Goal: Communication & Community: Share content

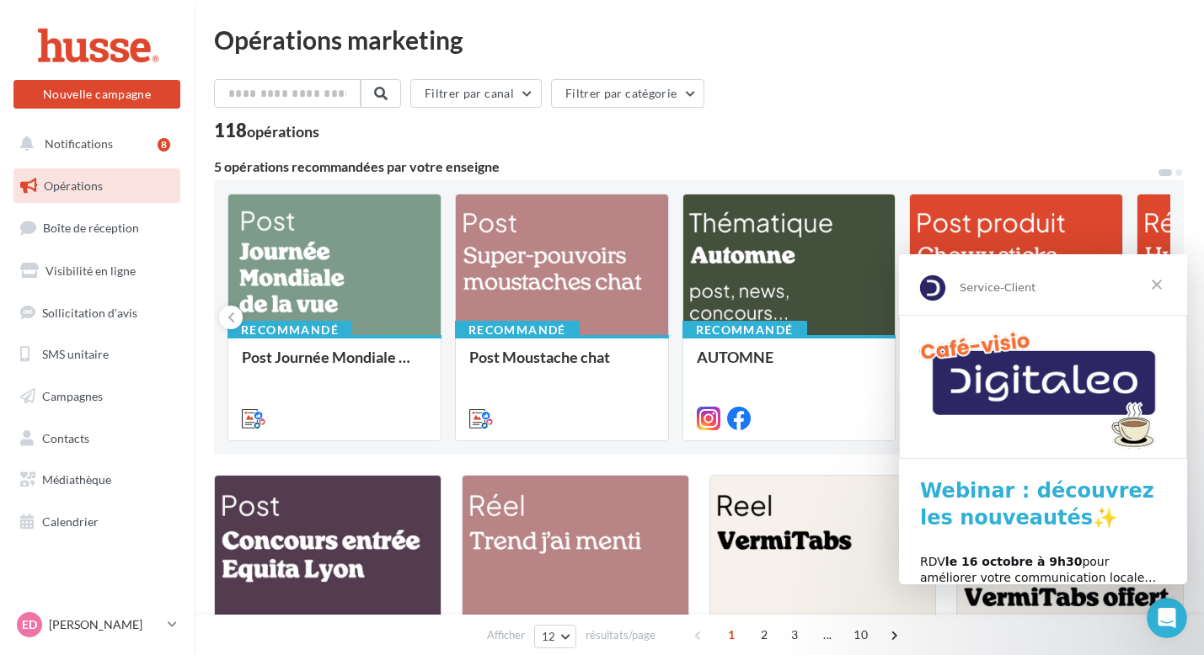
click at [1162, 280] on span "Fermer" at bounding box center [1156, 284] width 61 height 61
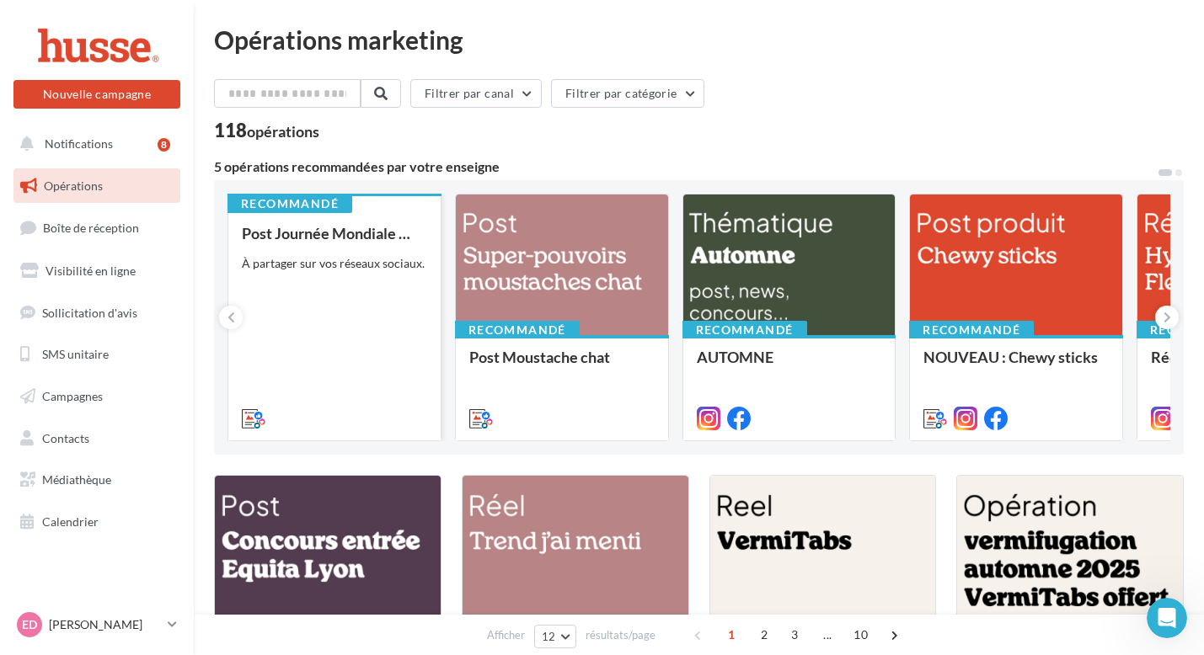
click at [331, 343] on div "Post Journée Mondiale de la Vue À partager sur vos réseaux sociaux." at bounding box center [334, 325] width 185 height 200
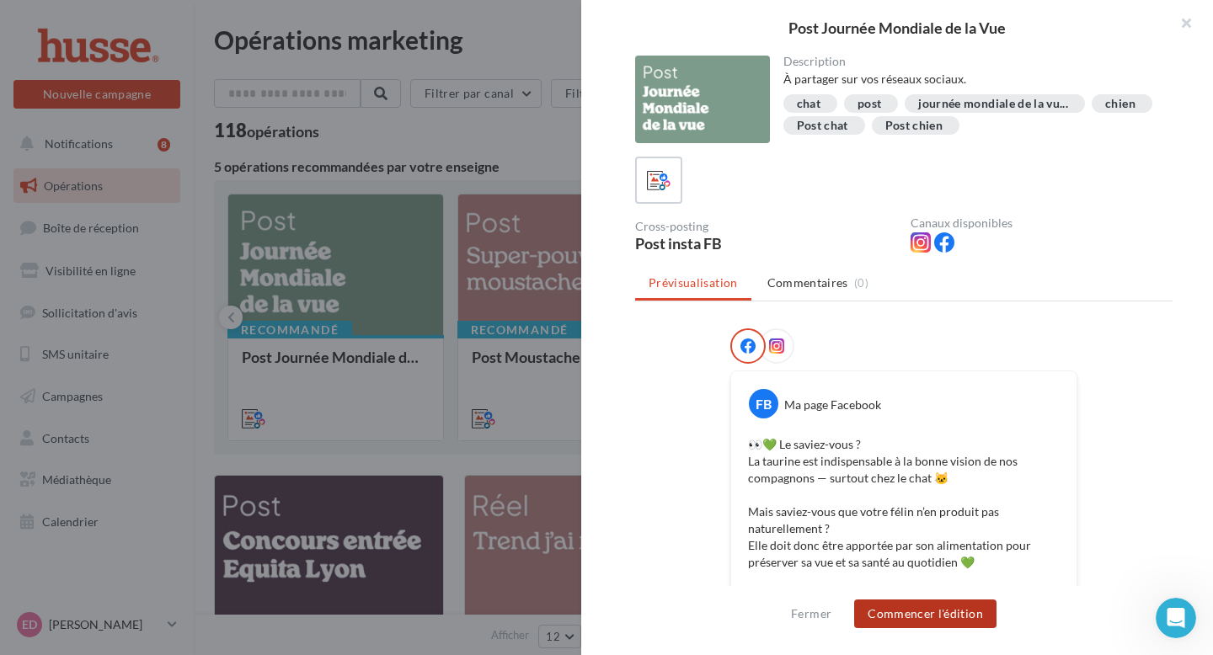
click at [971, 612] on button "Commencer l'édition" at bounding box center [925, 614] width 142 height 29
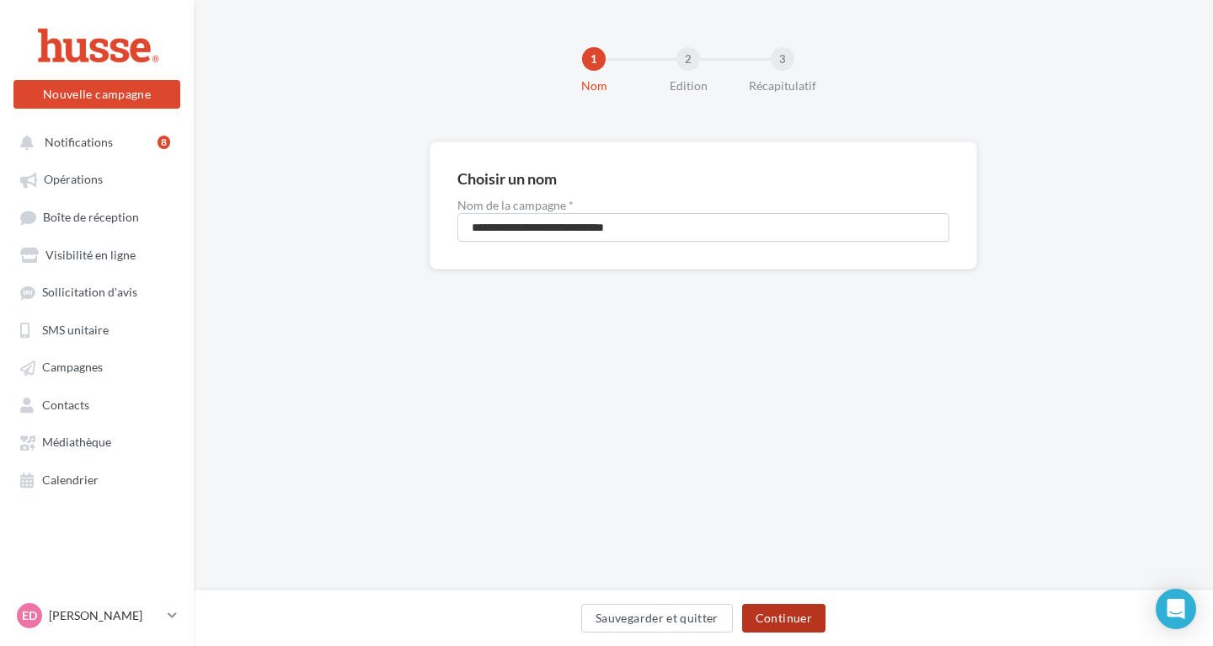
click at [781, 617] on button "Continuer" at bounding box center [783, 618] width 83 height 29
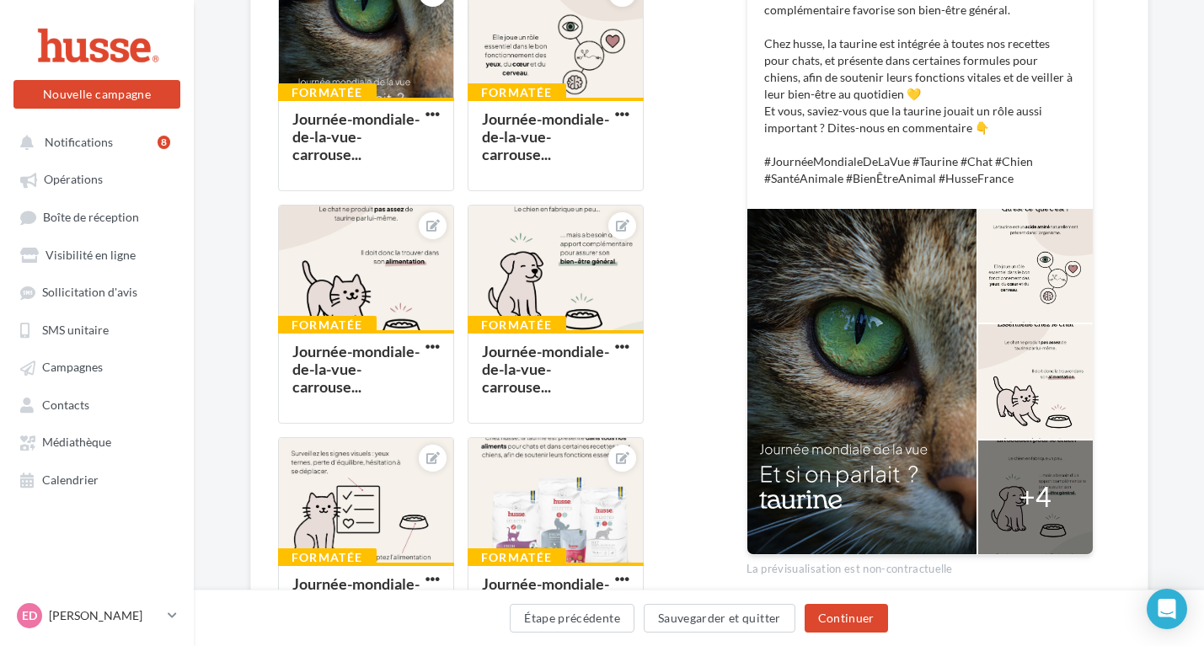
scroll to position [550, 0]
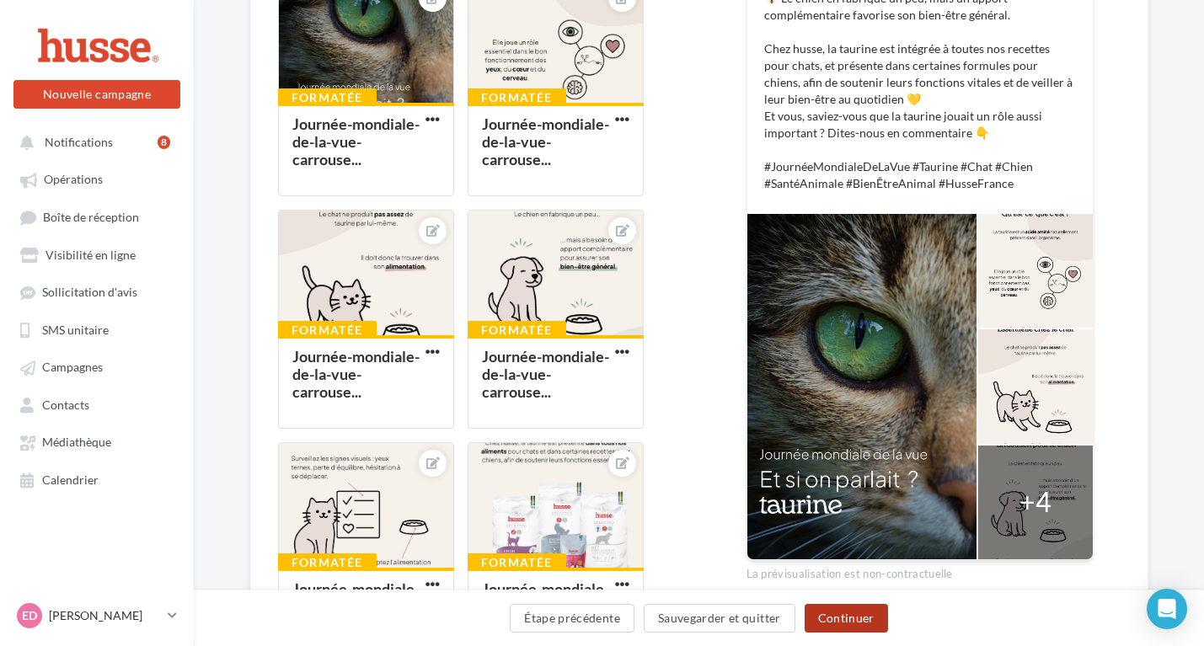
click at [844, 623] on button "Continuer" at bounding box center [845, 618] width 83 height 29
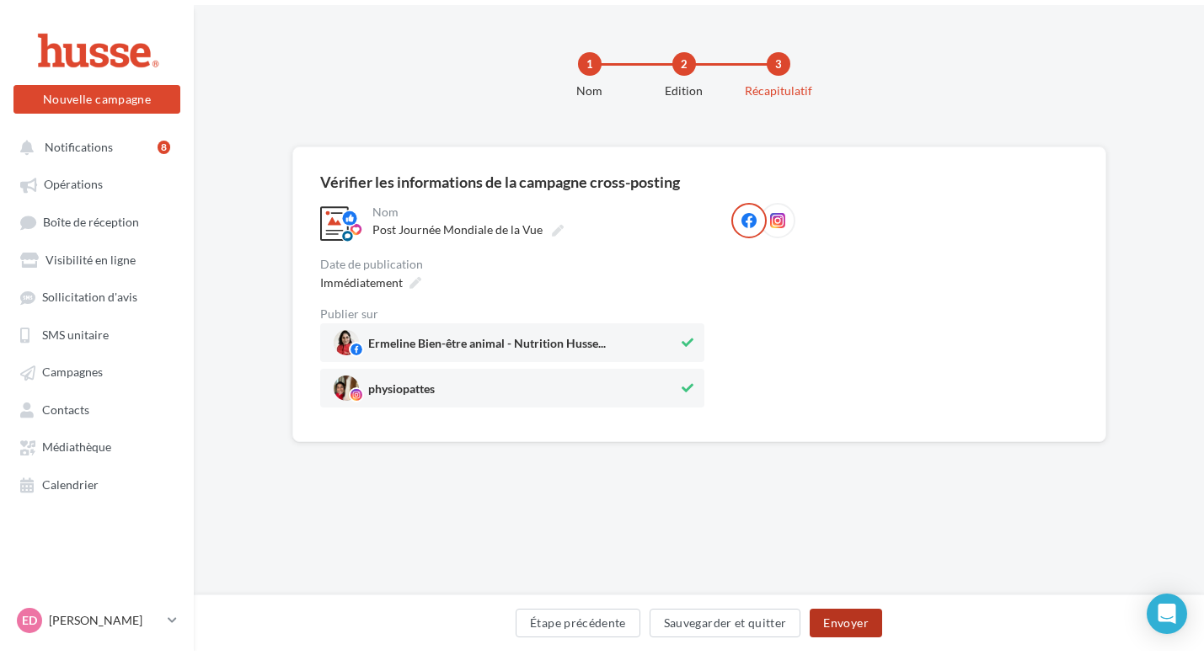
scroll to position [0, 0]
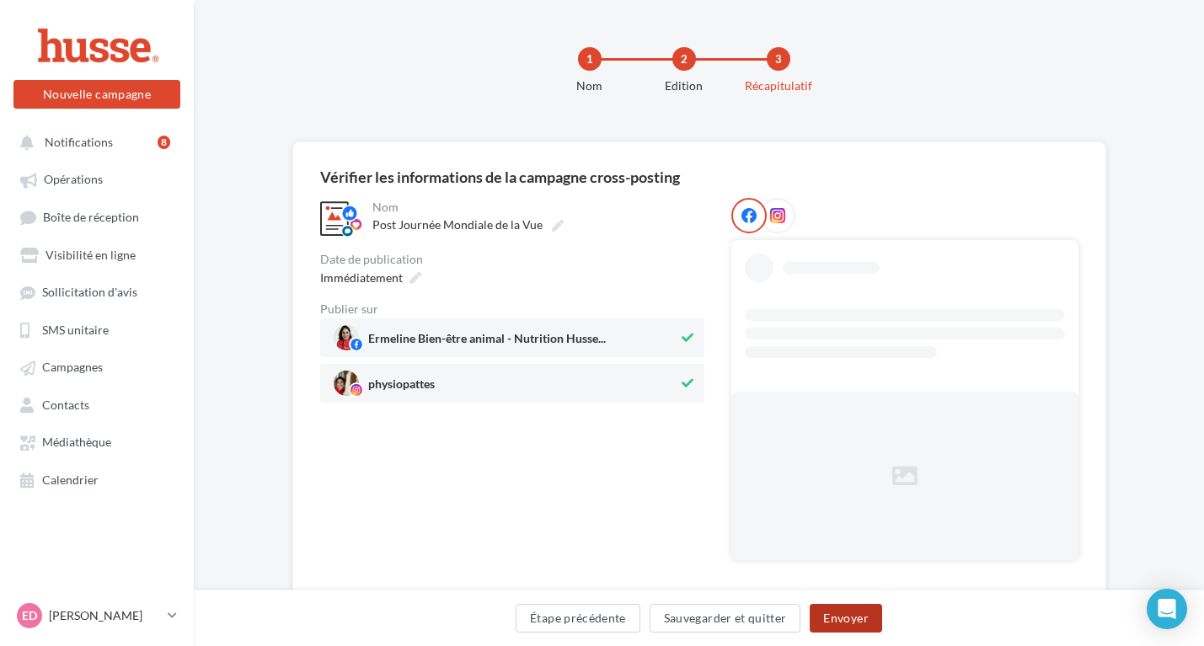
click at [828, 618] on button "Envoyer" at bounding box center [845, 618] width 72 height 29
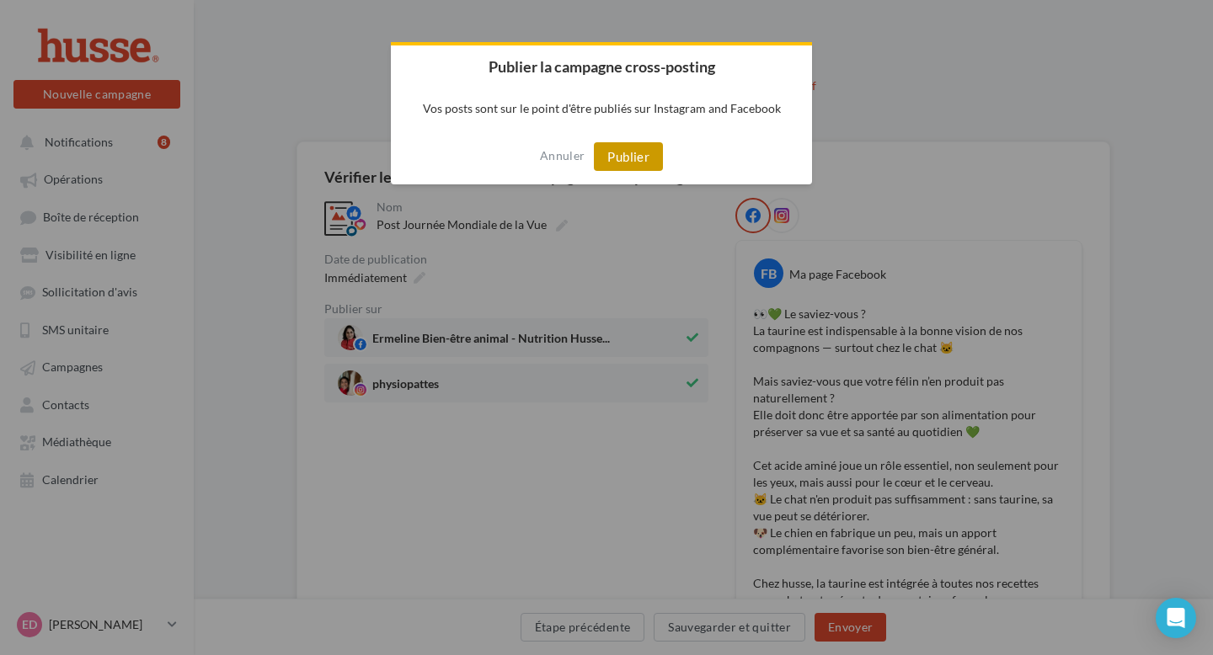
click at [631, 165] on button "Publier" at bounding box center [628, 156] width 69 height 29
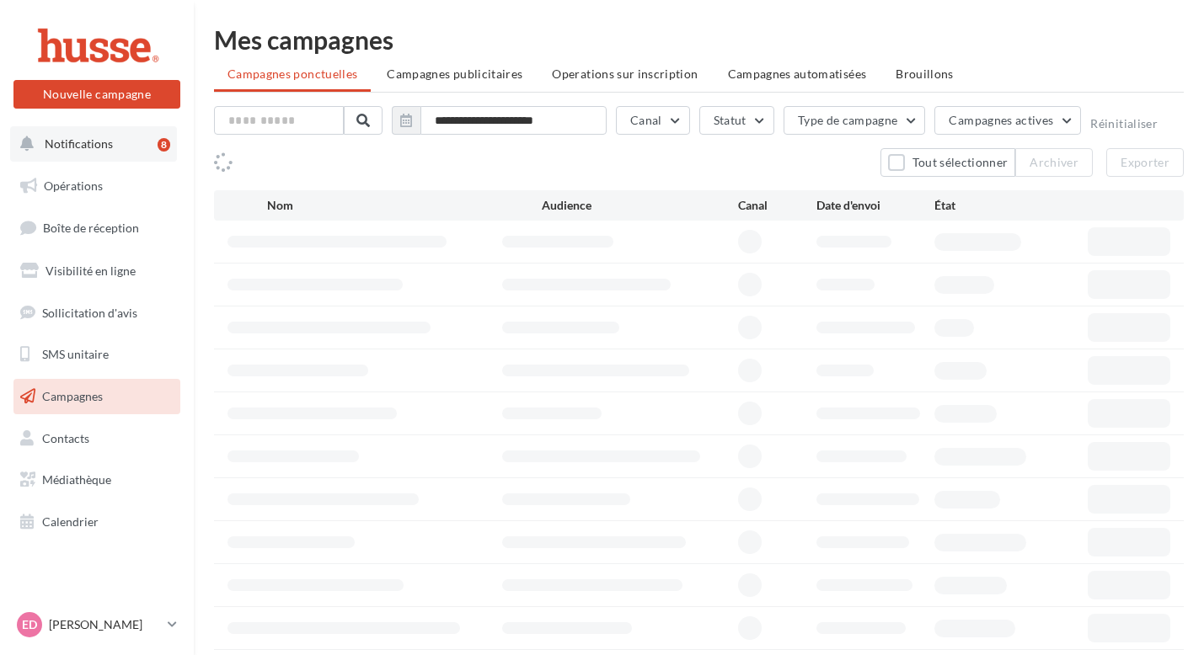
click at [104, 136] on span "Notifications" at bounding box center [79, 143] width 68 height 14
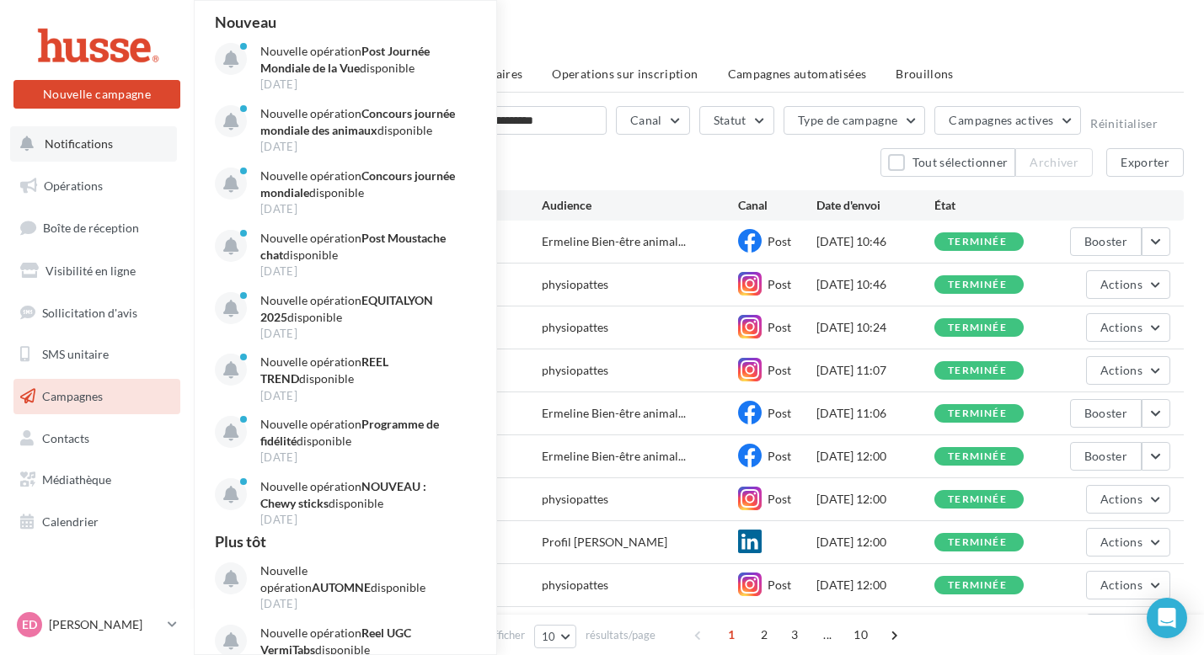
click at [77, 147] on span "Notifications" at bounding box center [79, 143] width 68 height 14
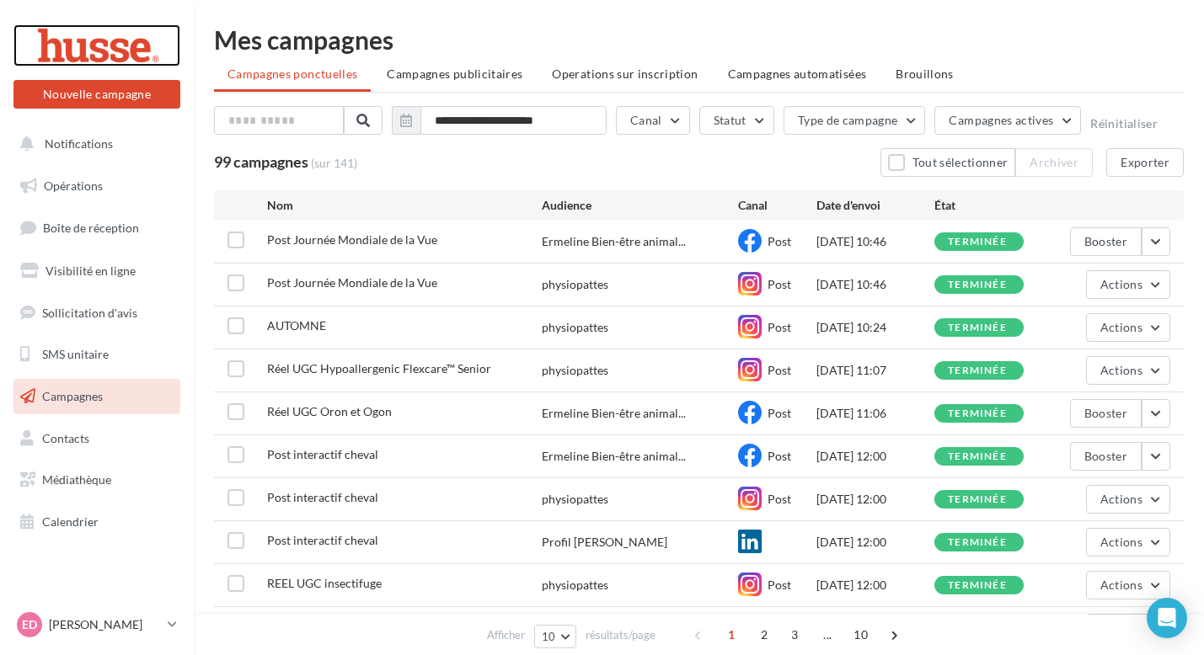
click at [76, 56] on div at bounding box center [96, 45] width 135 height 42
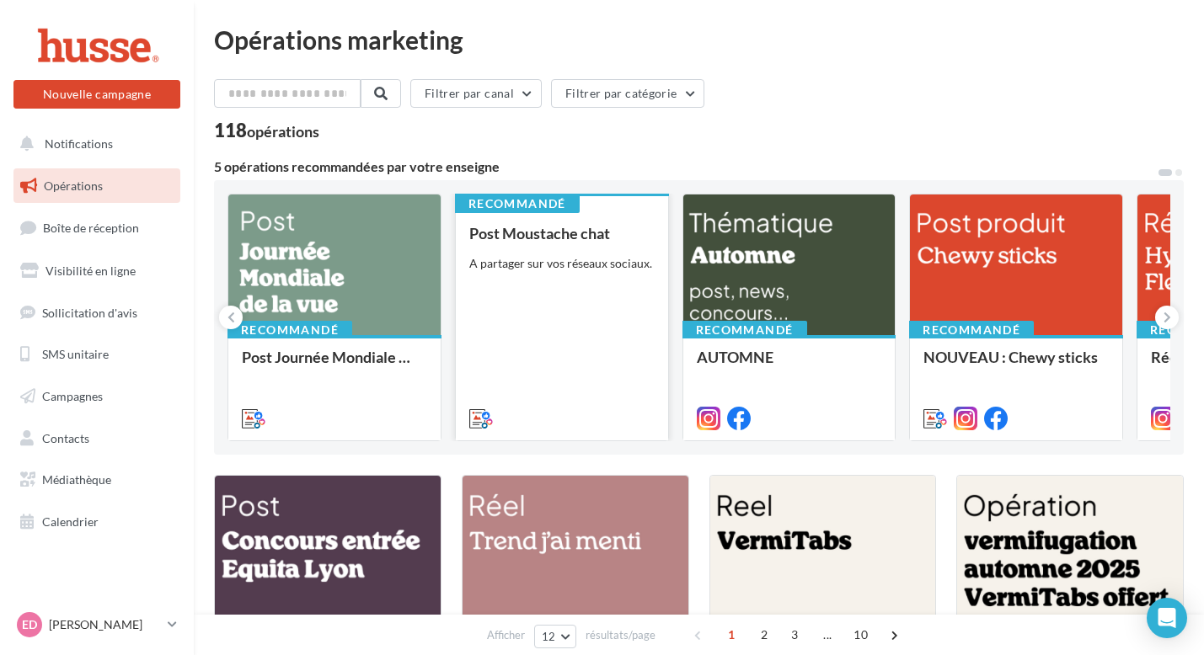
click at [574, 321] on div "Post Moustache chat A partager sur vos réseaux sociaux." at bounding box center [561, 325] width 185 height 200
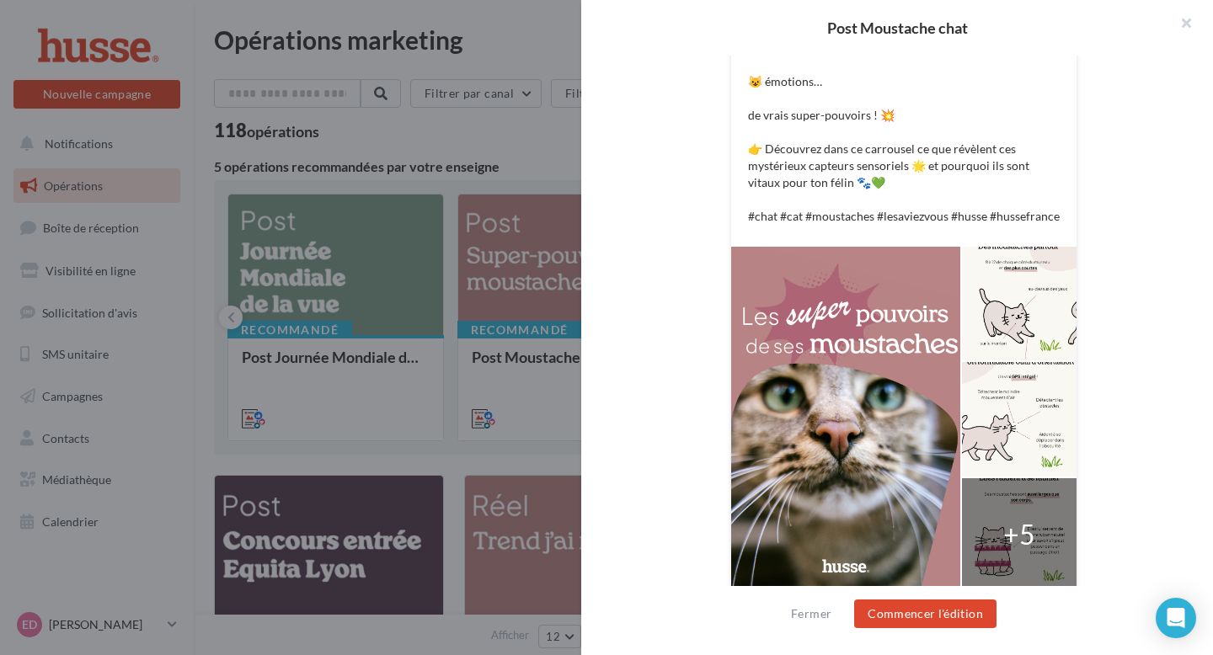
scroll to position [562, 0]
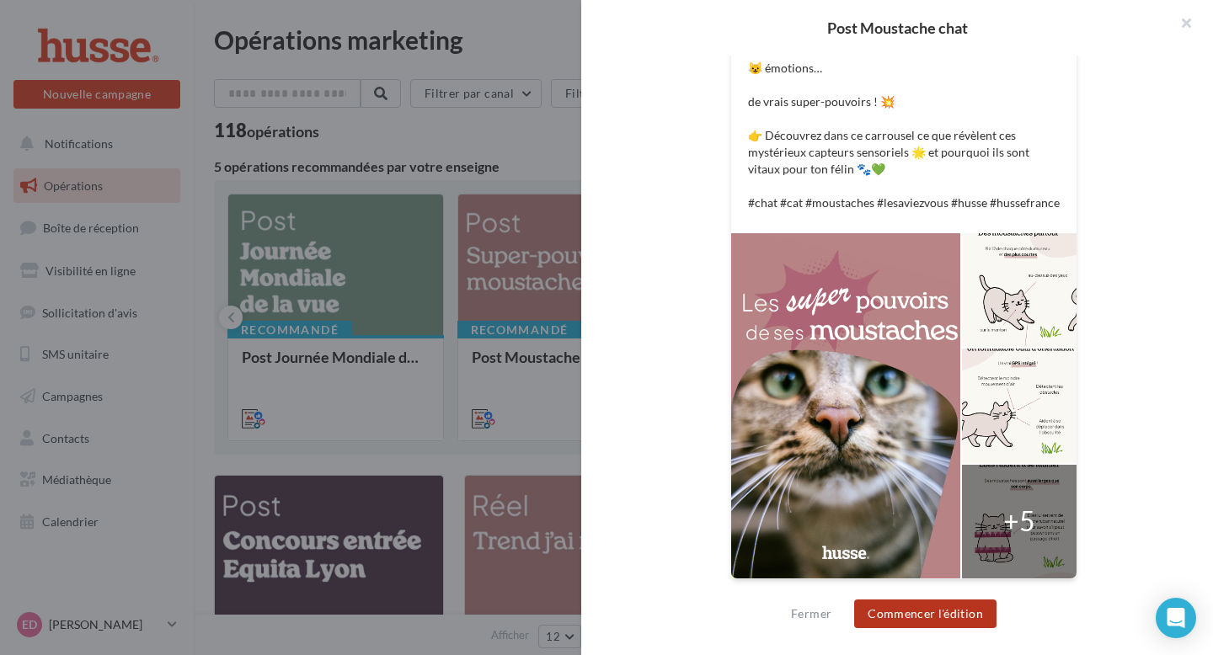
click at [921, 618] on button "Commencer l'édition" at bounding box center [925, 614] width 142 height 29
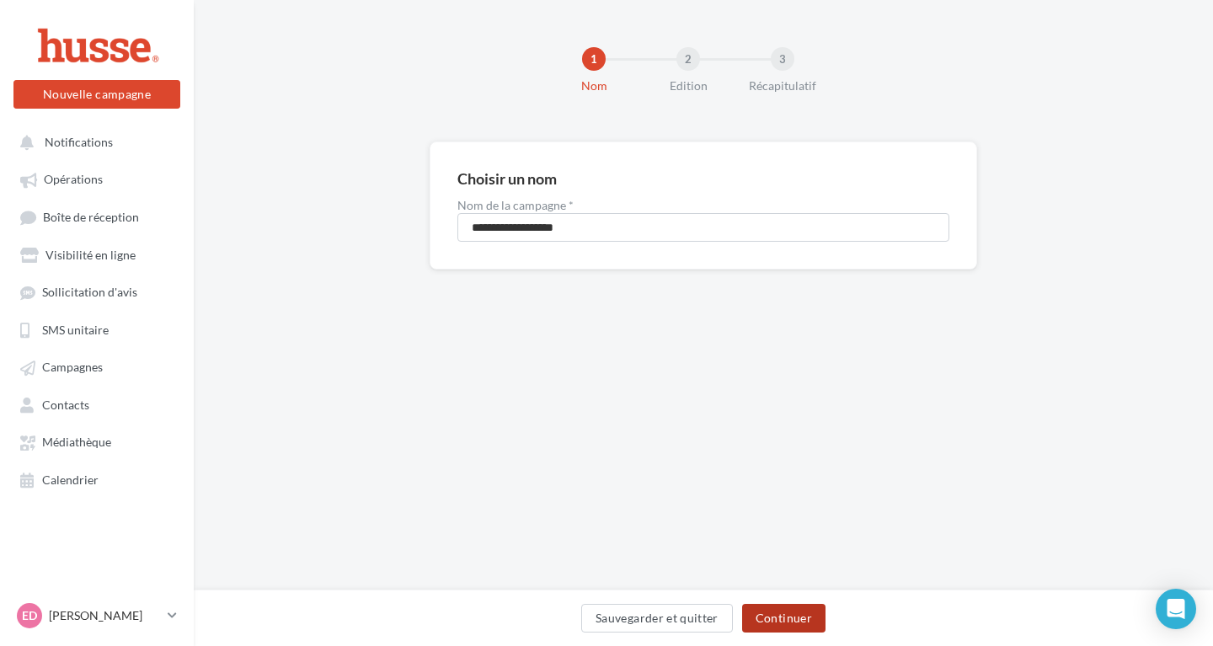
click at [783, 612] on button "Continuer" at bounding box center [783, 618] width 83 height 29
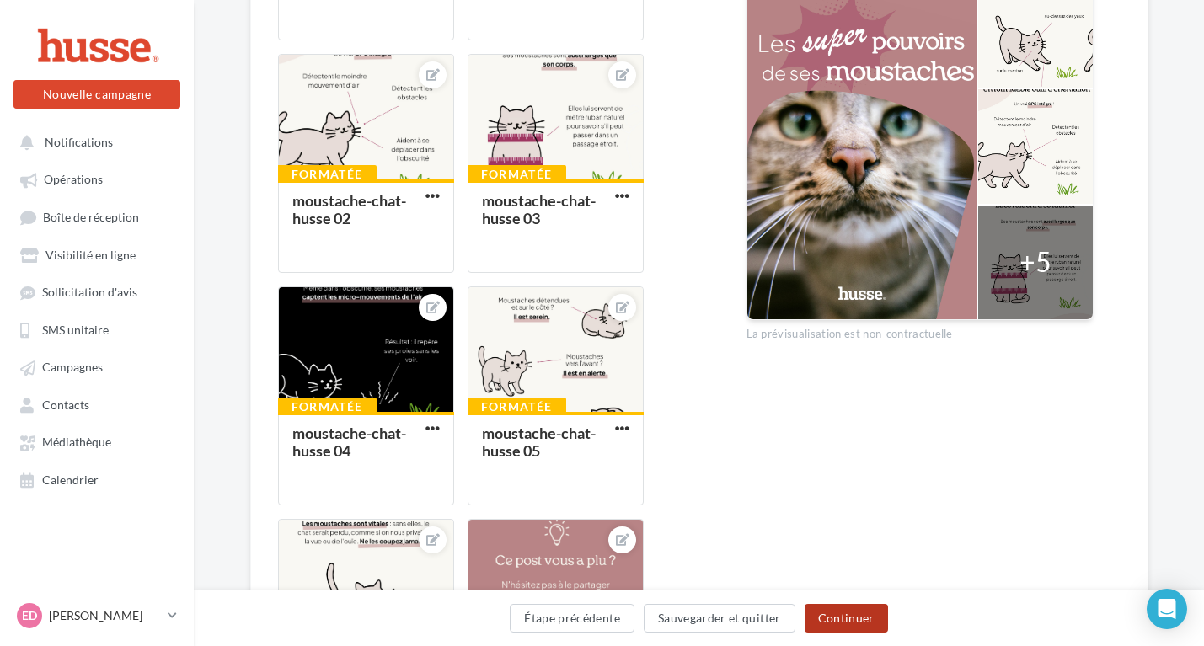
click at [840, 612] on button "Continuer" at bounding box center [845, 618] width 83 height 29
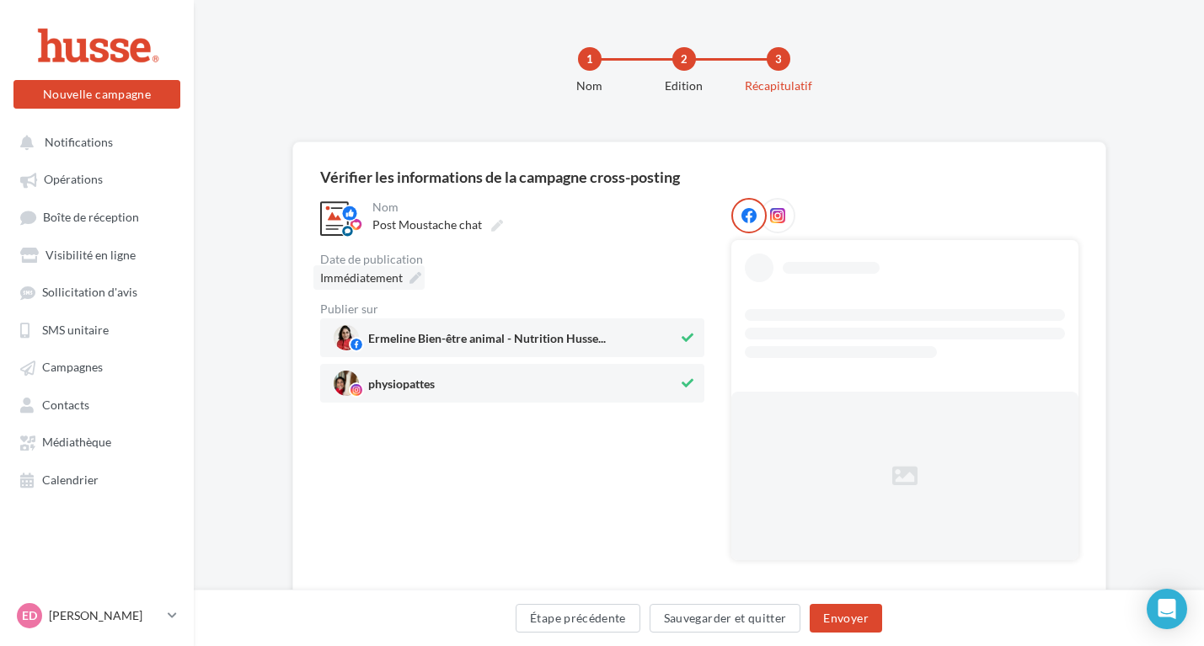
click at [393, 278] on span "Immédiatement" at bounding box center [361, 277] width 83 height 14
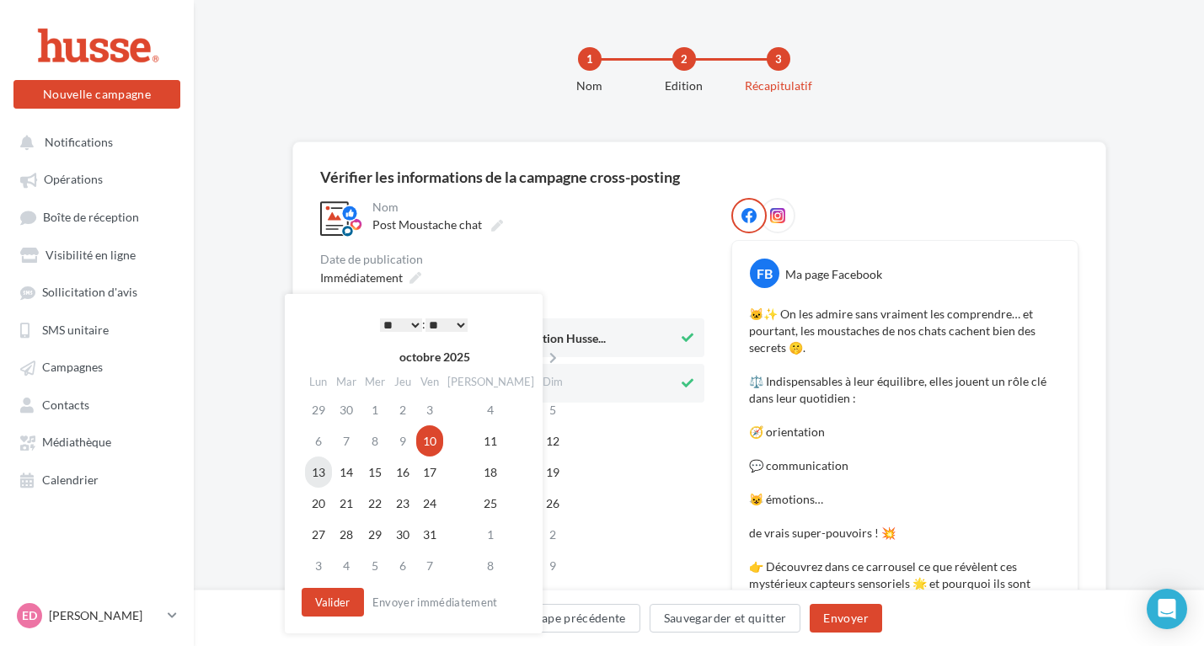
click at [318, 478] on td "13" at bounding box center [318, 472] width 27 height 31
click at [414, 323] on select "* * * * * * * * * * ** ** ** ** ** ** ** ** ** ** ** ** ** **" at bounding box center [401, 324] width 42 height 13
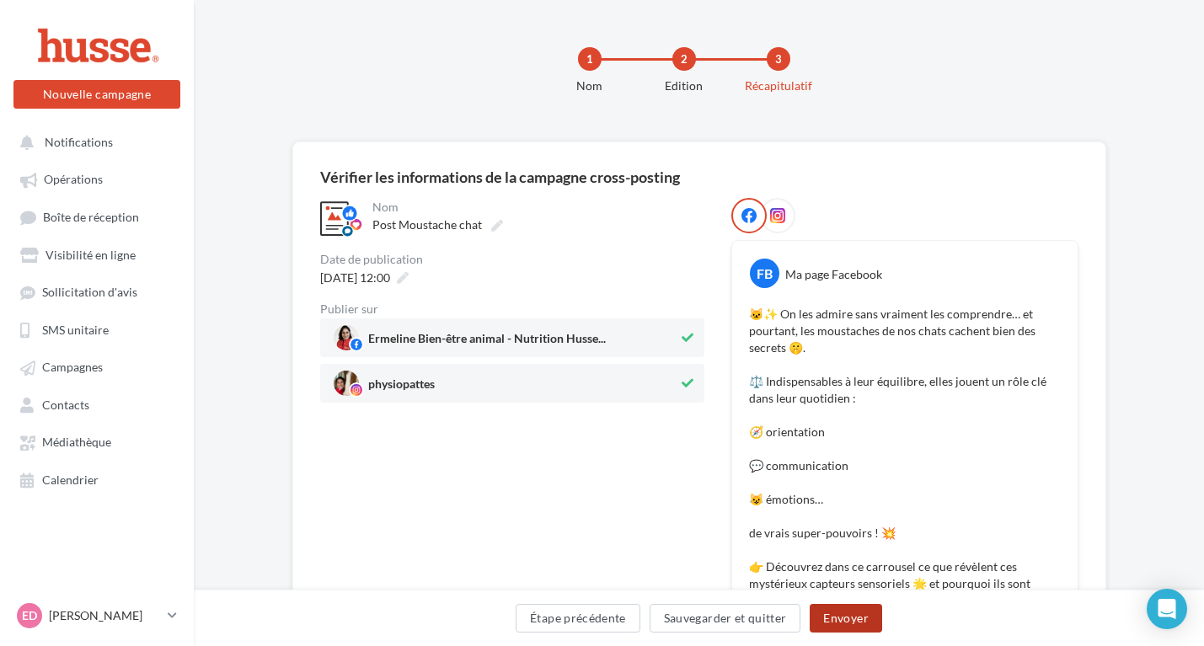
click at [831, 613] on button "Envoyer" at bounding box center [845, 618] width 72 height 29
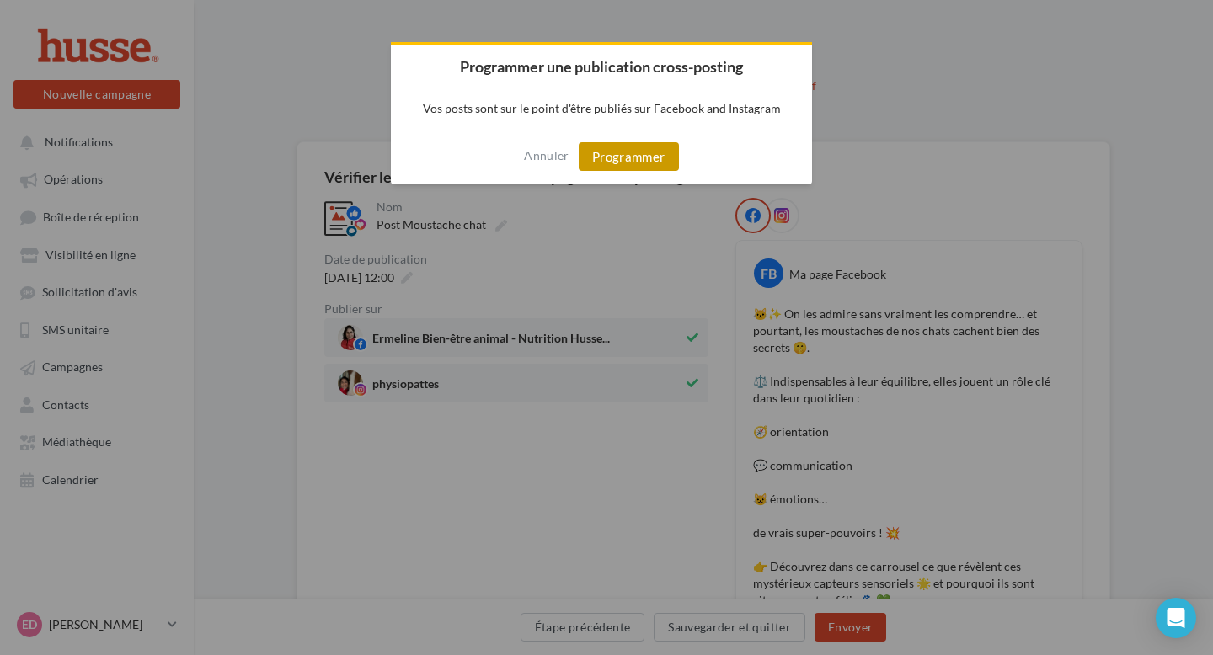
click at [616, 147] on button "Programmer" at bounding box center [629, 156] width 100 height 29
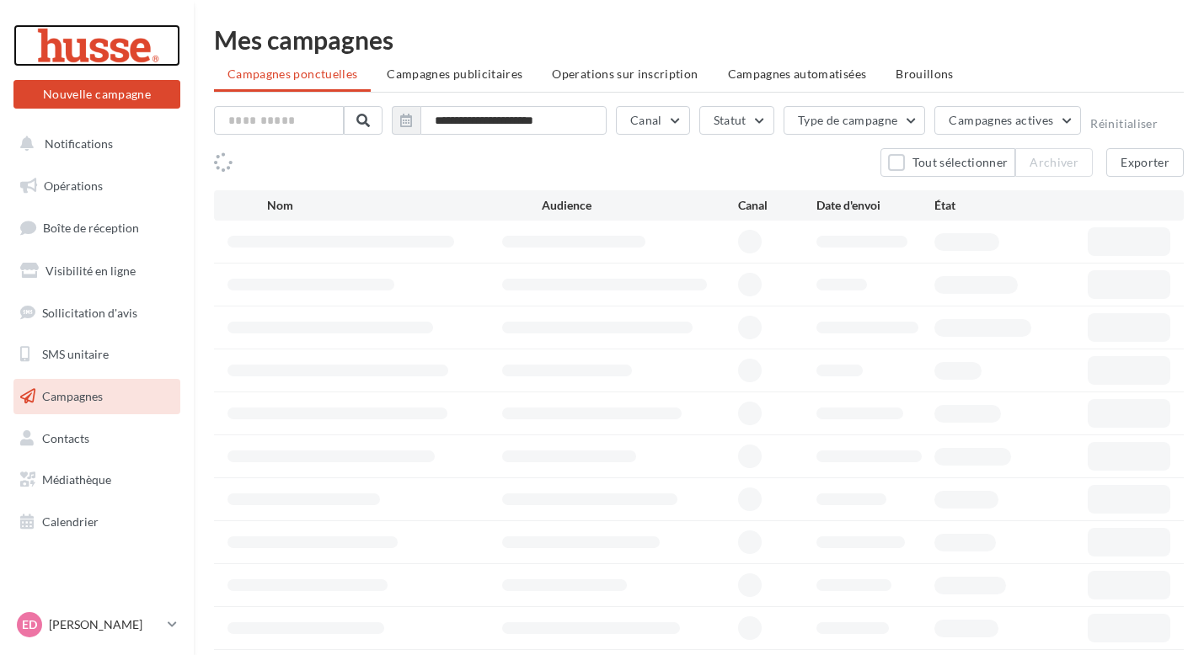
click at [146, 61] on div at bounding box center [96, 45] width 135 height 42
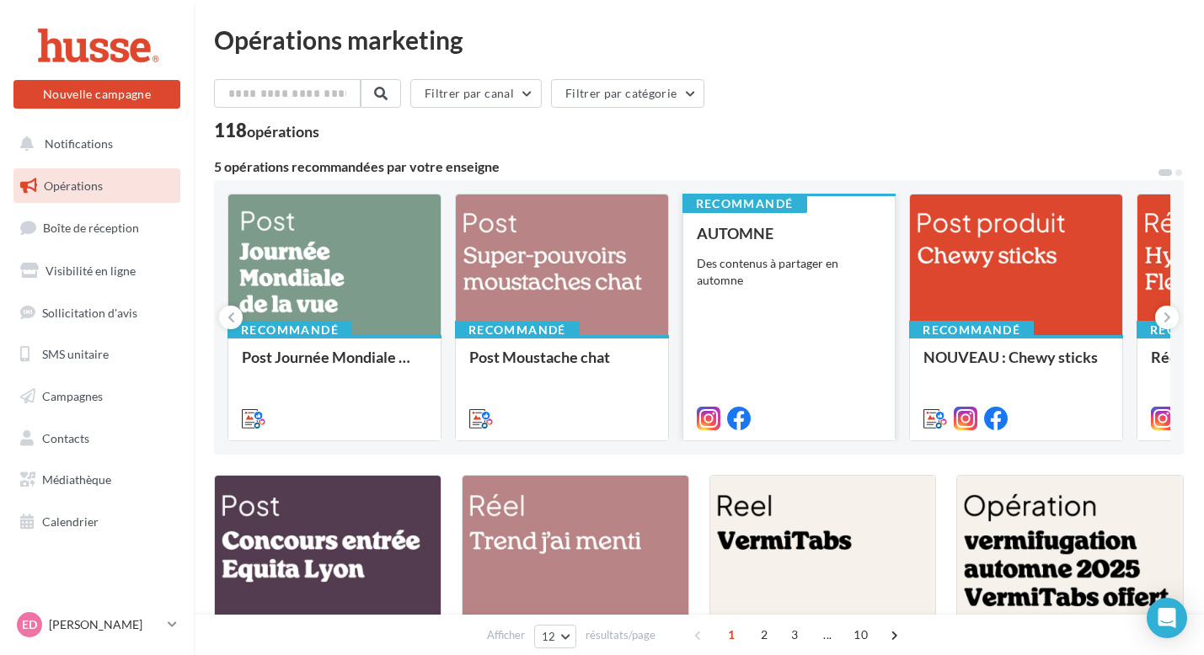
click at [742, 321] on div "AUTOMNE Des contenus à partager en automne" at bounding box center [789, 325] width 185 height 200
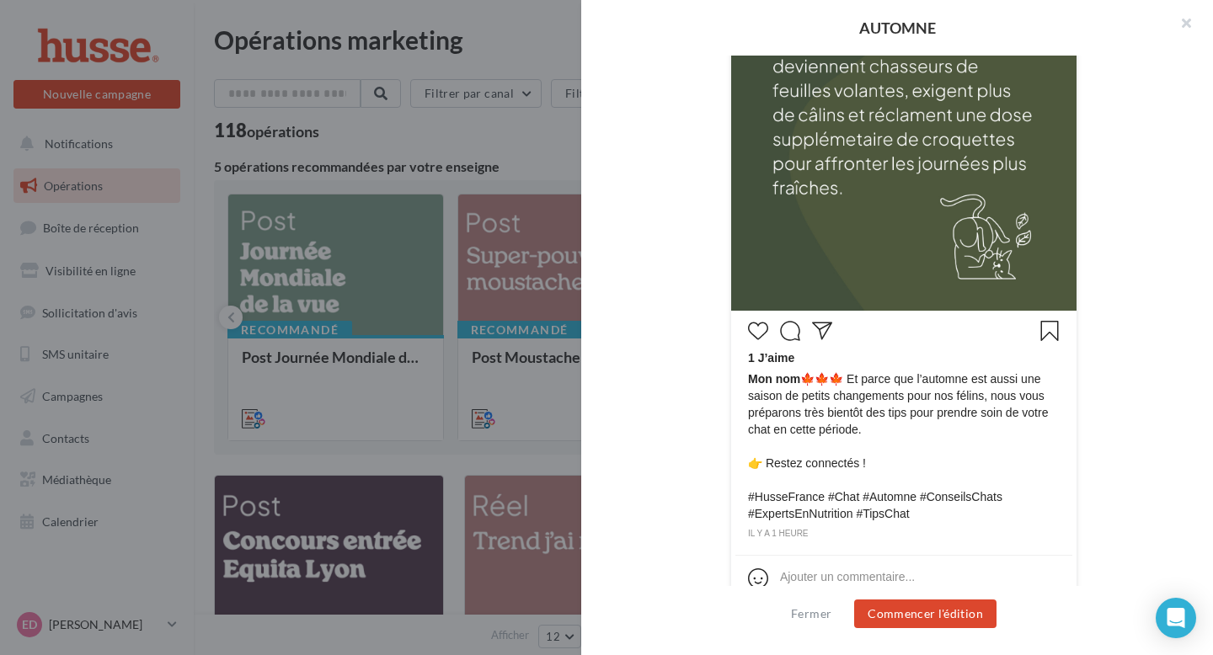
scroll to position [564, 0]
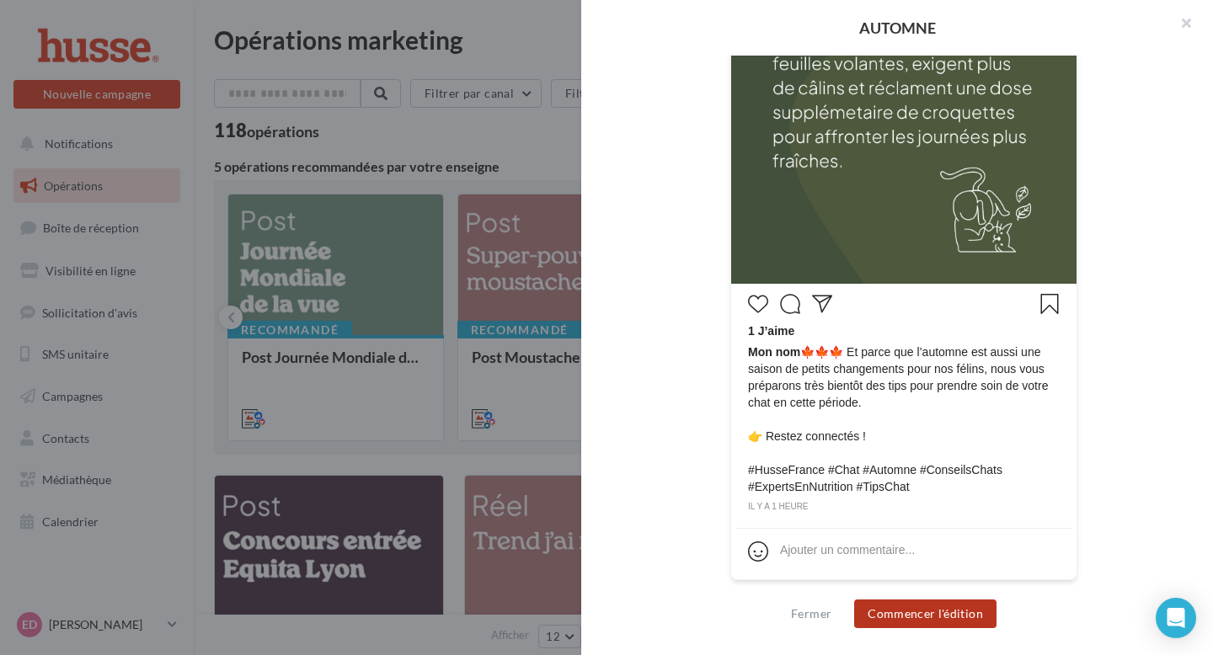
click at [948, 625] on button "Commencer l'édition" at bounding box center [925, 614] width 142 height 29
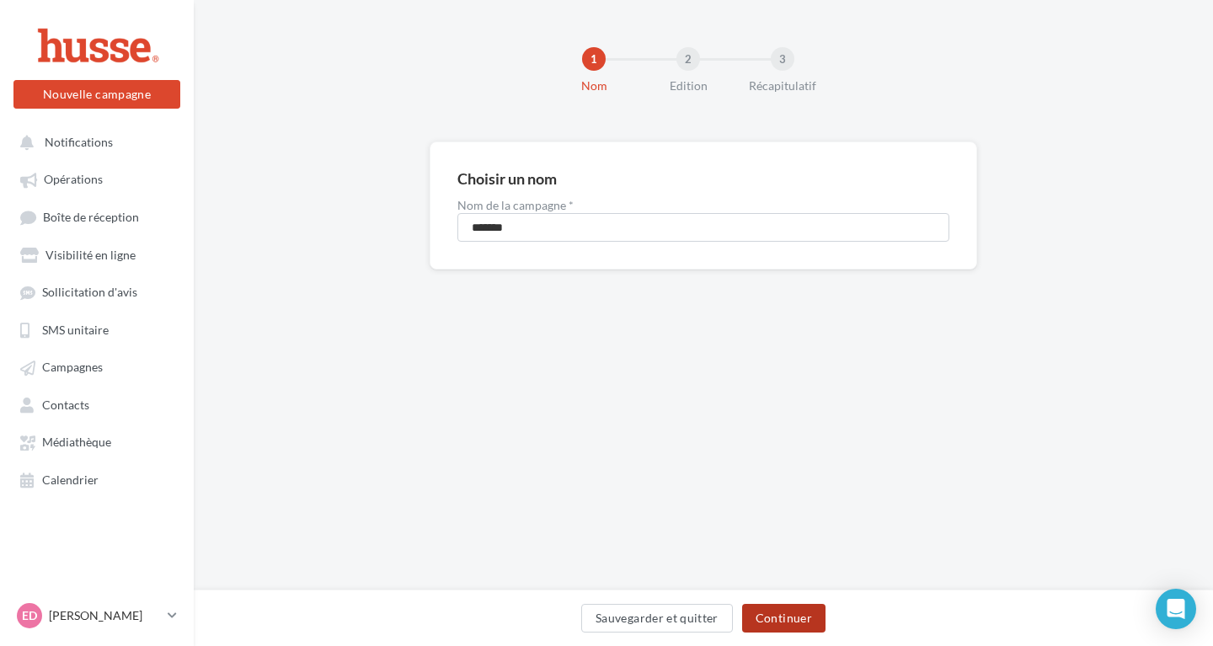
click at [799, 624] on button "Continuer" at bounding box center [783, 618] width 83 height 29
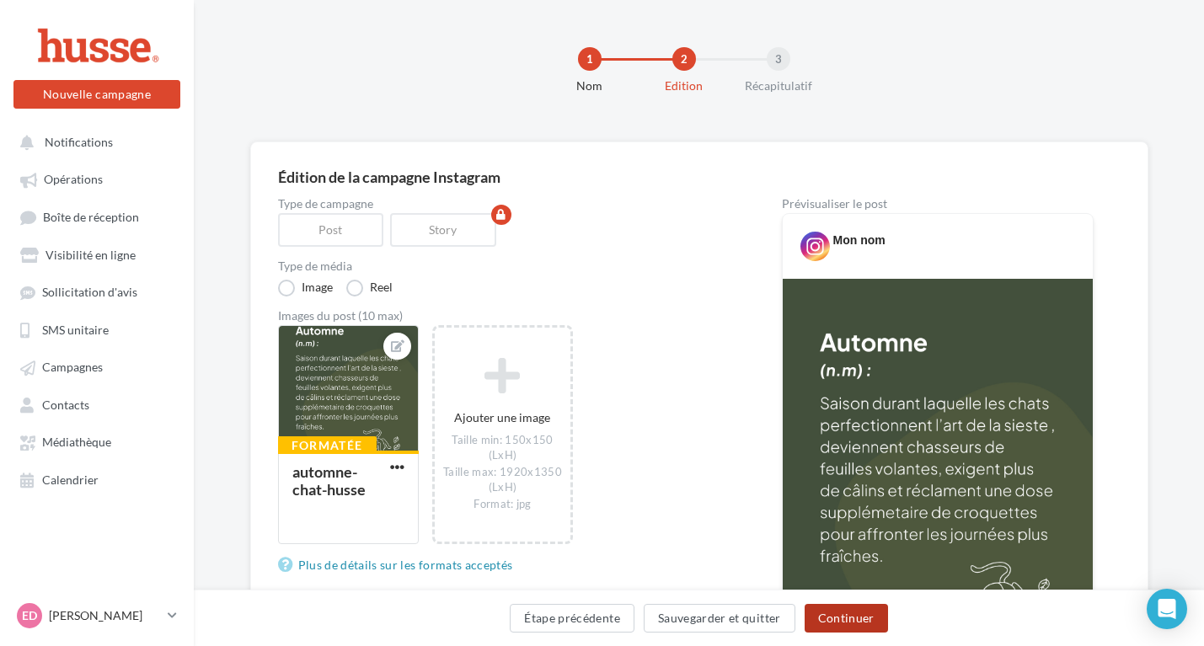
click at [874, 621] on button "Continuer" at bounding box center [845, 618] width 83 height 29
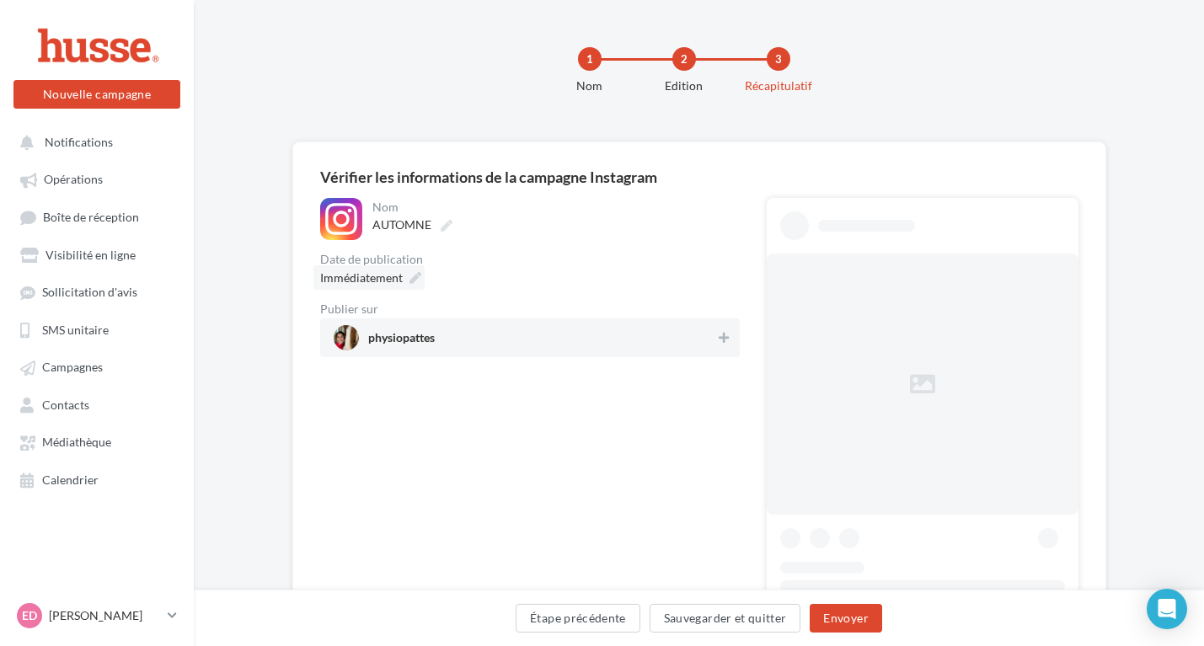
click at [372, 271] on span "Immédiatement" at bounding box center [361, 277] width 83 height 14
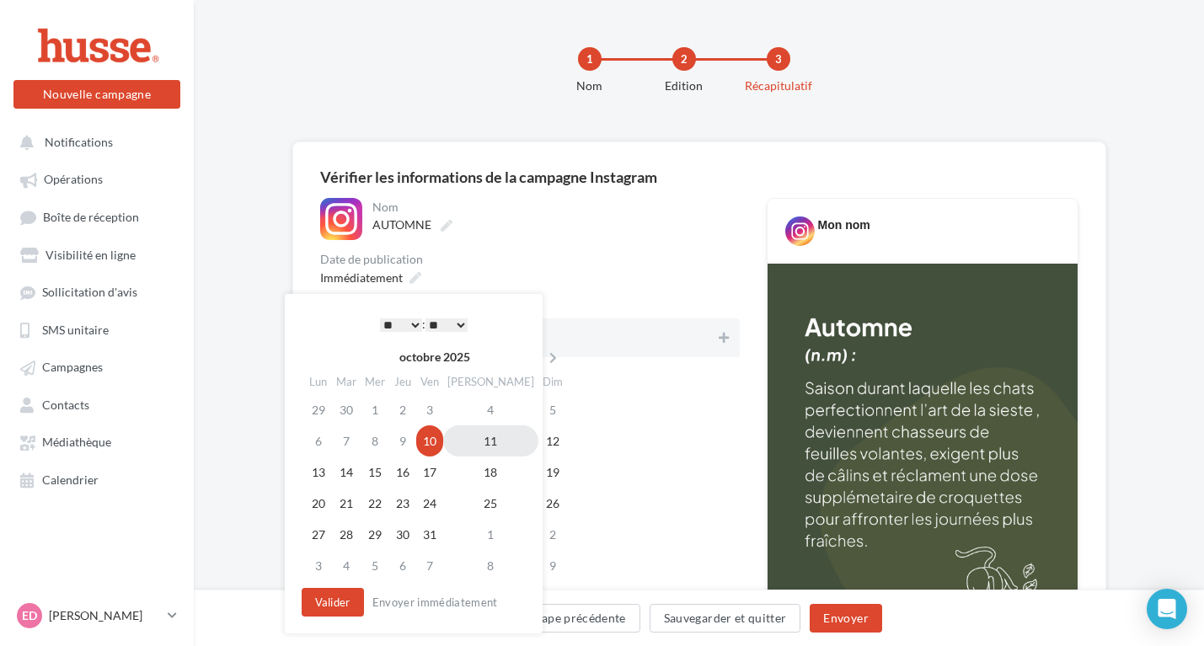
click at [467, 446] on td "11" at bounding box center [490, 440] width 95 height 31
click at [859, 623] on button "Envoyer" at bounding box center [845, 618] width 72 height 29
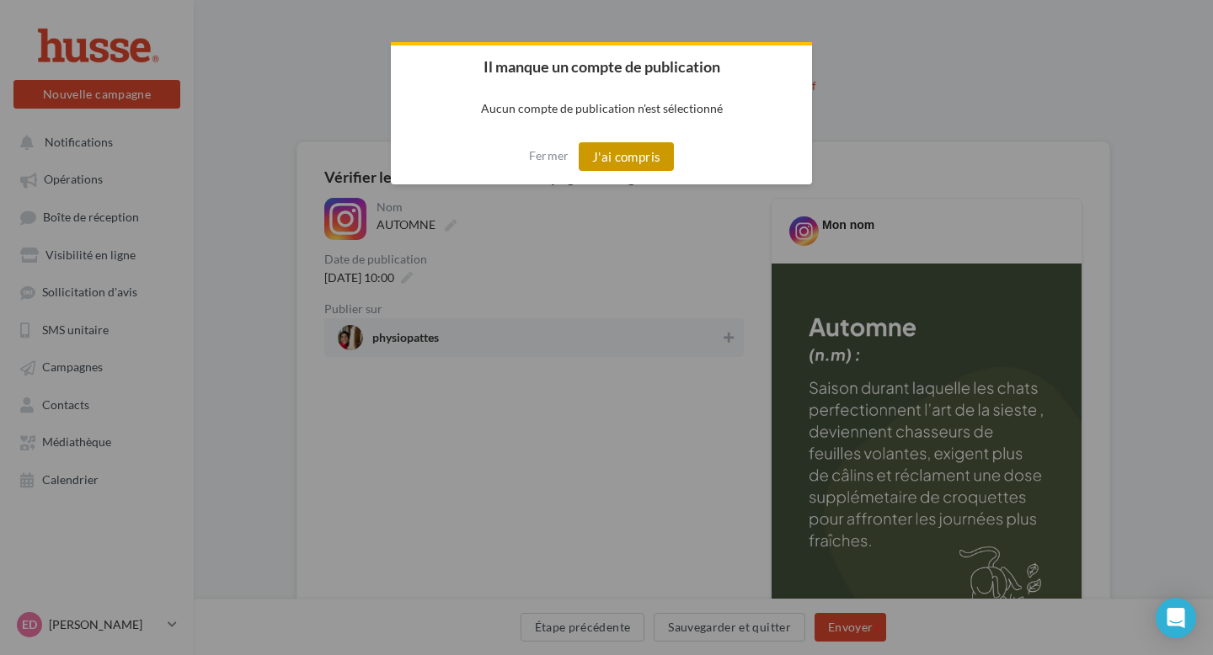
click at [622, 162] on button "J'ai compris" at bounding box center [627, 156] width 96 height 29
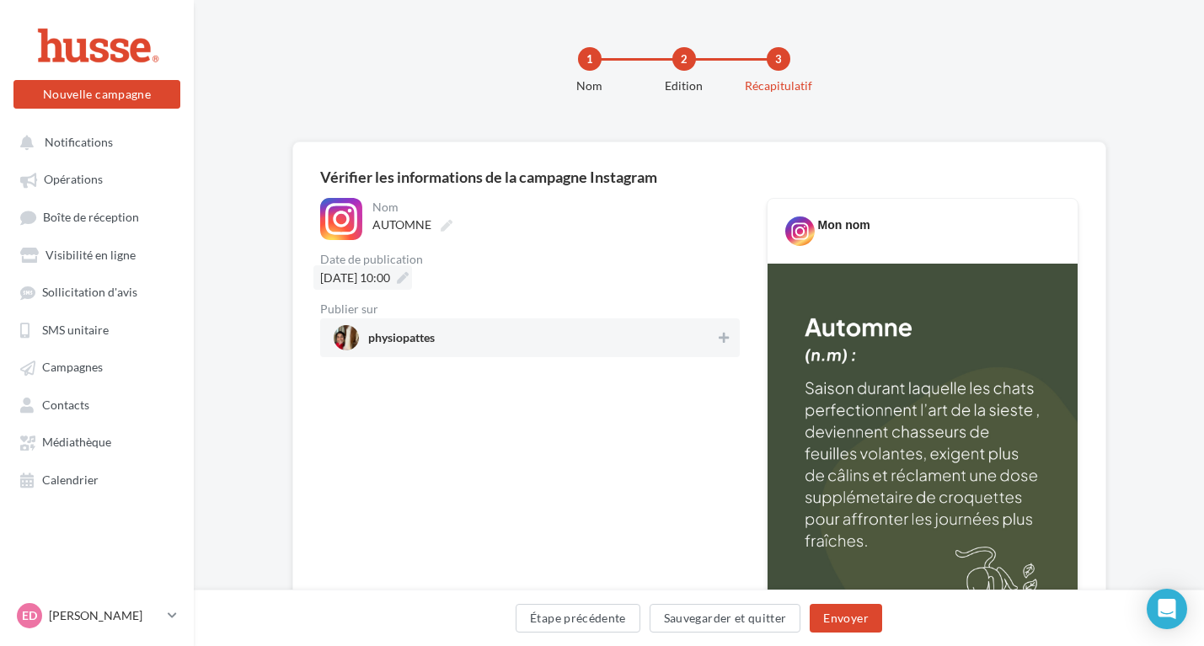
click at [350, 283] on span "11/10/2025 à 10:00" at bounding box center [355, 277] width 70 height 14
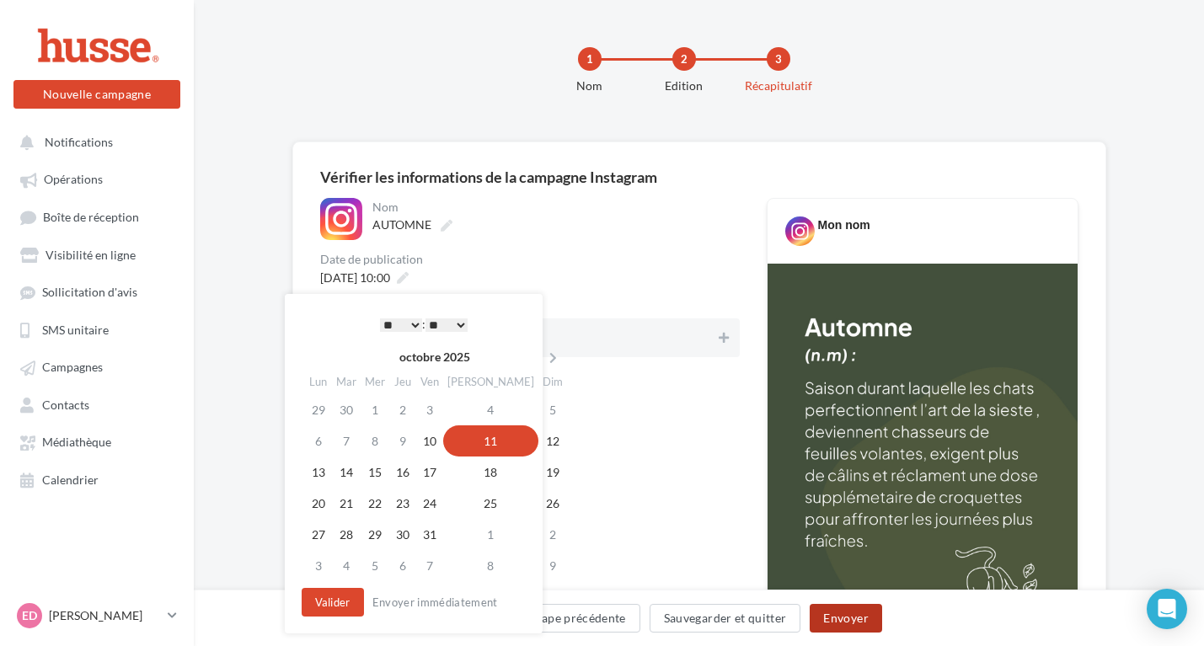
click at [852, 626] on button "Envoyer" at bounding box center [845, 618] width 72 height 29
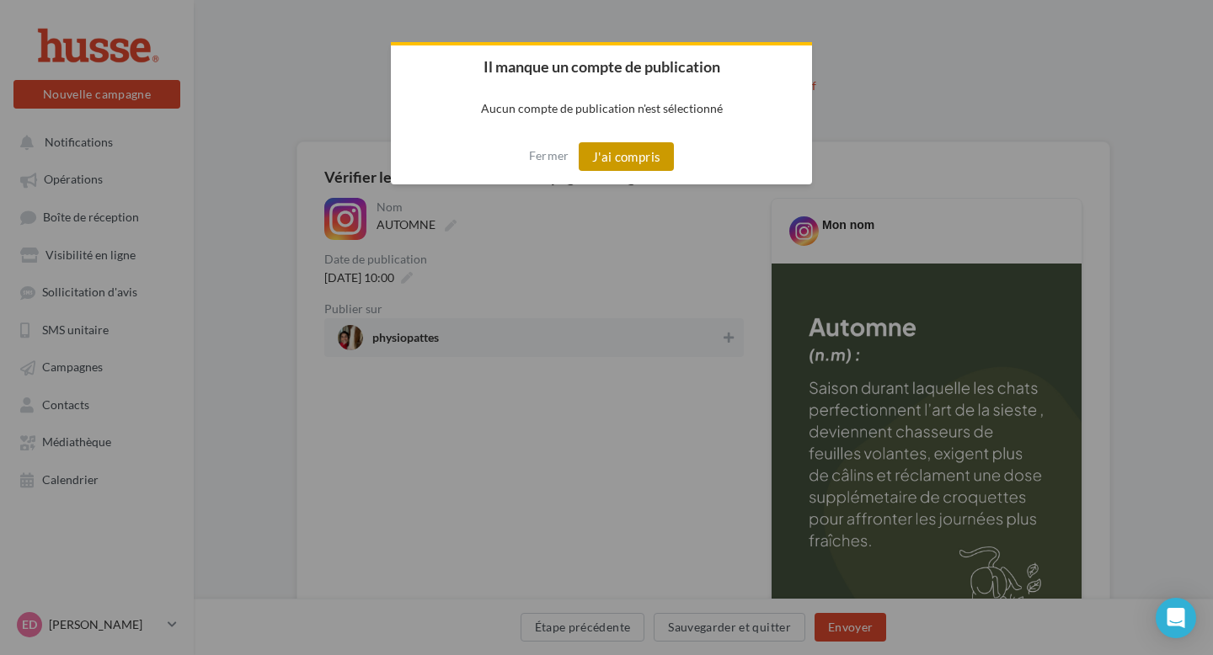
click at [611, 144] on button "J'ai compris" at bounding box center [627, 156] width 96 height 29
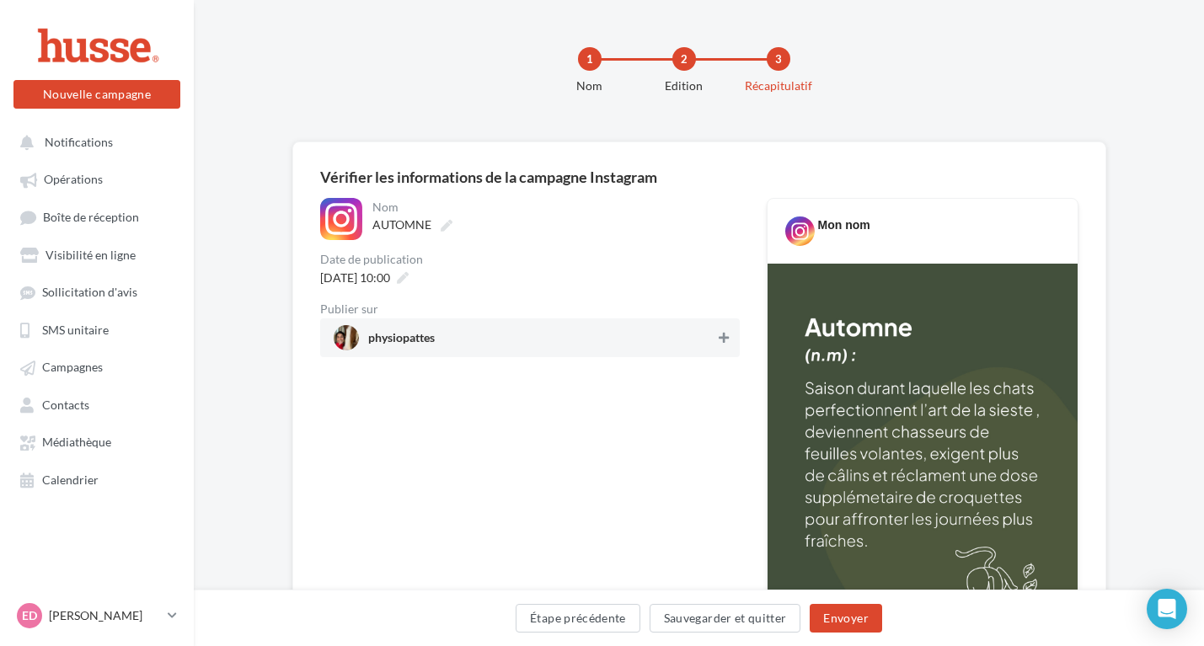
click at [727, 330] on button at bounding box center [723, 338] width 17 height 20
click at [845, 622] on button "Envoyer" at bounding box center [845, 618] width 72 height 29
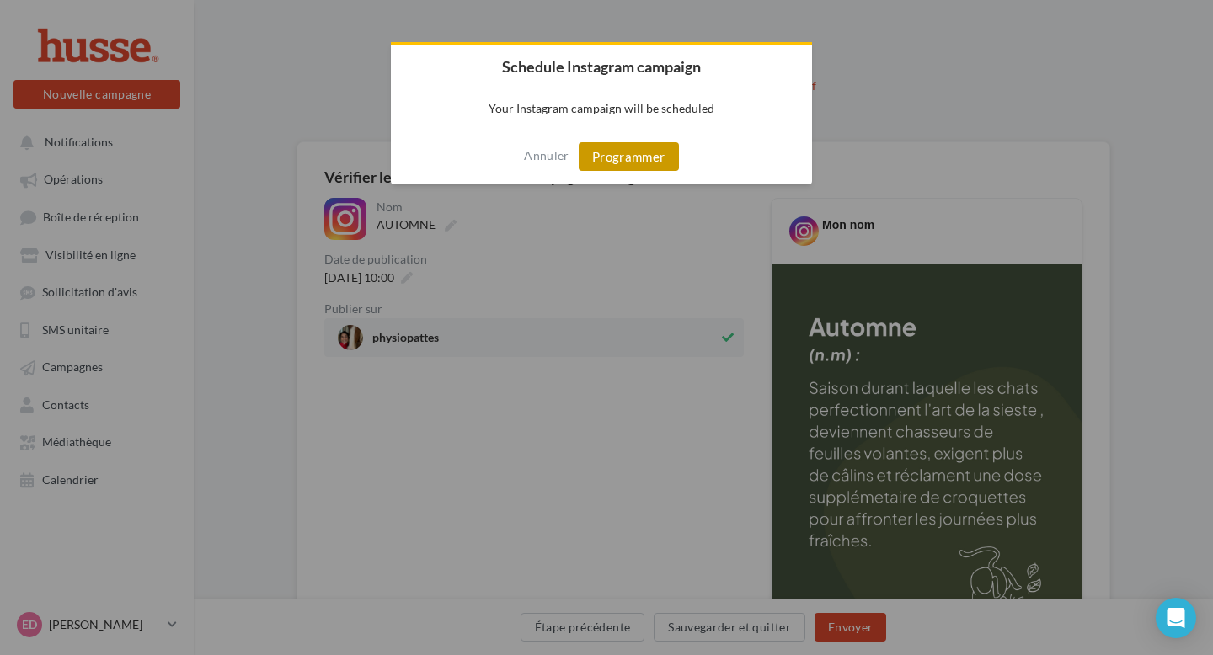
click at [626, 161] on button "Programmer" at bounding box center [629, 156] width 100 height 29
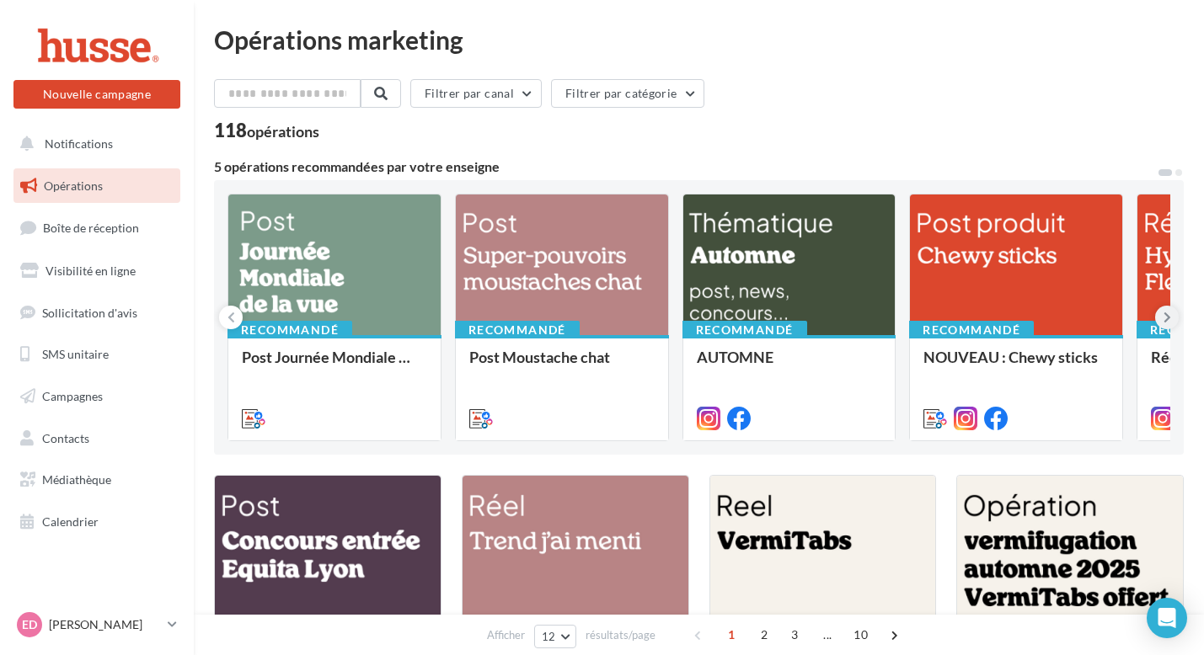
click at [1168, 318] on icon at bounding box center [1167, 317] width 8 height 17
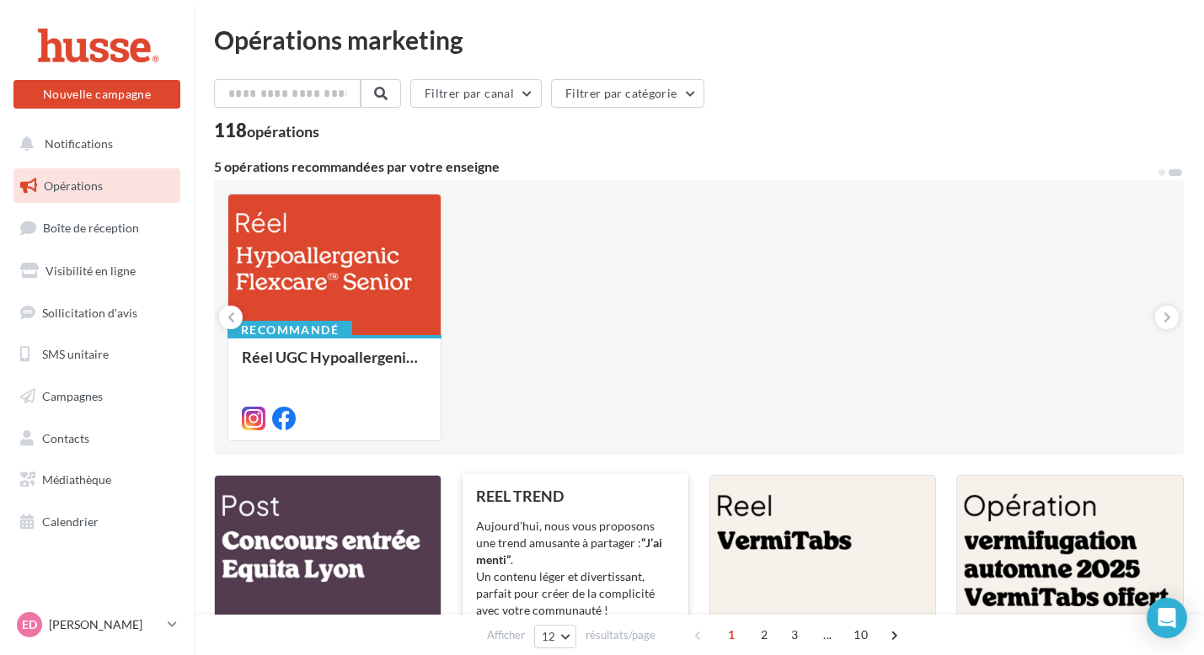
click at [625, 562] on div "[DATE], nous vous proposons une trend amusante à partager : “J’ai menti” . Un c…" at bounding box center [575, 568] width 199 height 101
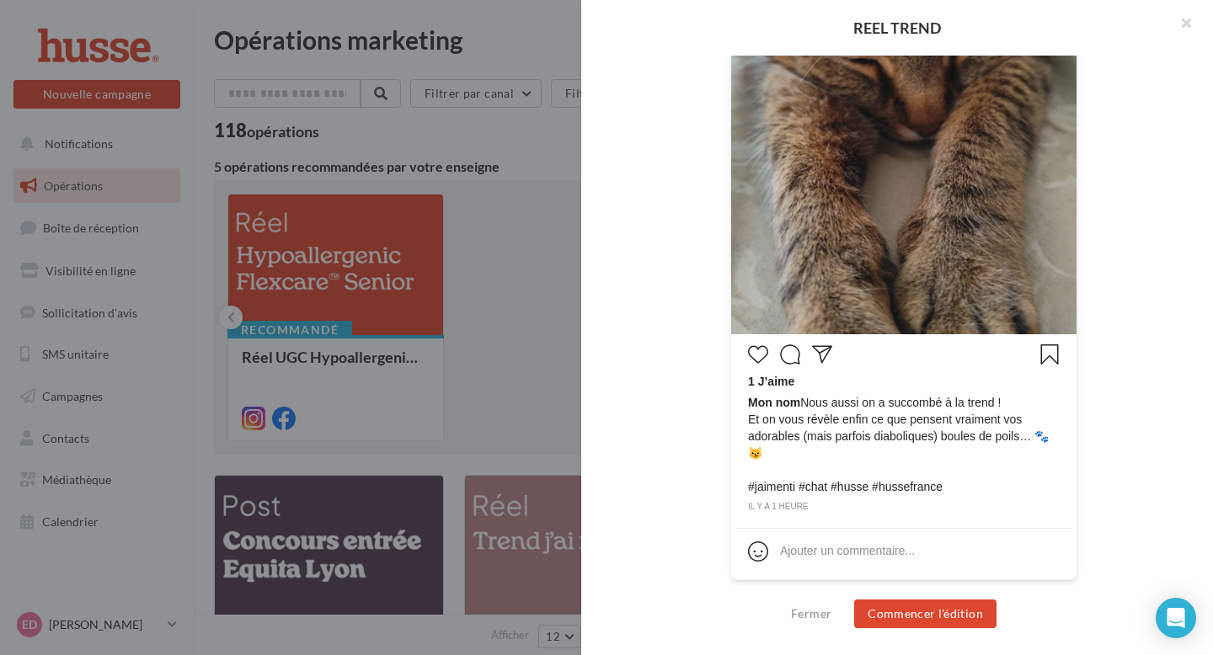
scroll to position [473, 0]
click at [983, 614] on button "Commencer l'édition" at bounding box center [925, 614] width 142 height 29
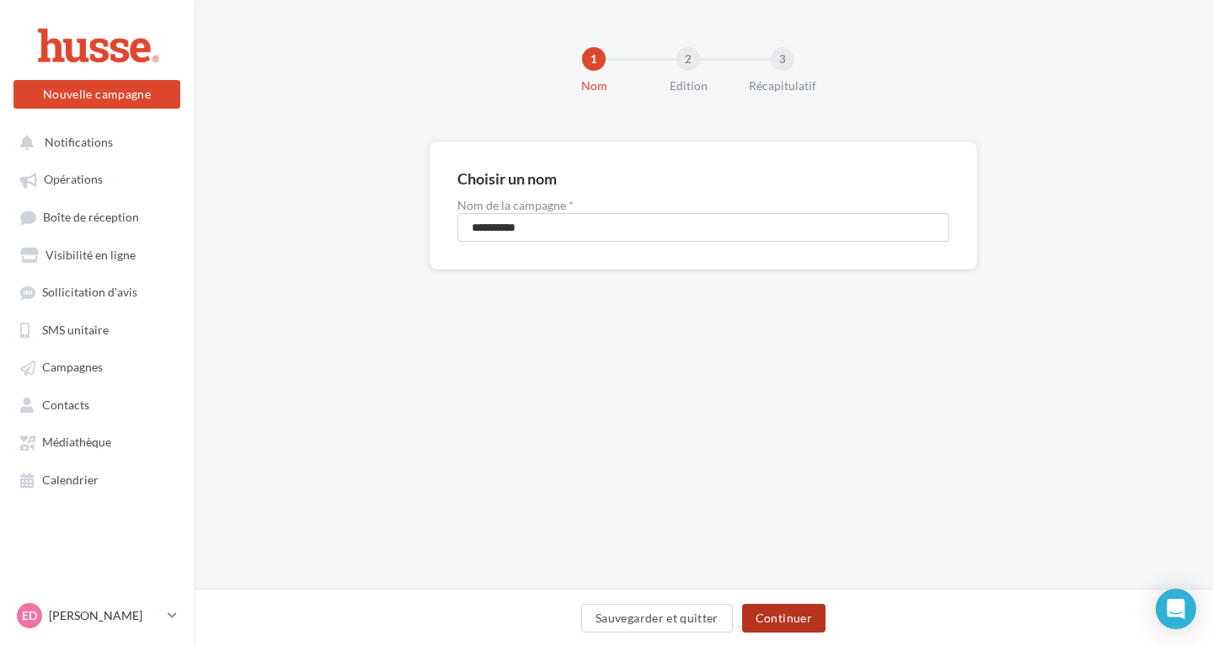
click at [803, 626] on button "Continuer" at bounding box center [783, 618] width 83 height 29
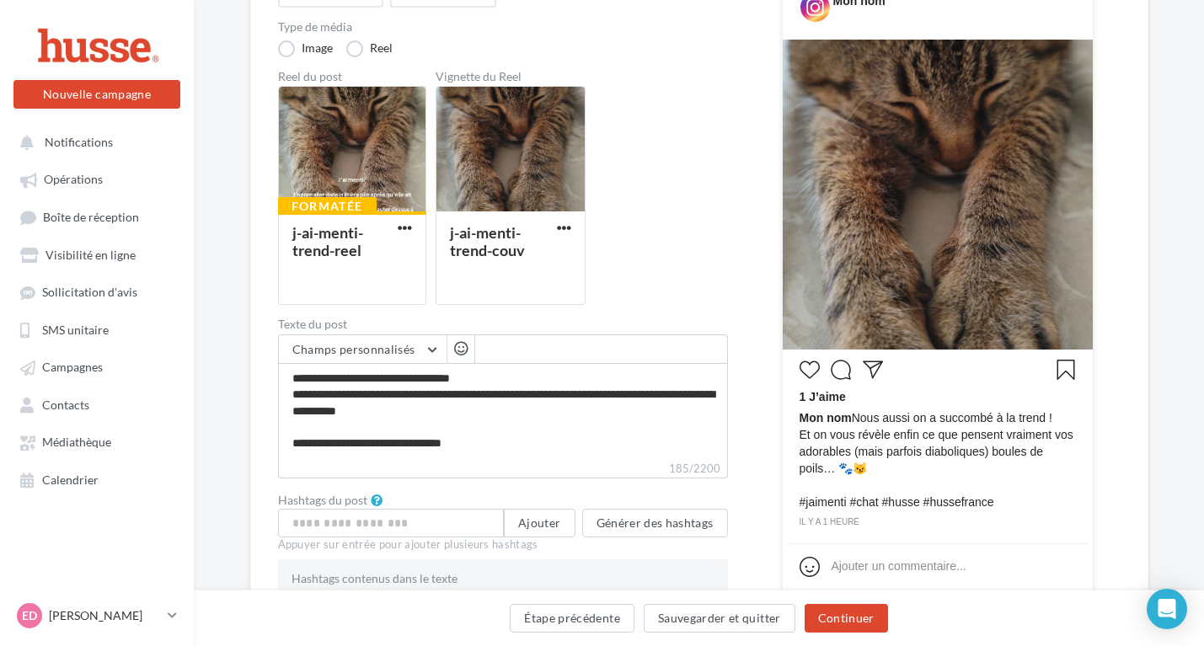
scroll to position [242, 0]
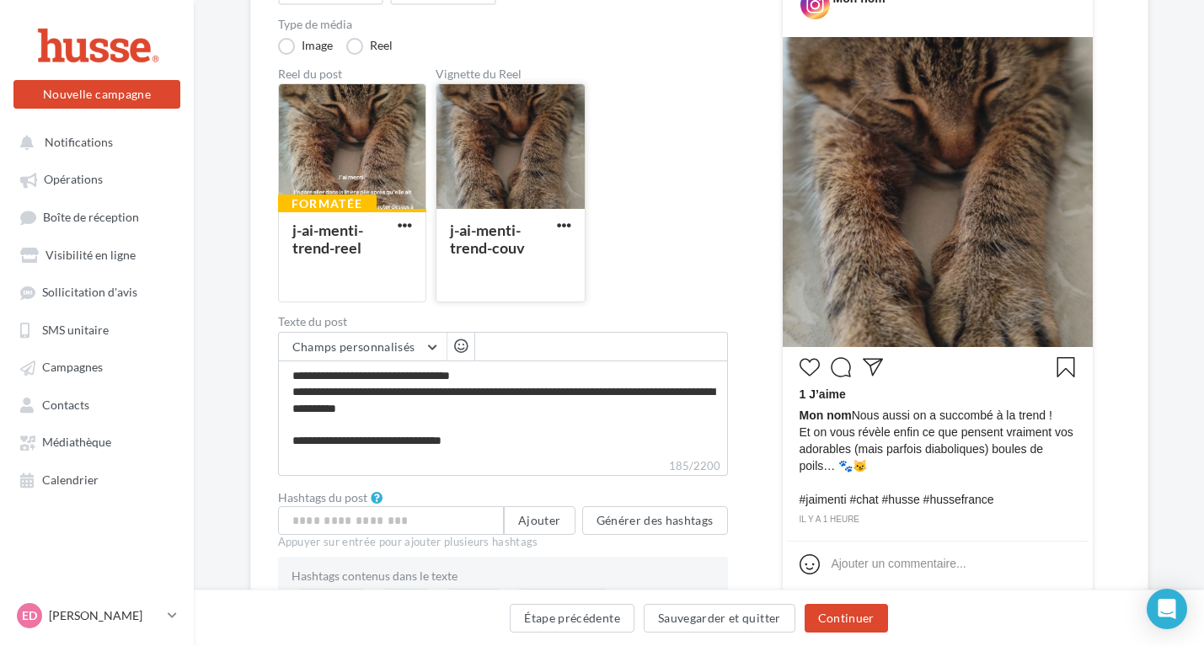
click at [552, 174] on div at bounding box center [510, 147] width 148 height 126
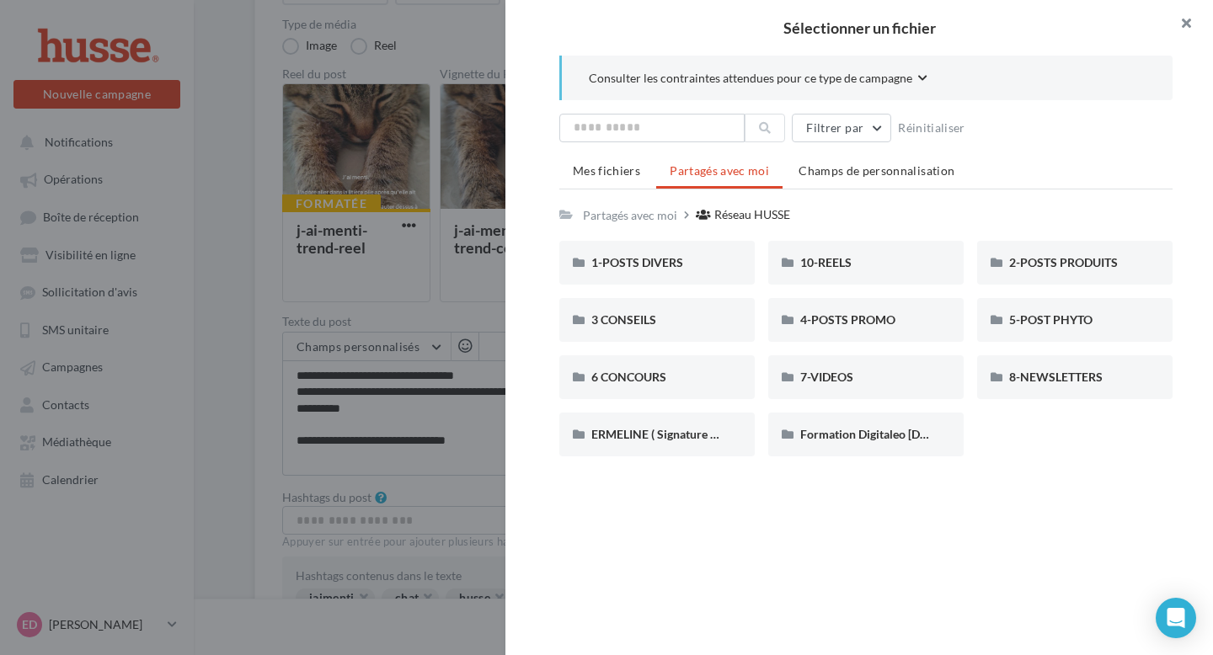
click at [1196, 19] on button "button" at bounding box center [1179, 25] width 67 height 51
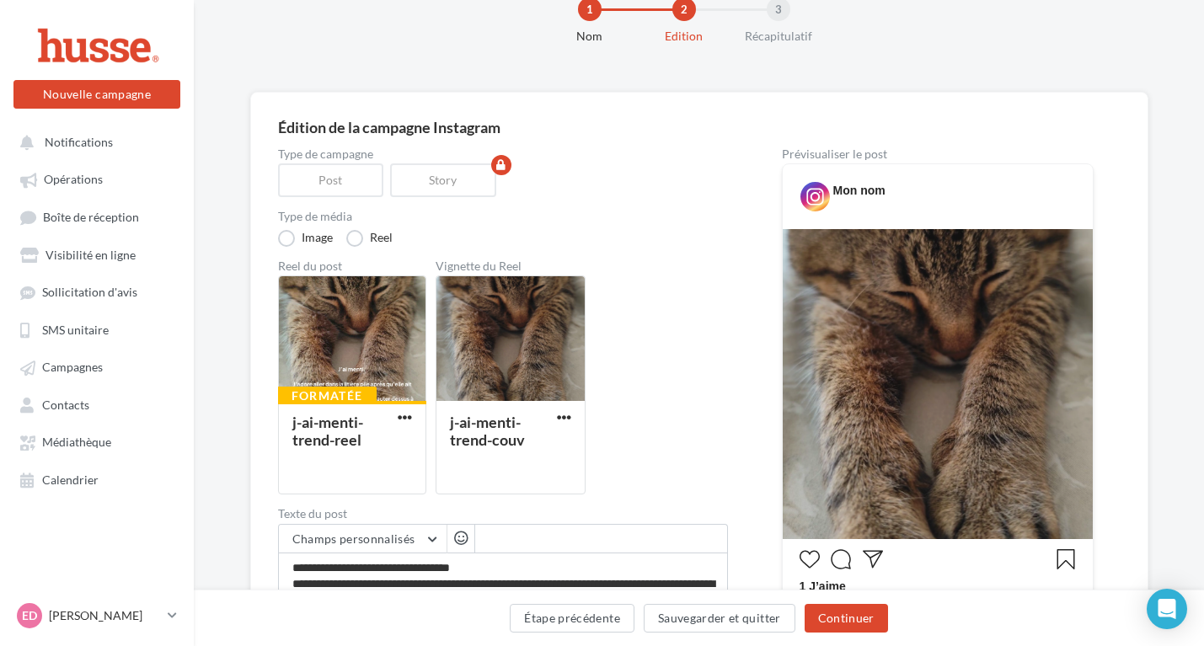
scroll to position [53, 0]
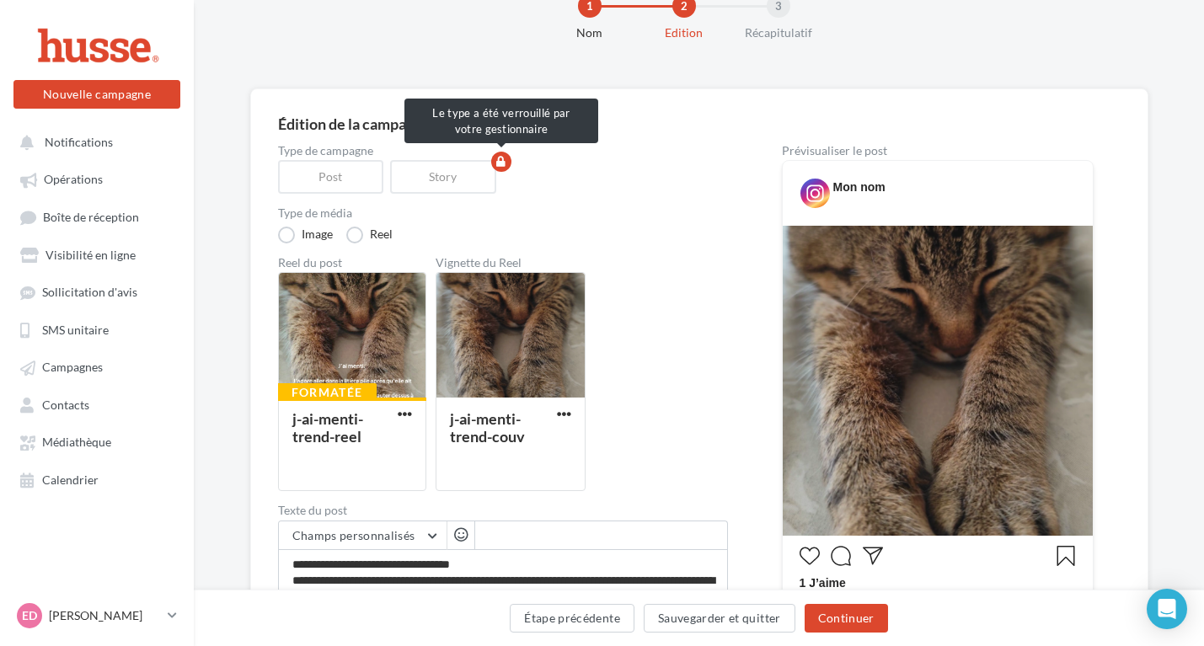
click at [436, 166] on div "Story" at bounding box center [446, 177] width 113 height 34
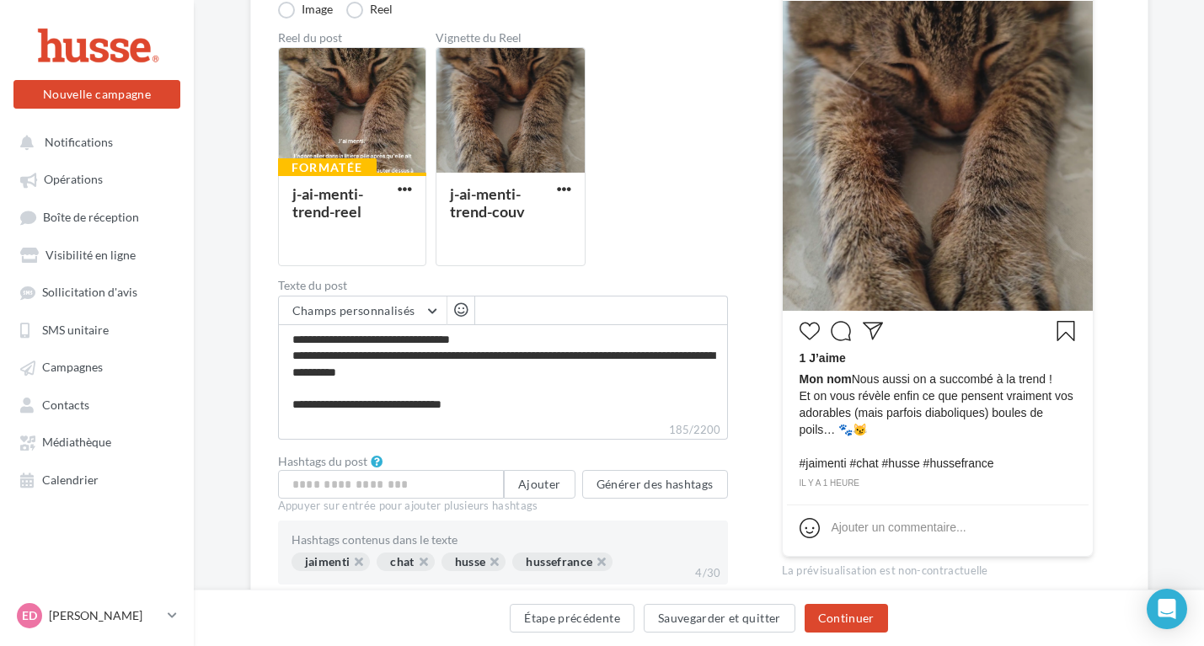
scroll to position [301, 0]
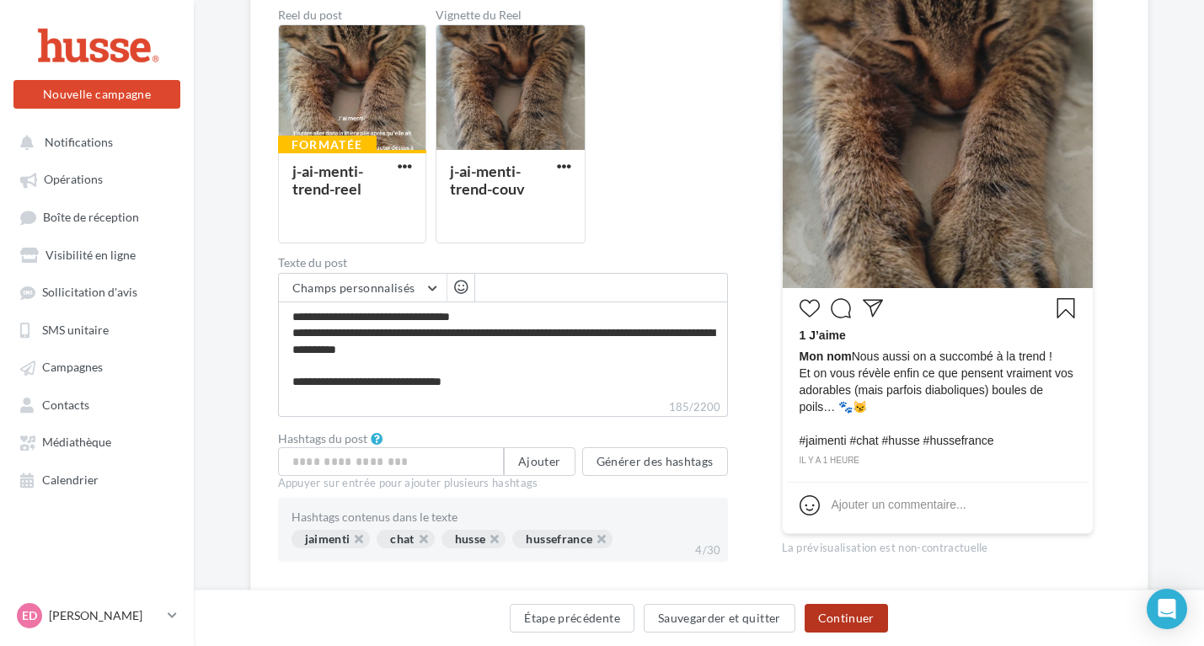
click at [879, 627] on button "Continuer" at bounding box center [845, 618] width 83 height 29
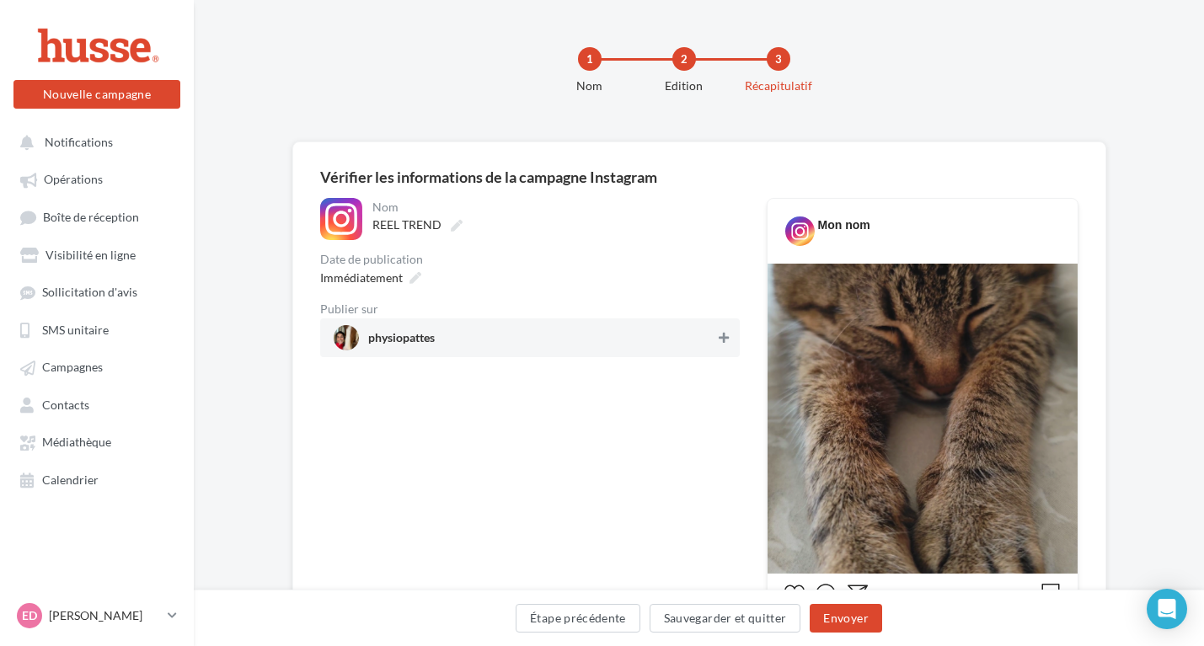
click at [724, 335] on icon at bounding box center [723, 338] width 10 height 12
click at [398, 289] on div "Immédiatement" at bounding box center [368, 277] width 111 height 24
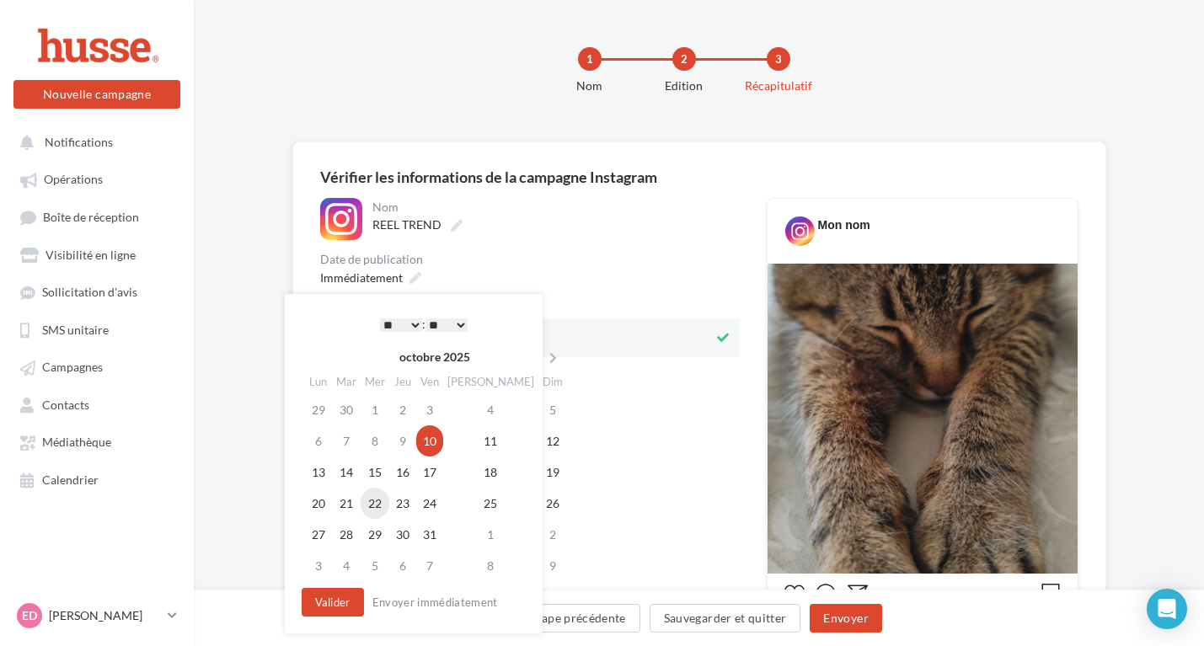
click at [381, 507] on td "22" at bounding box center [375, 503] width 29 height 31
click at [405, 319] on select "* * * * * * * * * * ** ** ** ** ** ** ** ** ** ** ** ** ** **" at bounding box center [401, 324] width 42 height 13
click at [413, 332] on select "* * * * * * * * * * ** ** ** ** ** ** ** ** ** ** ** ** ** **" at bounding box center [401, 324] width 42 height 13
click at [839, 612] on button "Envoyer" at bounding box center [845, 618] width 72 height 29
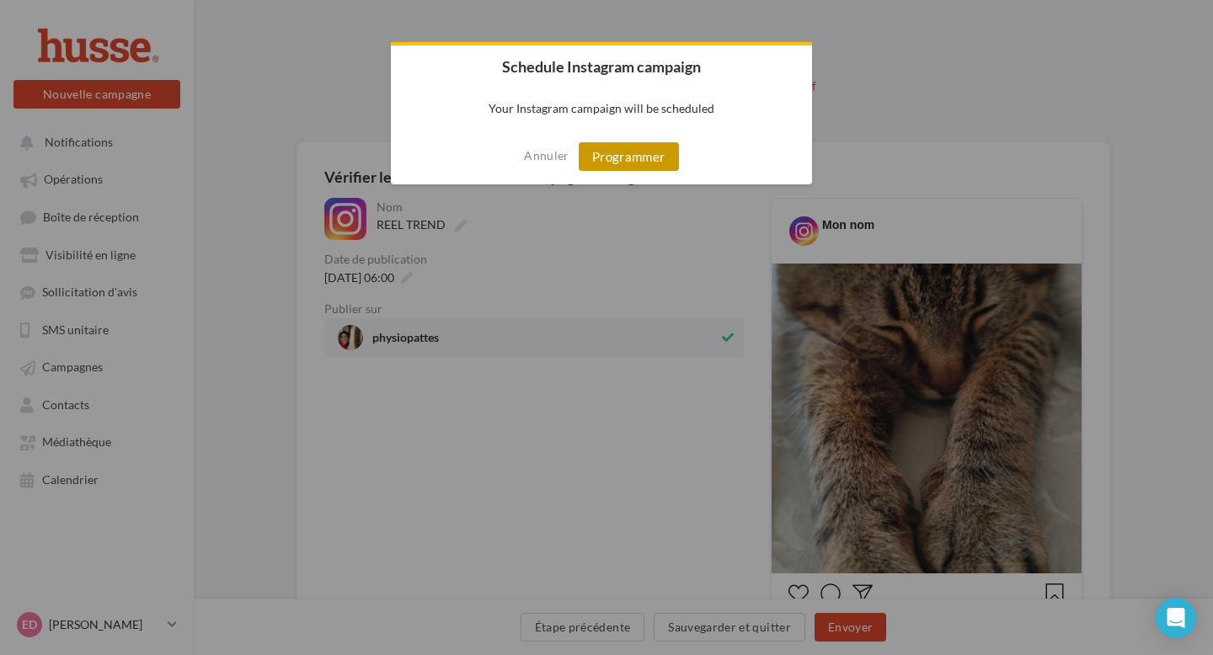
click at [624, 164] on button "Programmer" at bounding box center [629, 156] width 100 height 29
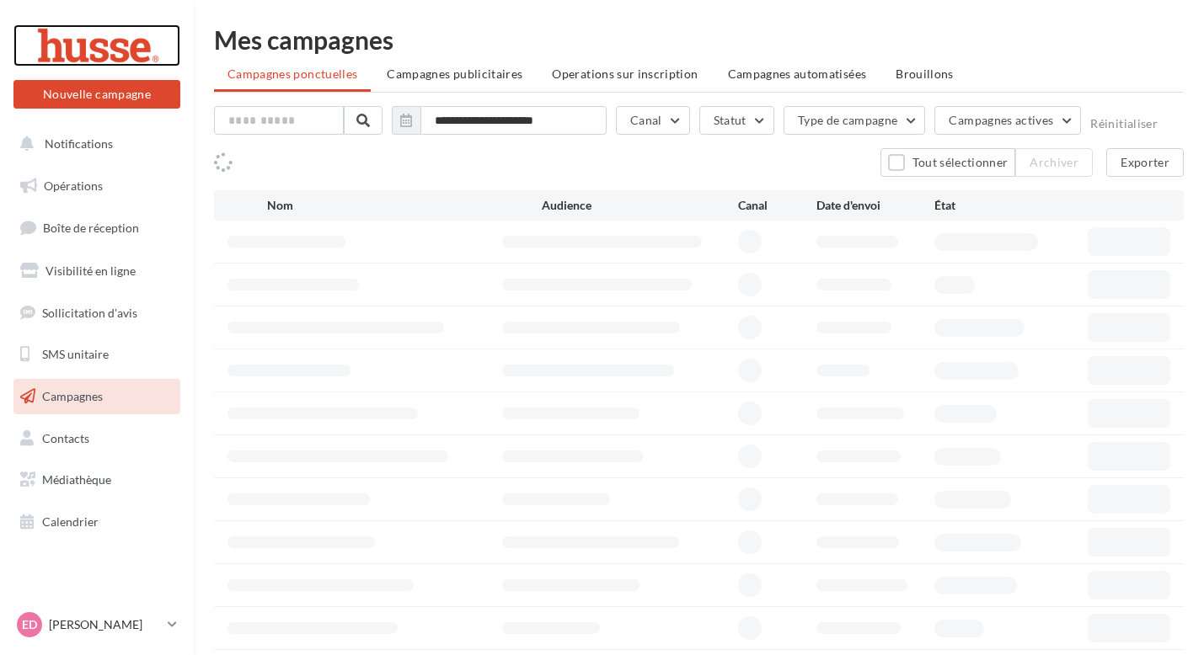
click at [110, 40] on div at bounding box center [96, 45] width 135 height 42
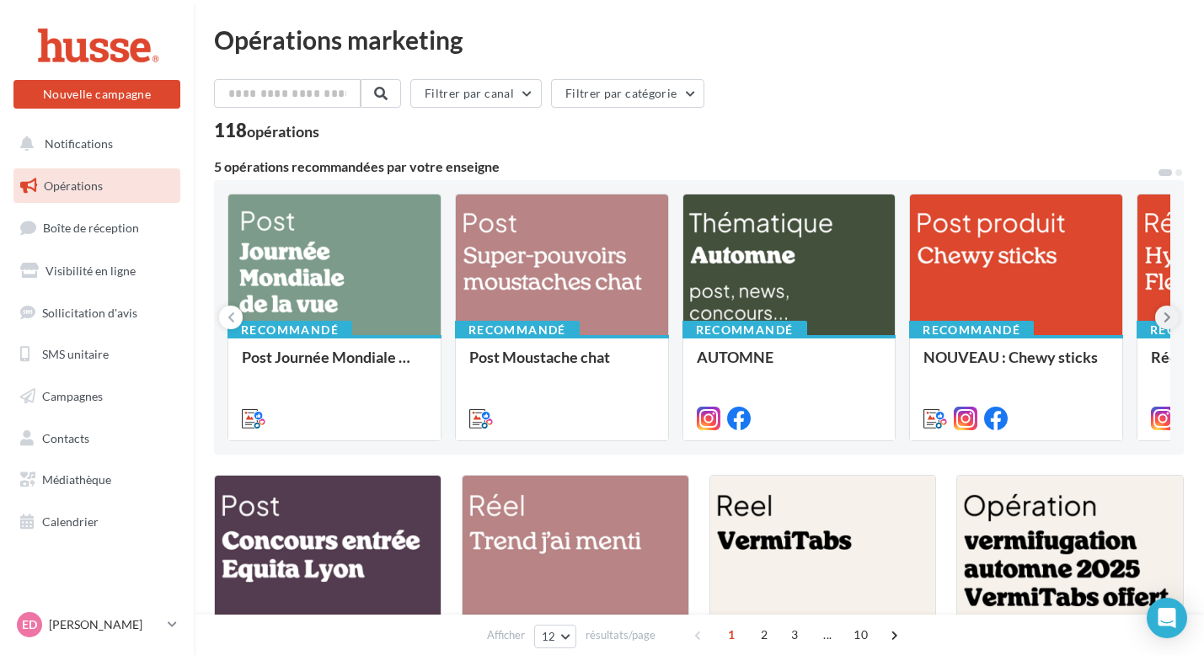
click at [1170, 318] on icon at bounding box center [1167, 317] width 8 height 17
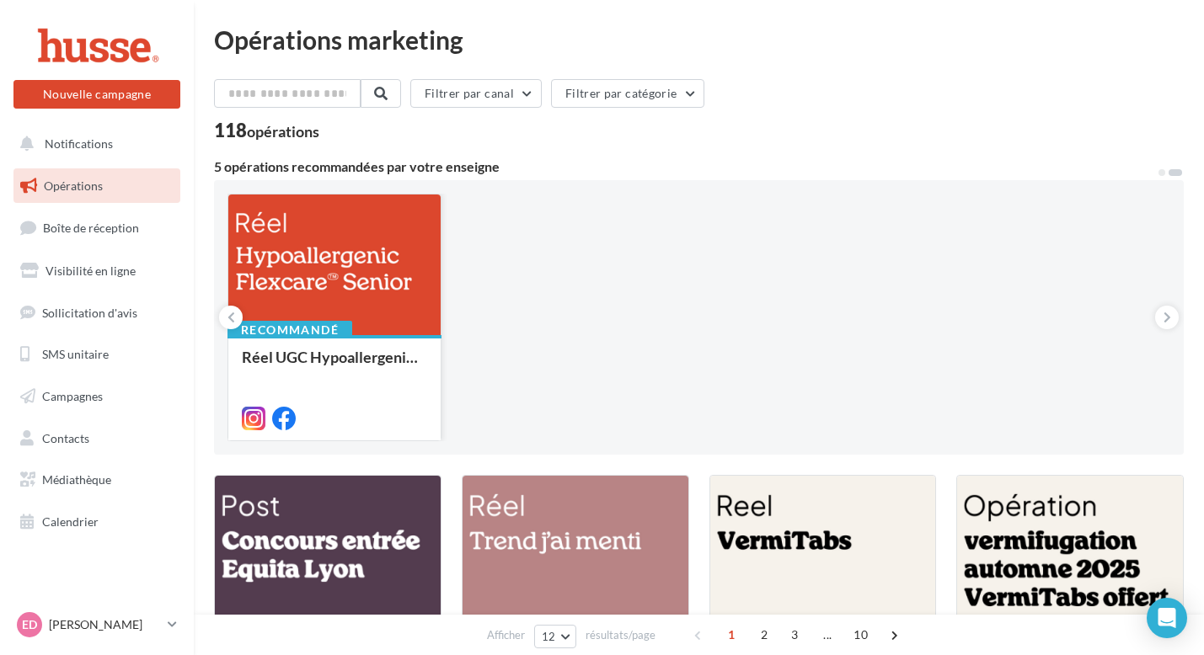
click at [369, 263] on div at bounding box center [334, 266] width 212 height 142
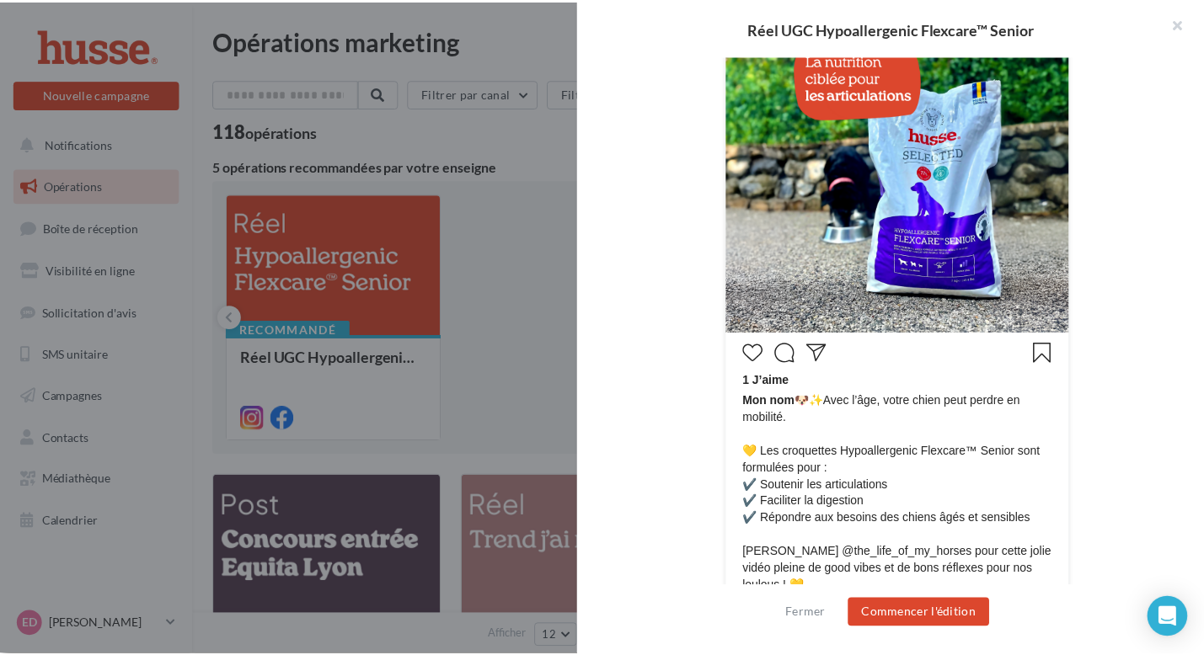
scroll to position [596, 0]
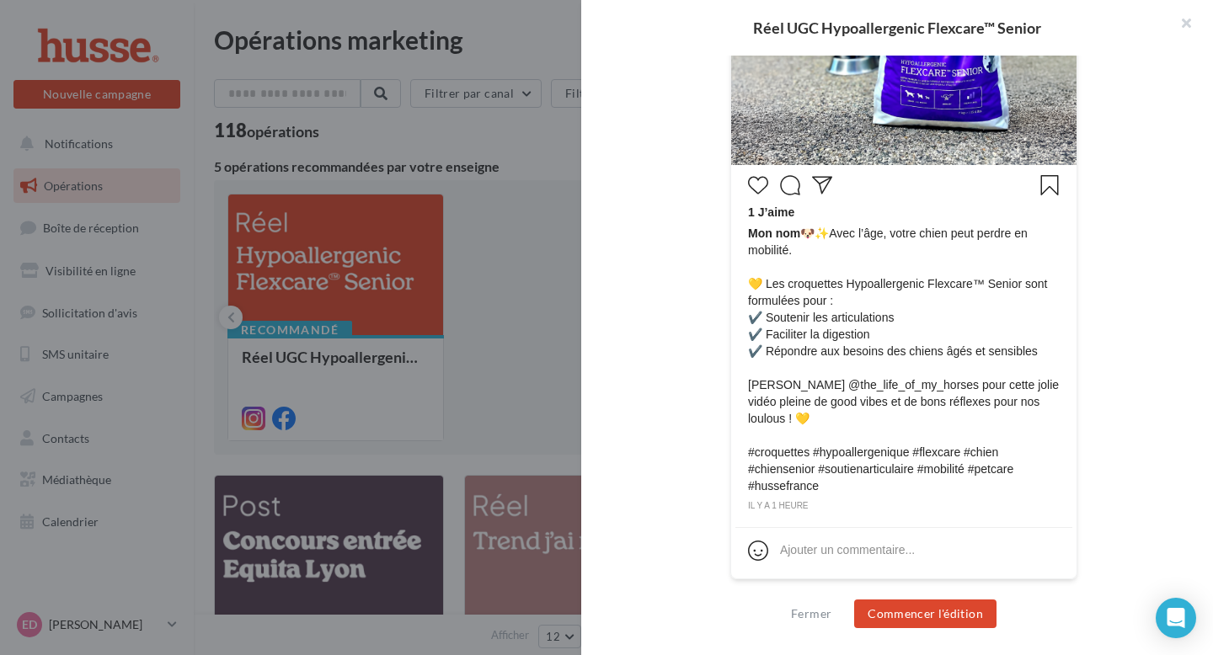
click at [526, 142] on div at bounding box center [606, 327] width 1213 height 655
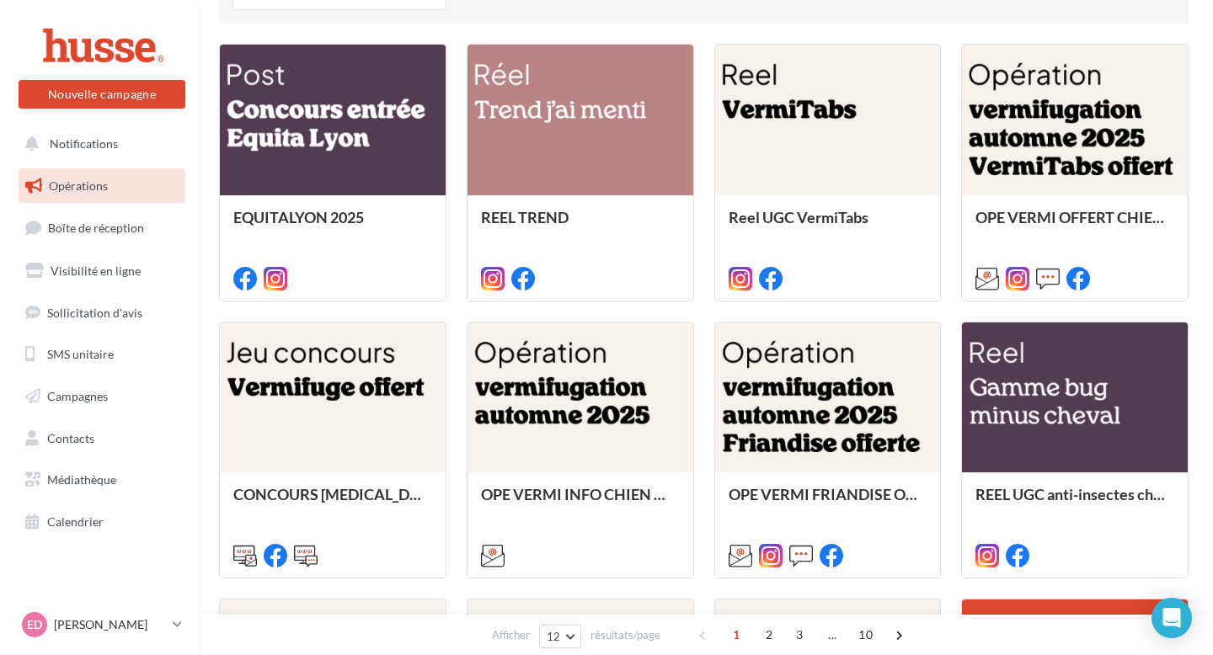
scroll to position [439, 0]
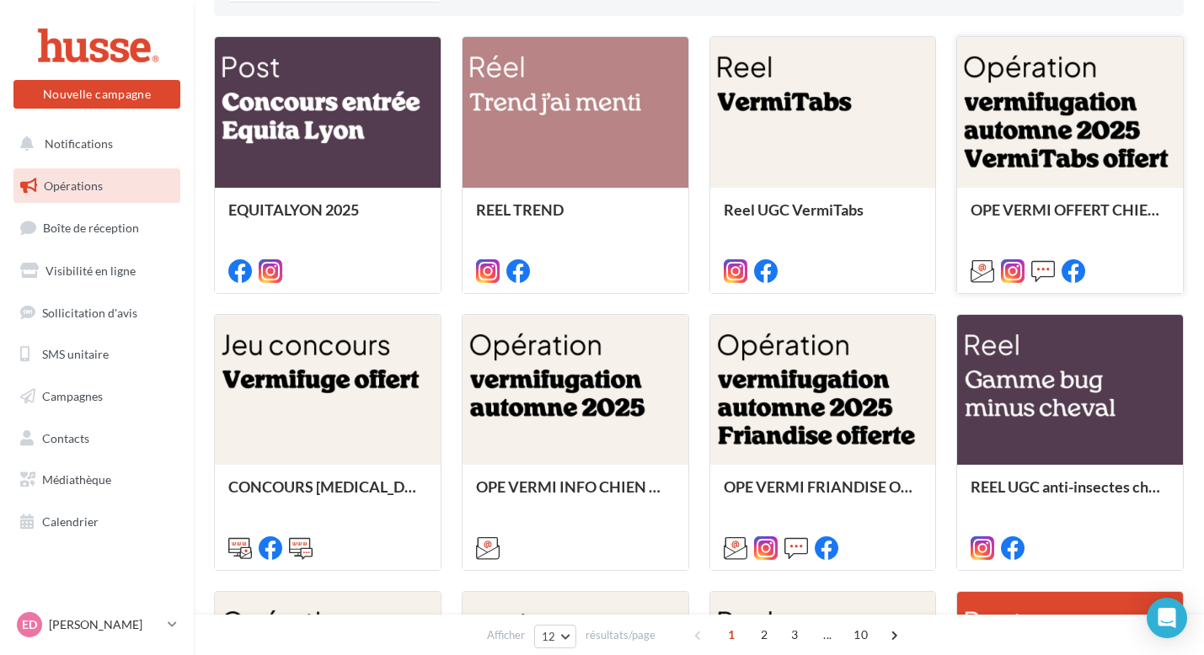
click at [1077, 158] on div at bounding box center [1070, 113] width 226 height 152
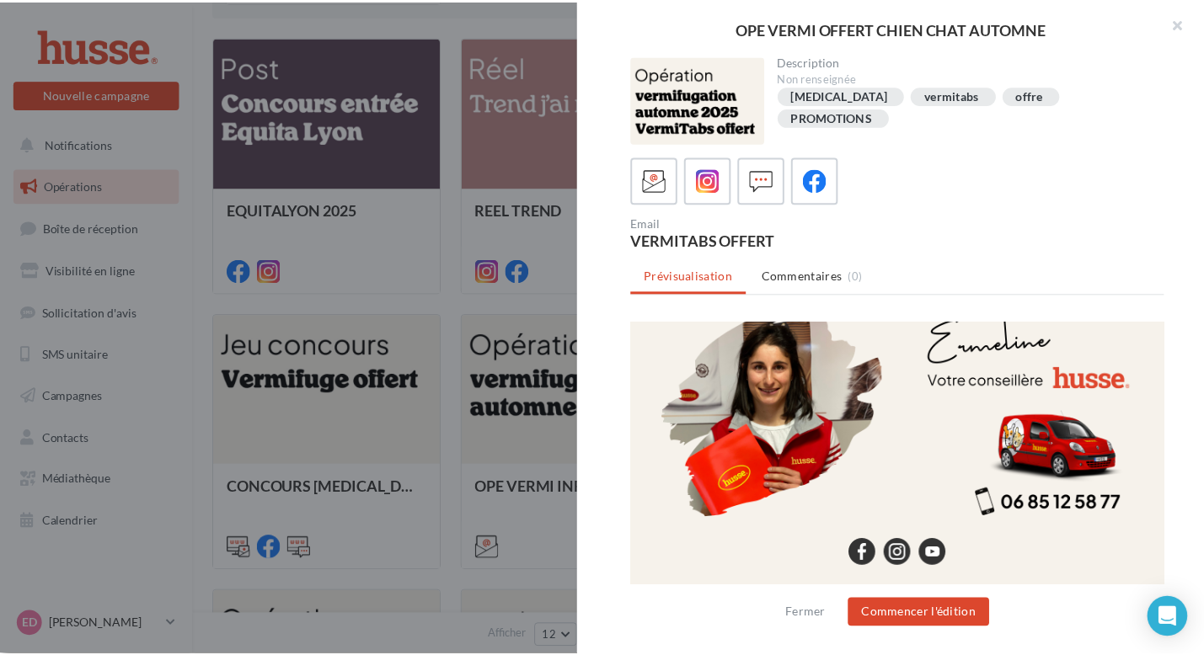
scroll to position [1765, 0]
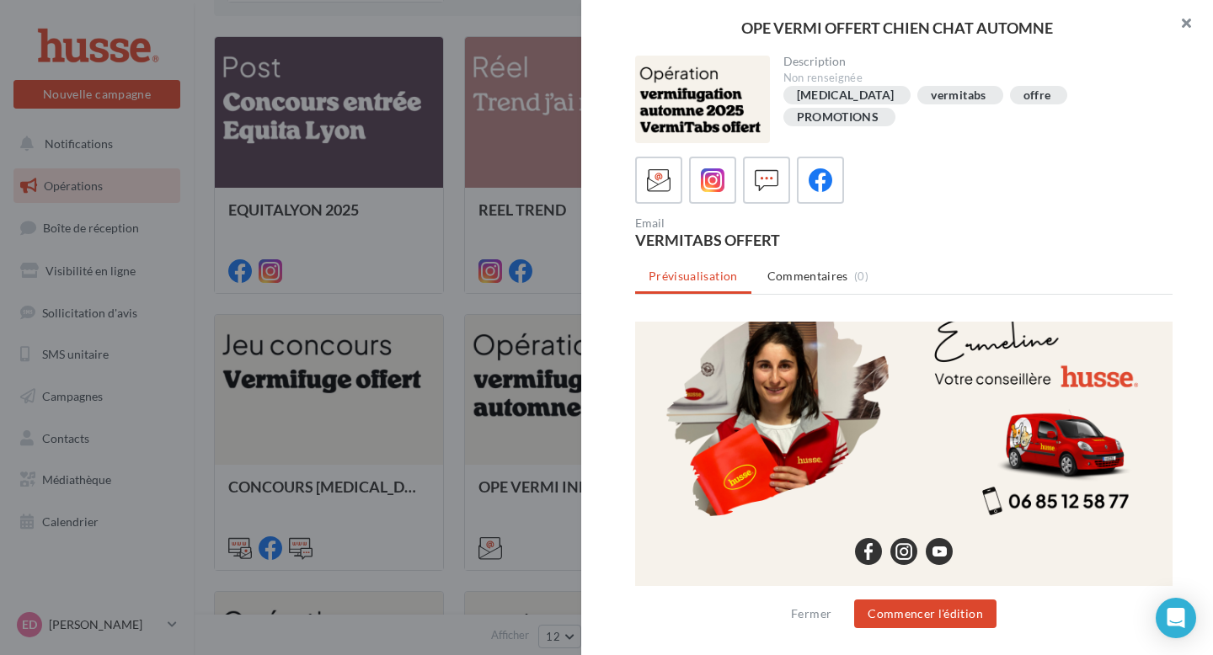
click at [1187, 29] on button "button" at bounding box center [1179, 25] width 67 height 51
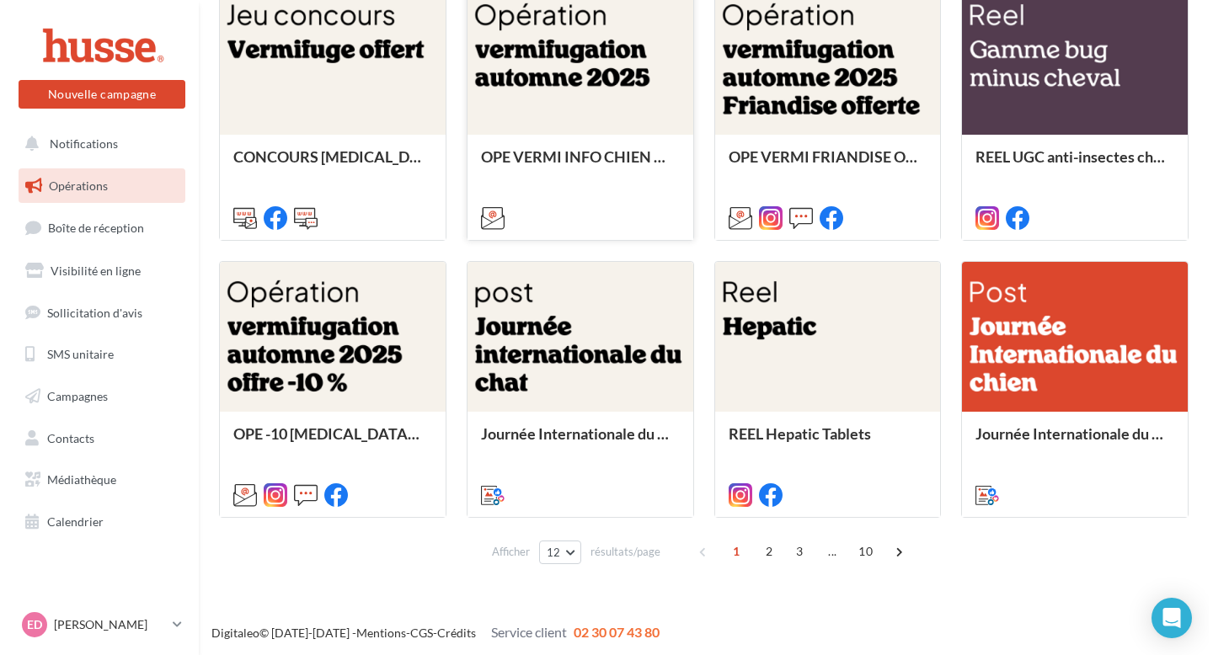
scroll to position [772, 0]
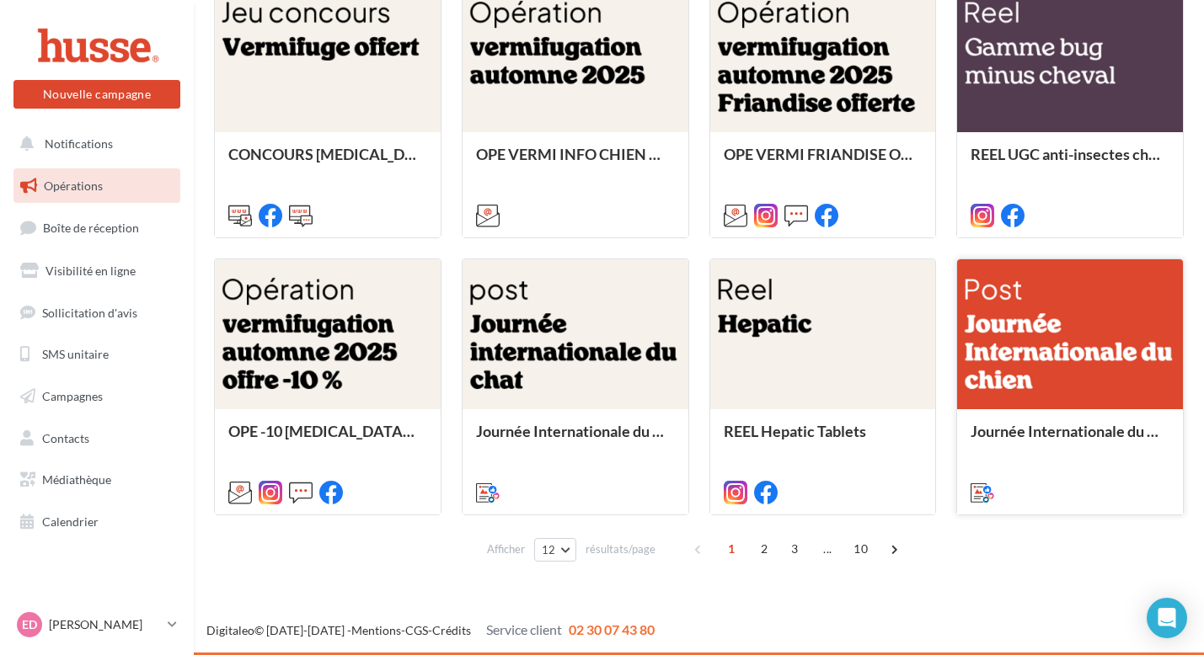
click at [1051, 376] on div at bounding box center [1070, 335] width 226 height 152
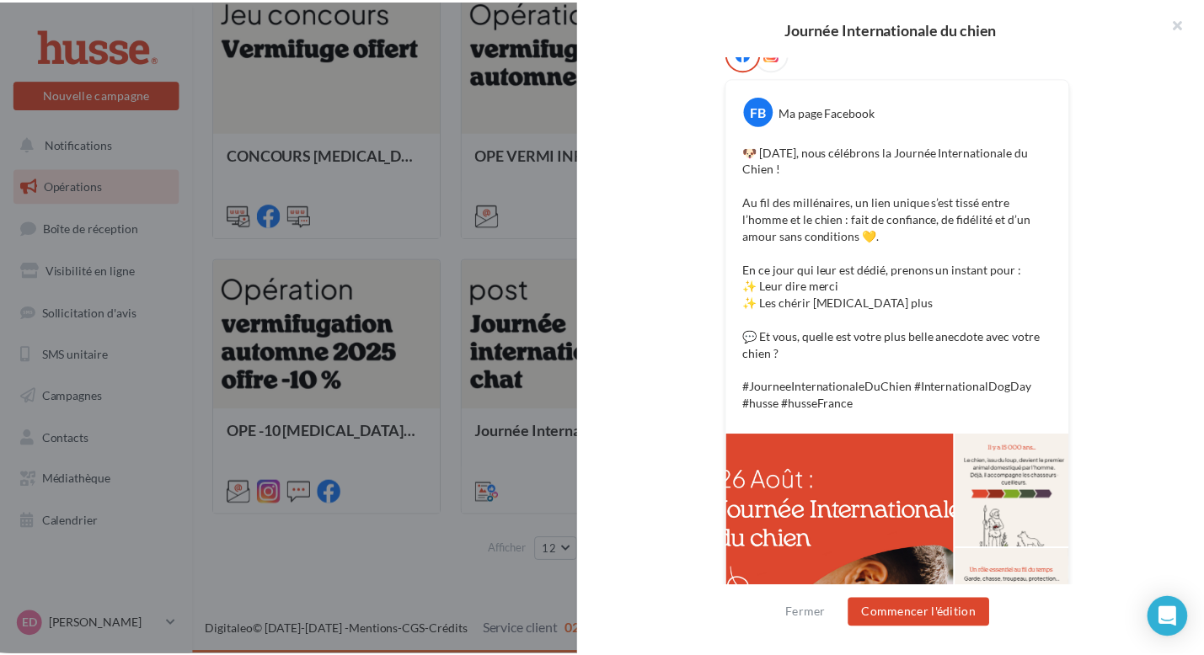
scroll to position [243, 0]
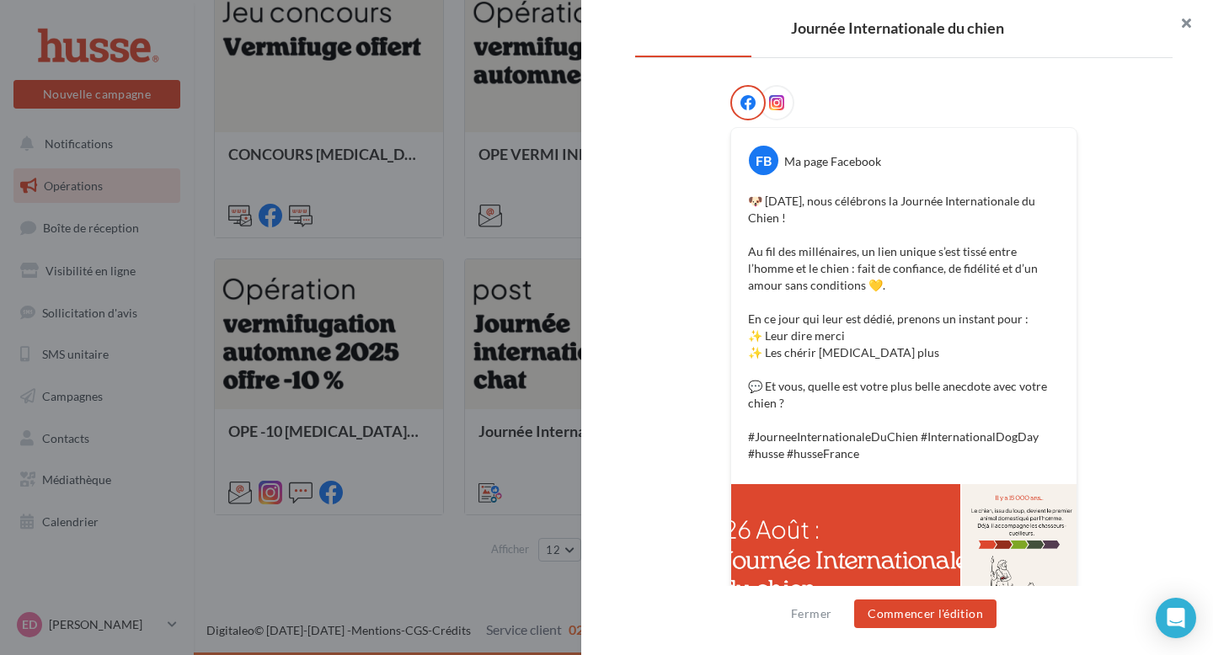
click at [1189, 20] on button "button" at bounding box center [1179, 25] width 67 height 51
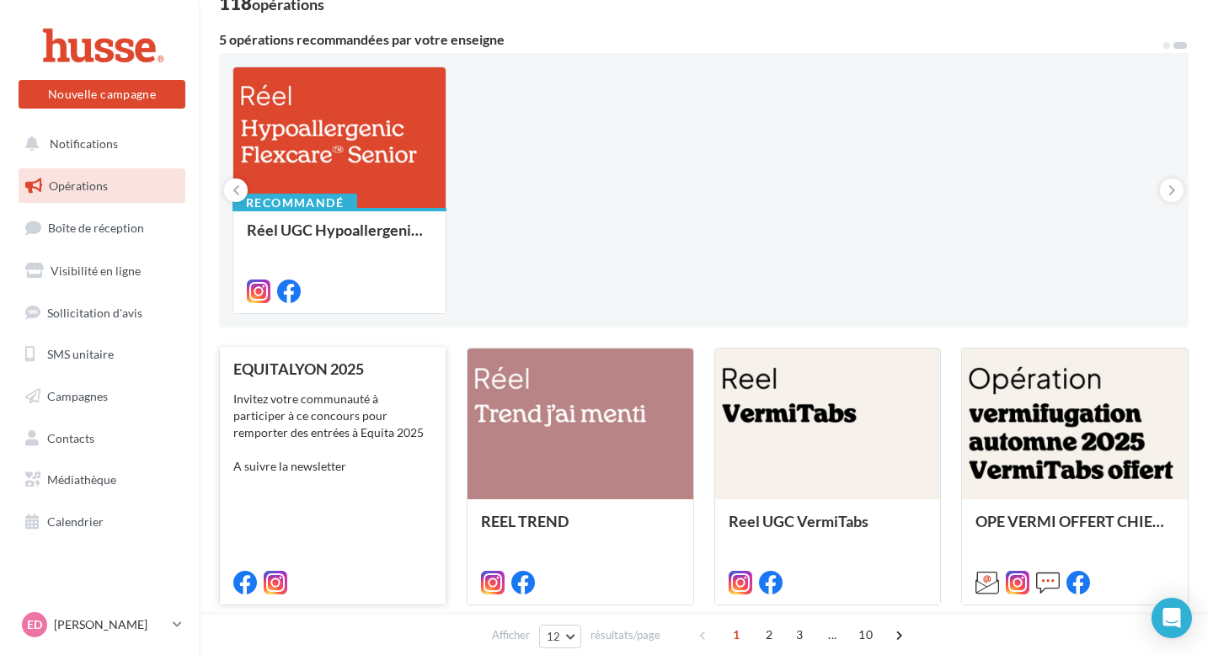
scroll to position [208, 0]
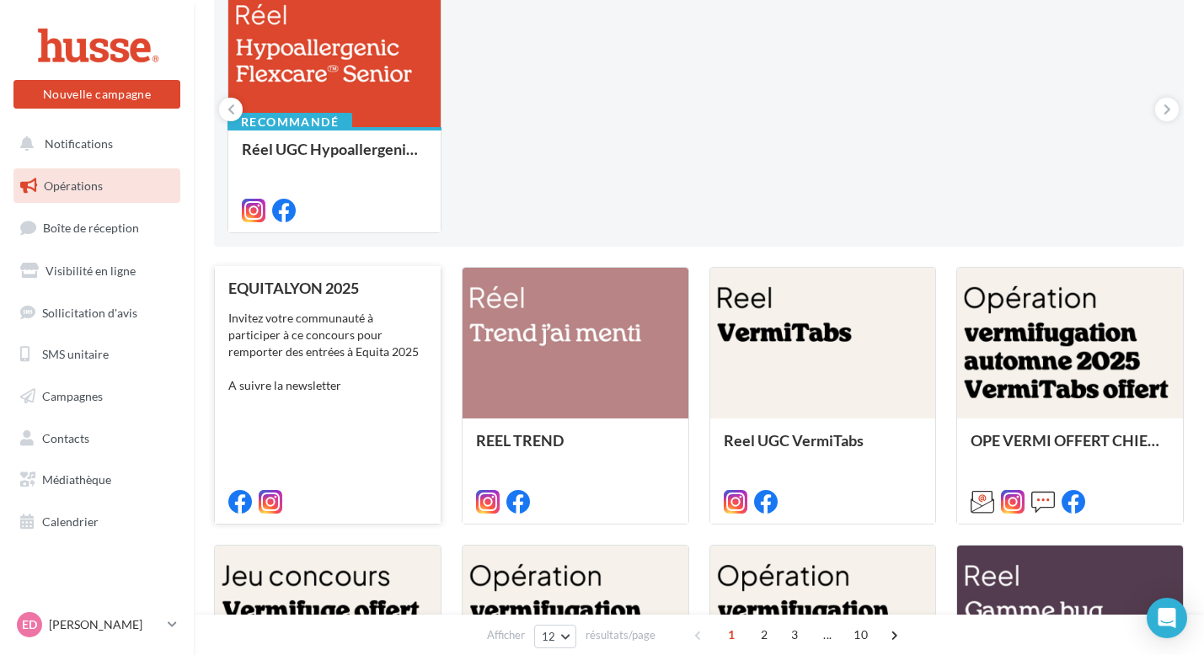
click at [361, 339] on div "Invitez votre communauté à participer à ce concours pour remporter des entrées …" at bounding box center [327, 352] width 199 height 84
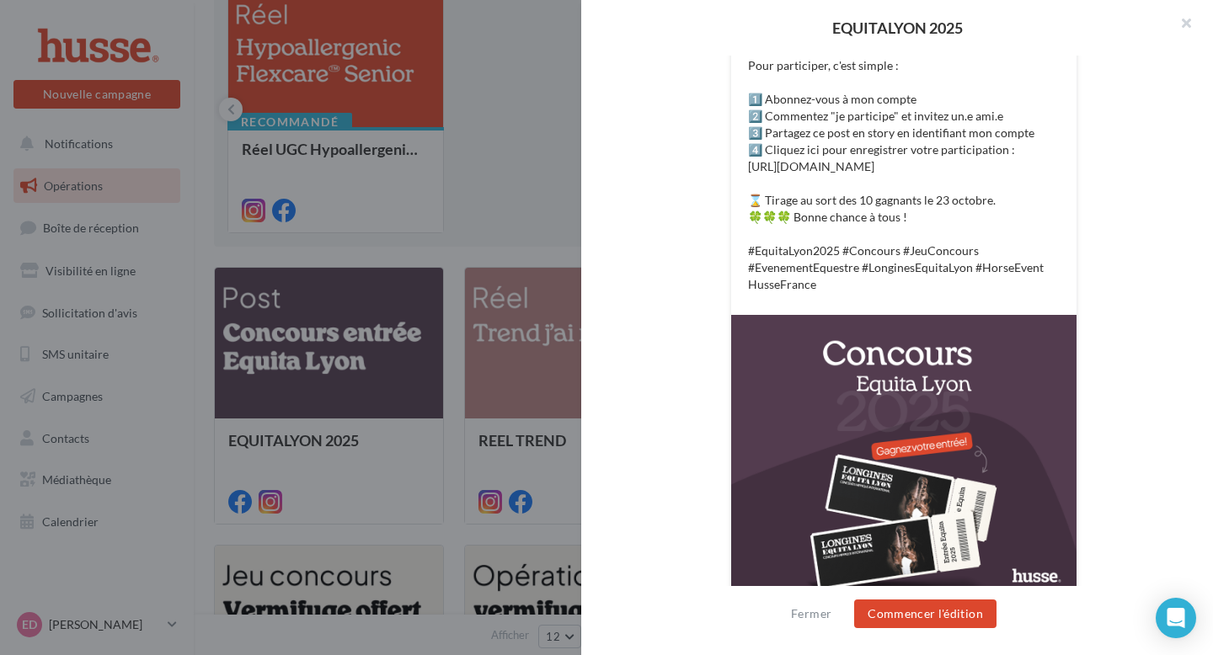
scroll to position [532, 0]
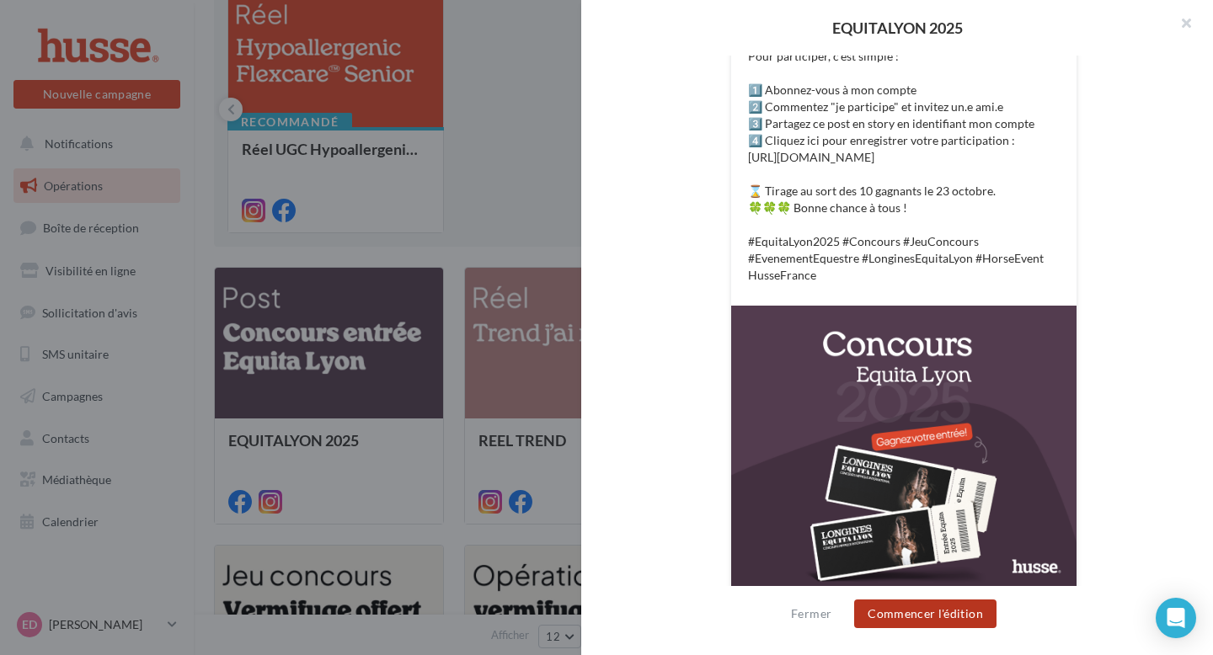
click at [932, 607] on button "Commencer l'édition" at bounding box center [925, 614] width 142 height 29
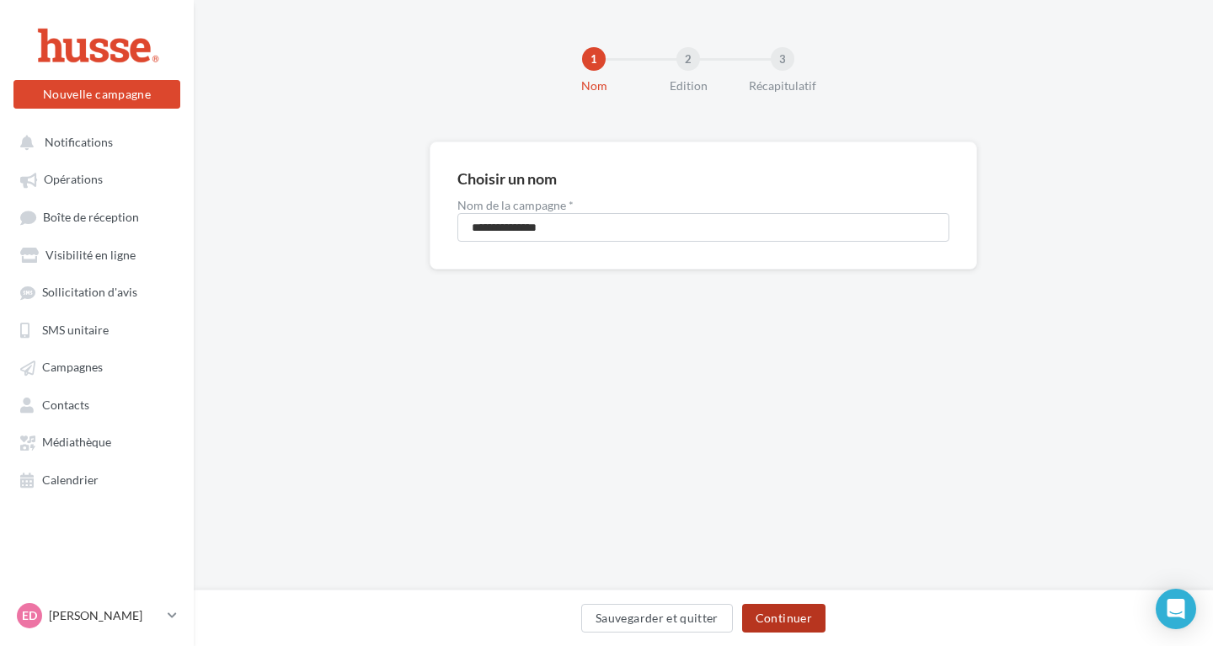
click at [776, 615] on button "Continuer" at bounding box center [783, 618] width 83 height 29
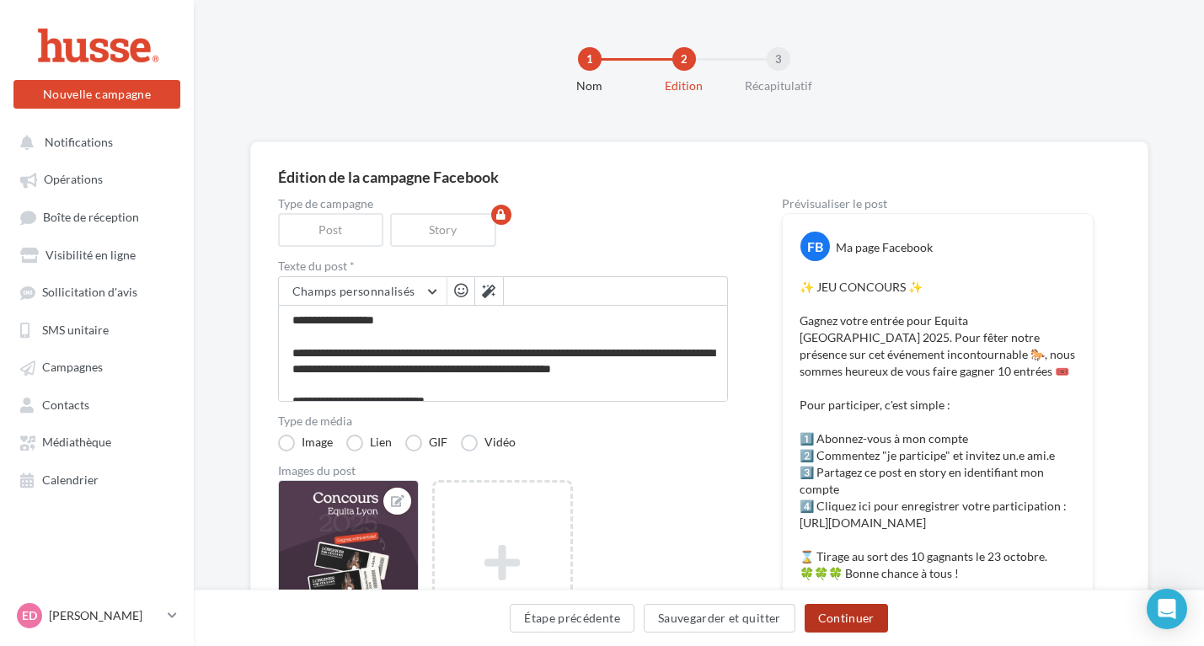
click at [848, 624] on button "Continuer" at bounding box center [845, 618] width 83 height 29
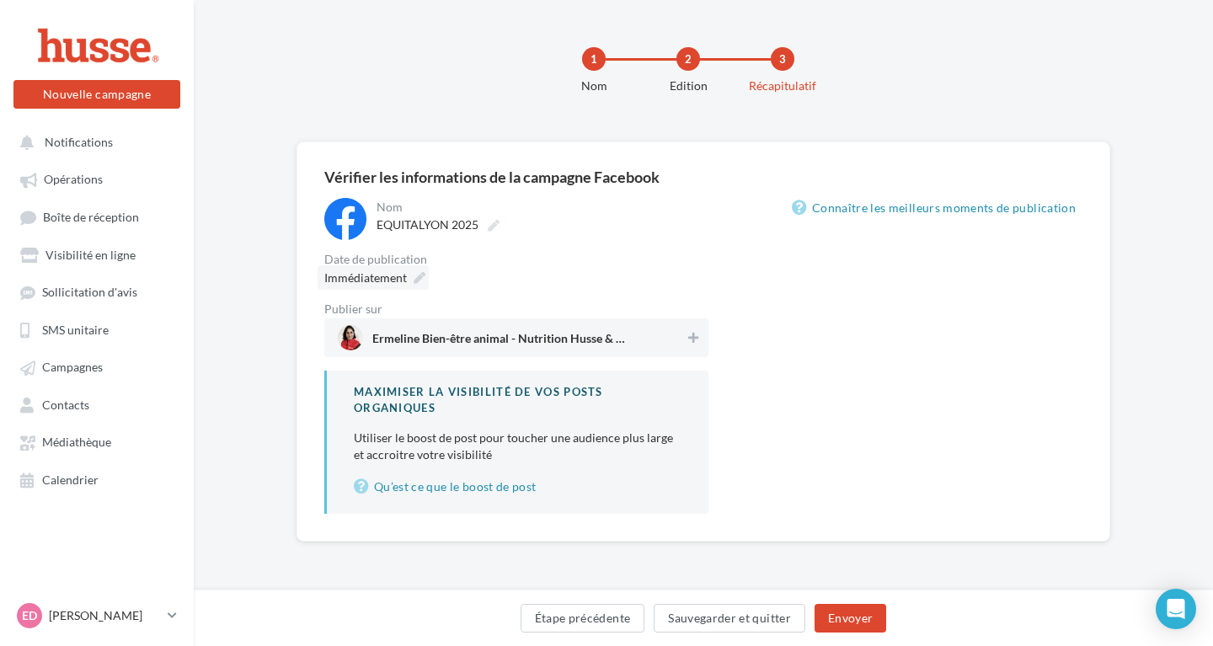
click at [386, 268] on div "Immédiatement" at bounding box center [373, 277] width 111 height 24
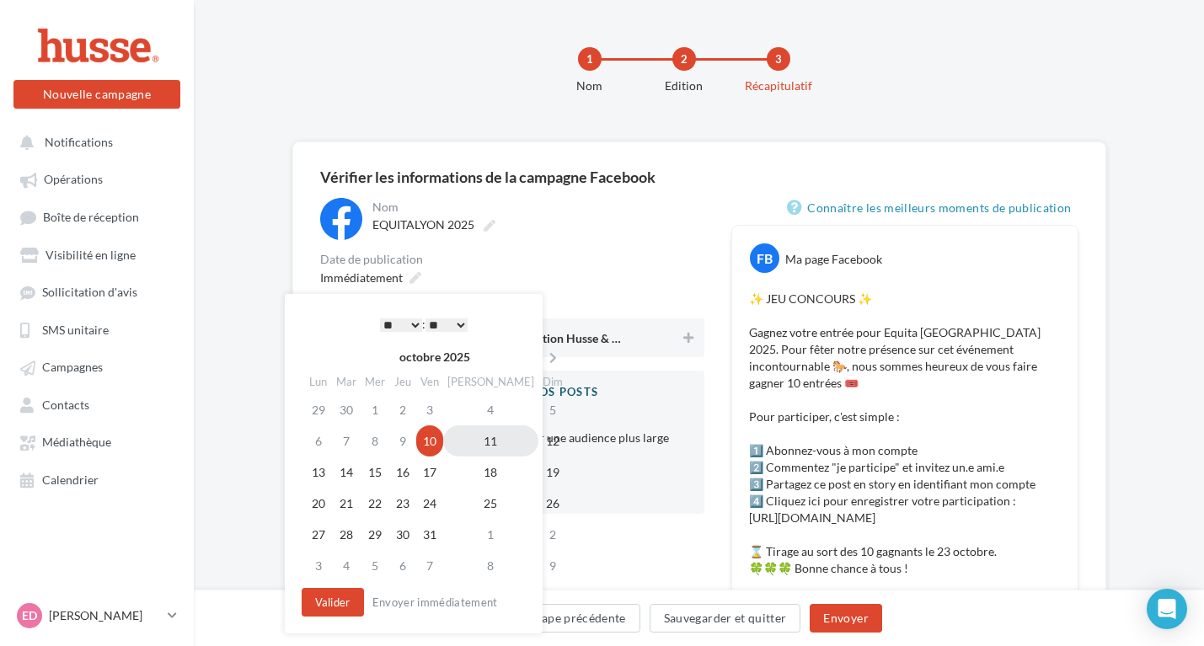
click at [478, 443] on td "11" at bounding box center [490, 440] width 95 height 31
click at [522, 350] on div "Publier sur Ermeline Bien-être animal - Nutrition Husse & Physio" at bounding box center [512, 330] width 384 height 54
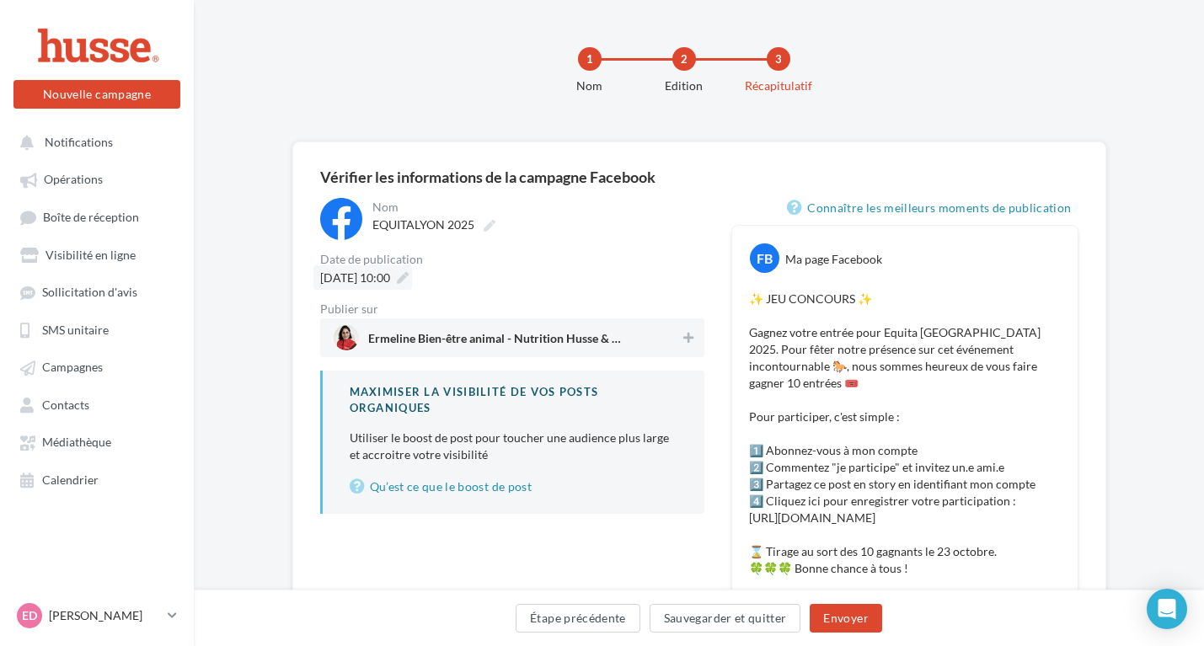
click at [390, 275] on span "11/10/2025 à 10:00" at bounding box center [355, 277] width 70 height 14
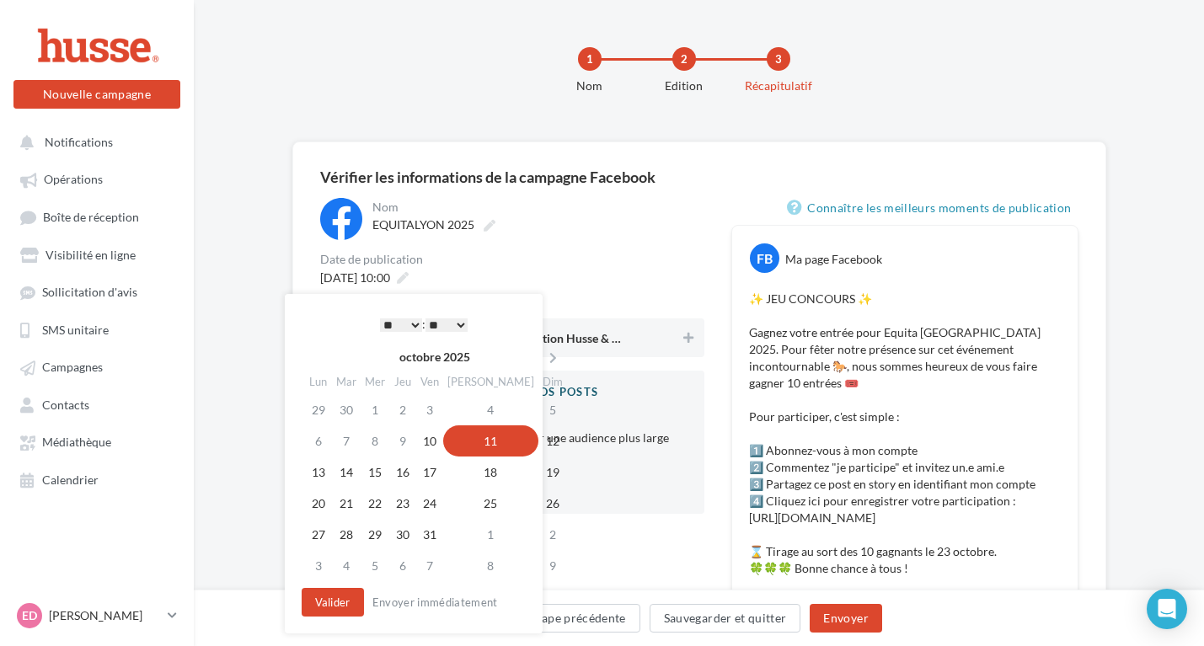
click at [480, 445] on td "11" at bounding box center [490, 440] width 95 height 31
click at [329, 590] on button "Valider" at bounding box center [333, 602] width 62 height 29
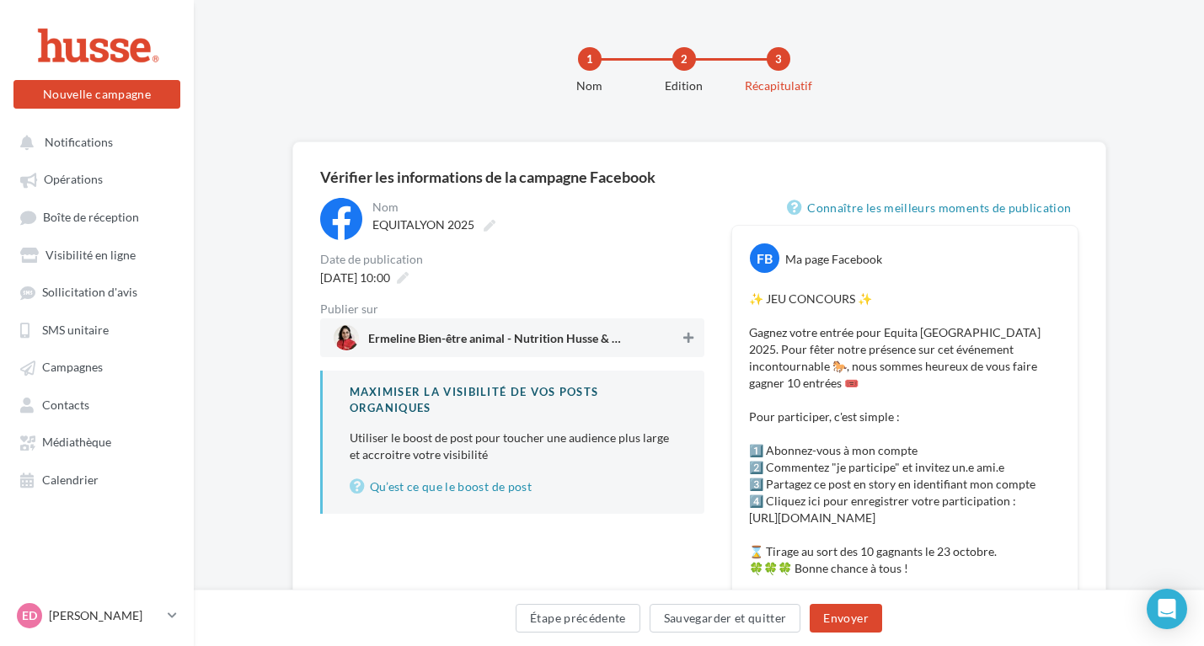
click at [689, 337] on icon at bounding box center [688, 338] width 10 height 12
click at [868, 622] on button "Envoyer" at bounding box center [845, 618] width 72 height 29
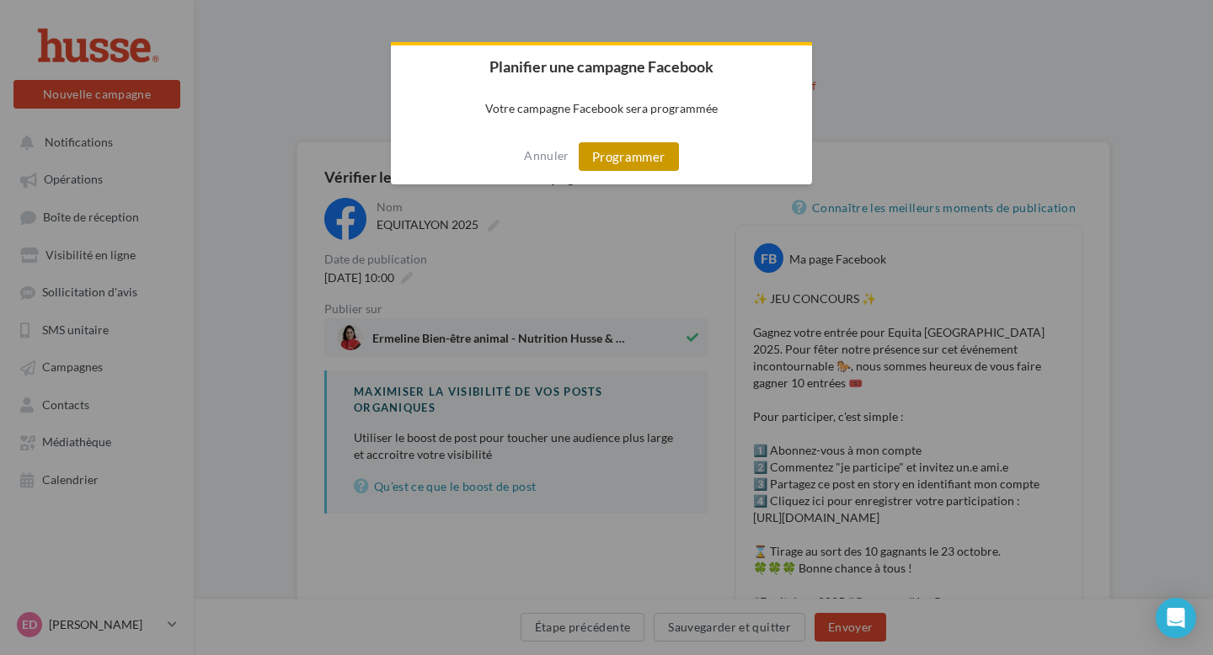
click at [663, 162] on button "Programmer" at bounding box center [629, 156] width 100 height 29
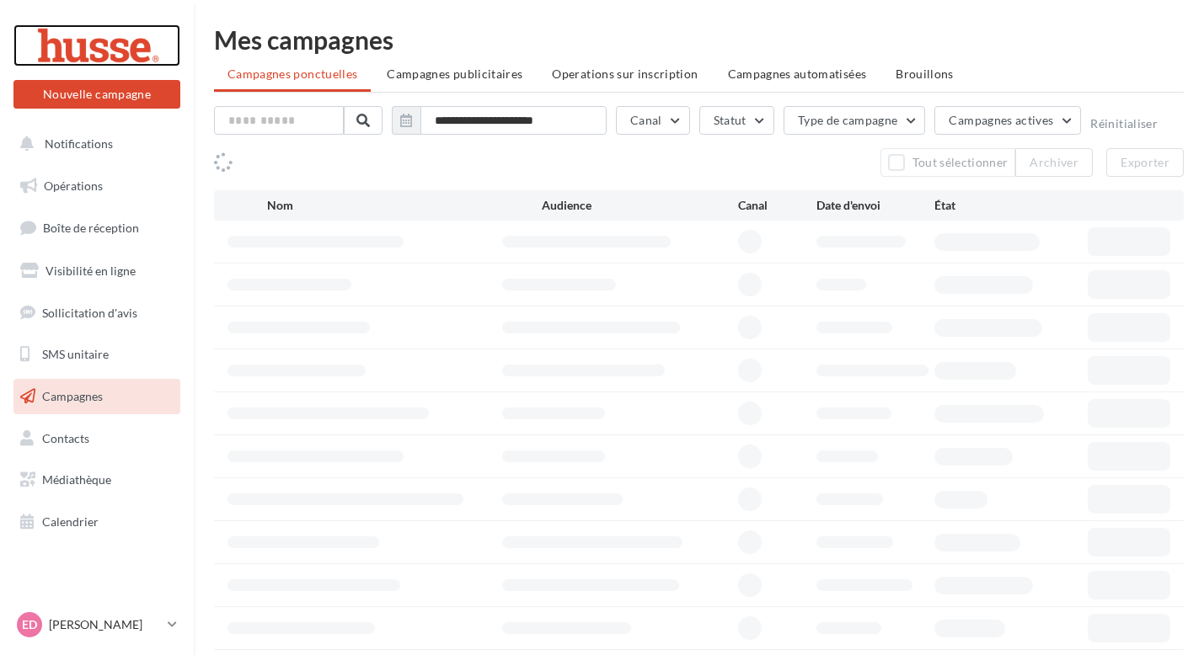
click at [101, 45] on div at bounding box center [96, 45] width 135 height 42
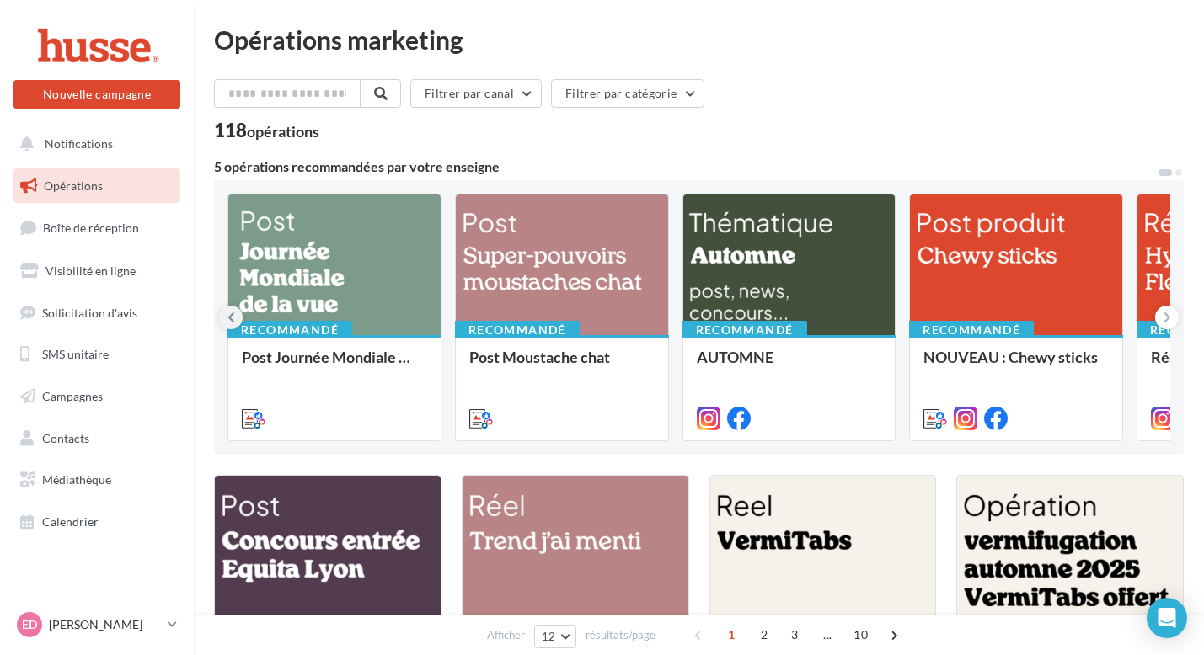
click at [227, 316] on icon at bounding box center [231, 317] width 8 height 17
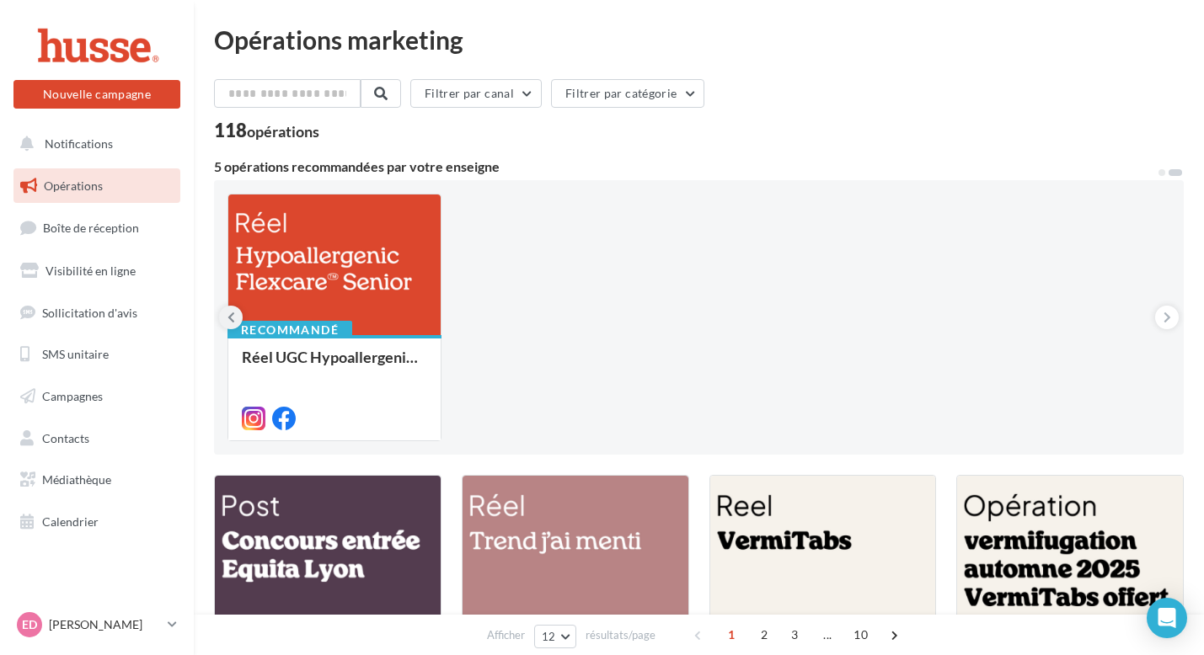
click at [227, 316] on icon at bounding box center [231, 317] width 8 height 17
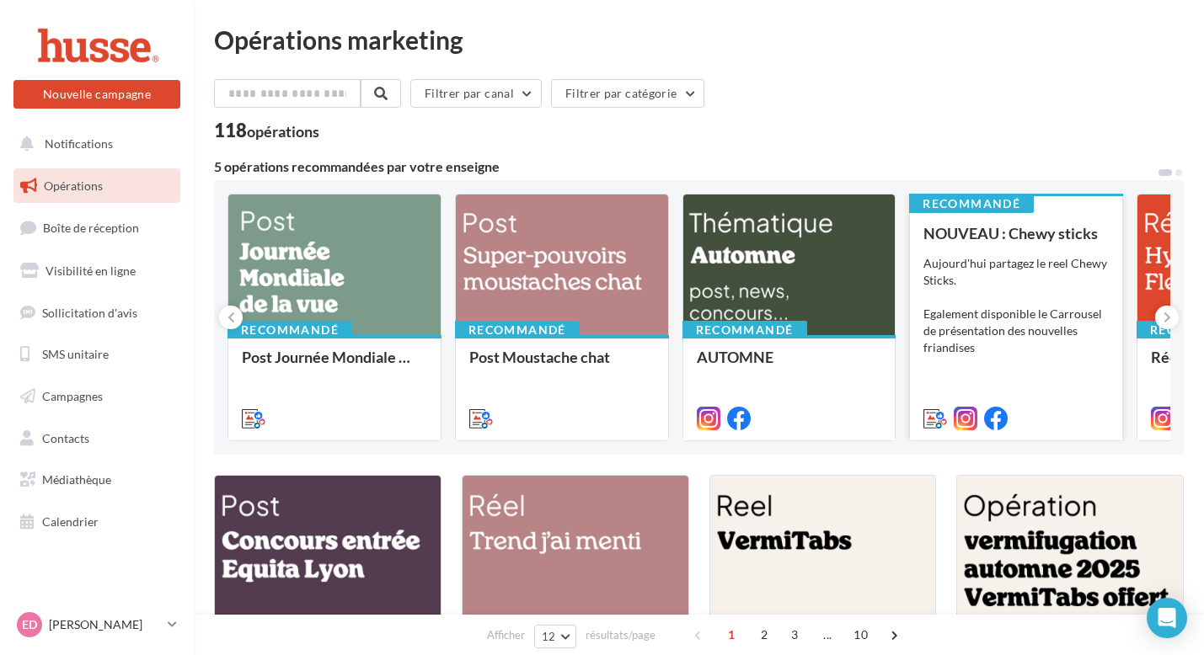
click at [999, 304] on div "[DATE] partagez le reel Chewy Sticks. Egalement disponible le Carrousel de prés…" at bounding box center [1015, 305] width 185 height 101
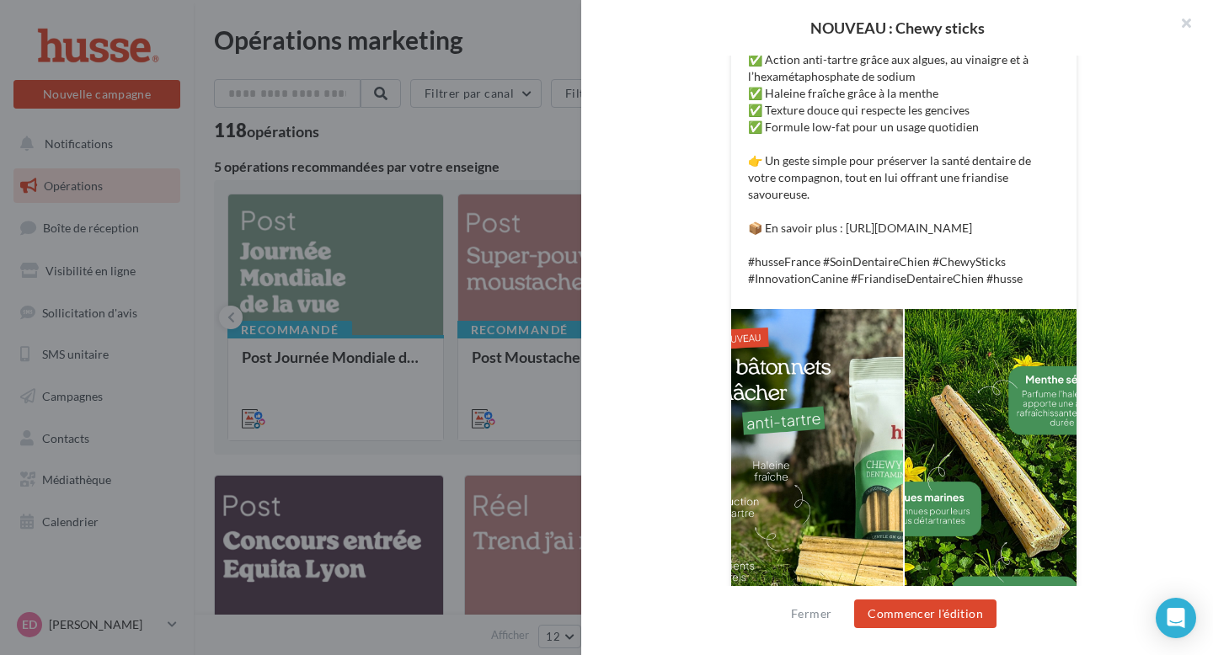
scroll to position [590, 0]
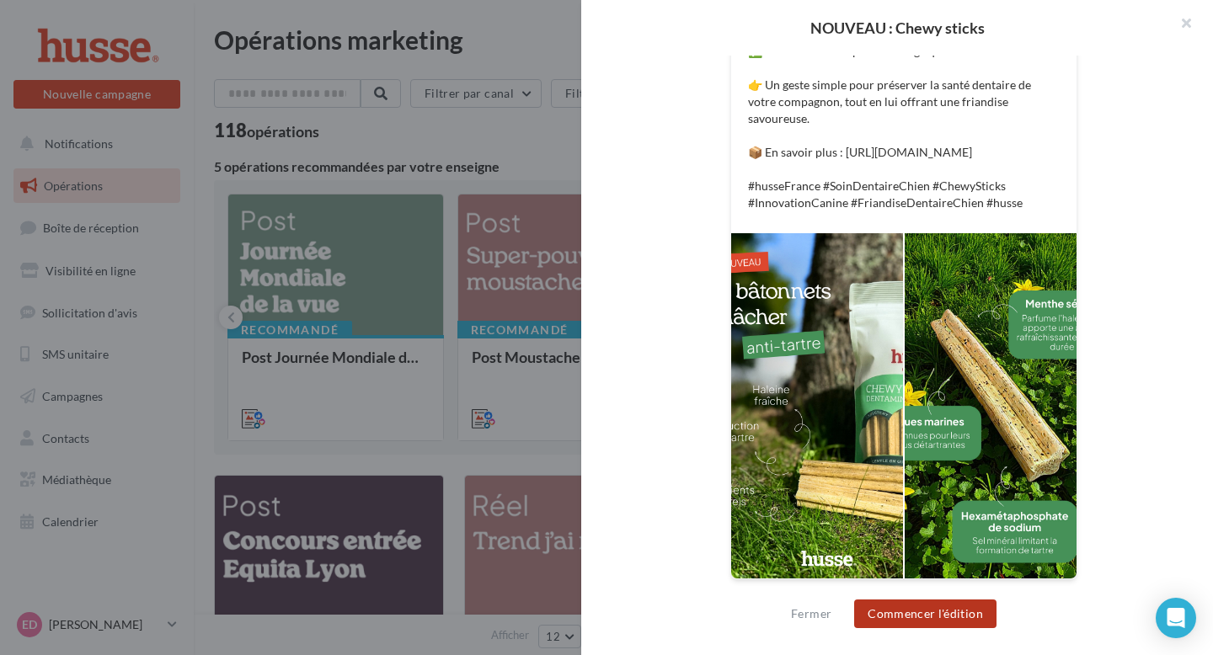
click at [900, 612] on button "Commencer l'édition" at bounding box center [925, 614] width 142 height 29
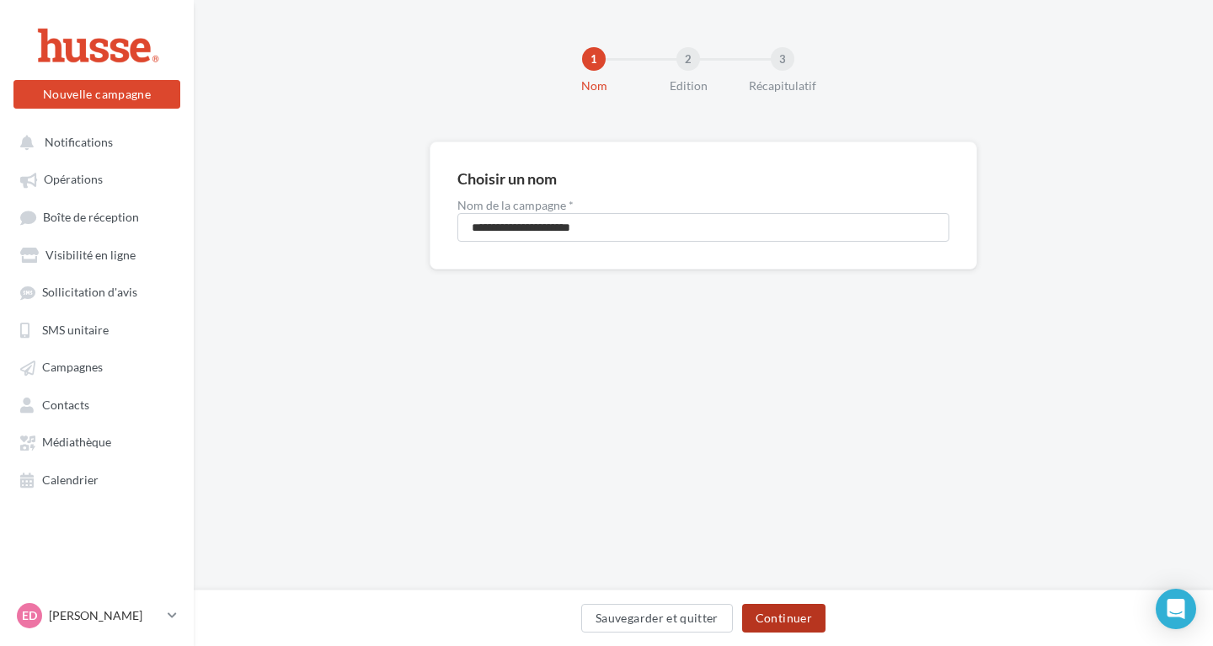
click at [770, 631] on button "Continuer" at bounding box center [783, 618] width 83 height 29
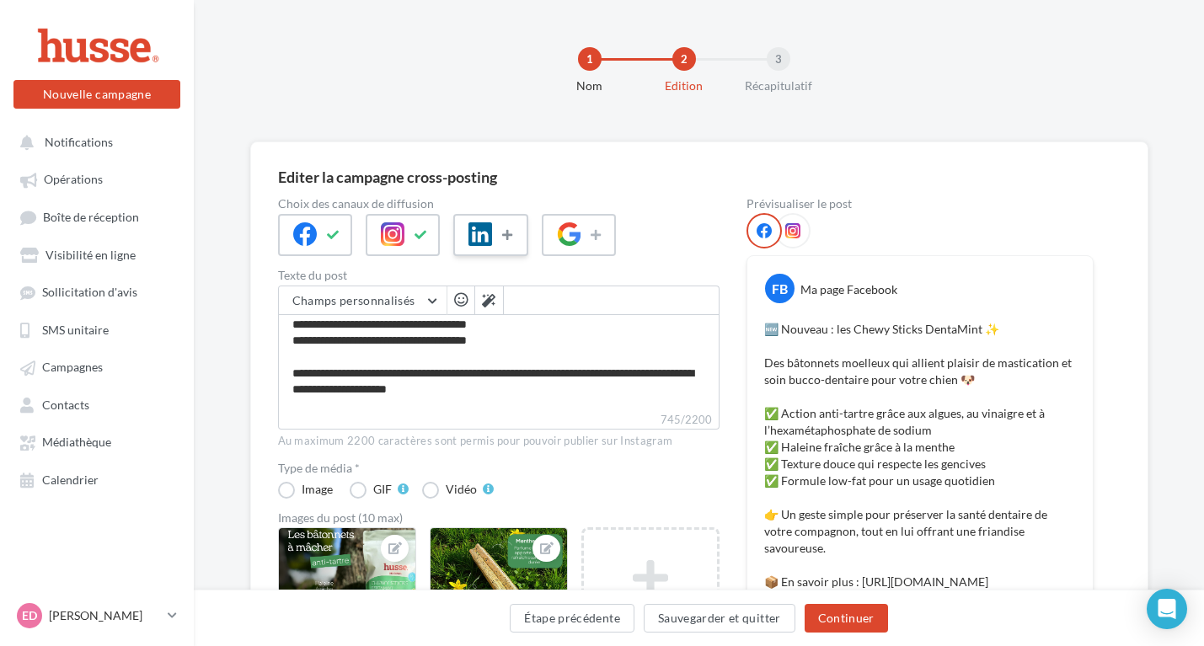
click at [502, 230] on icon at bounding box center [508, 235] width 13 height 12
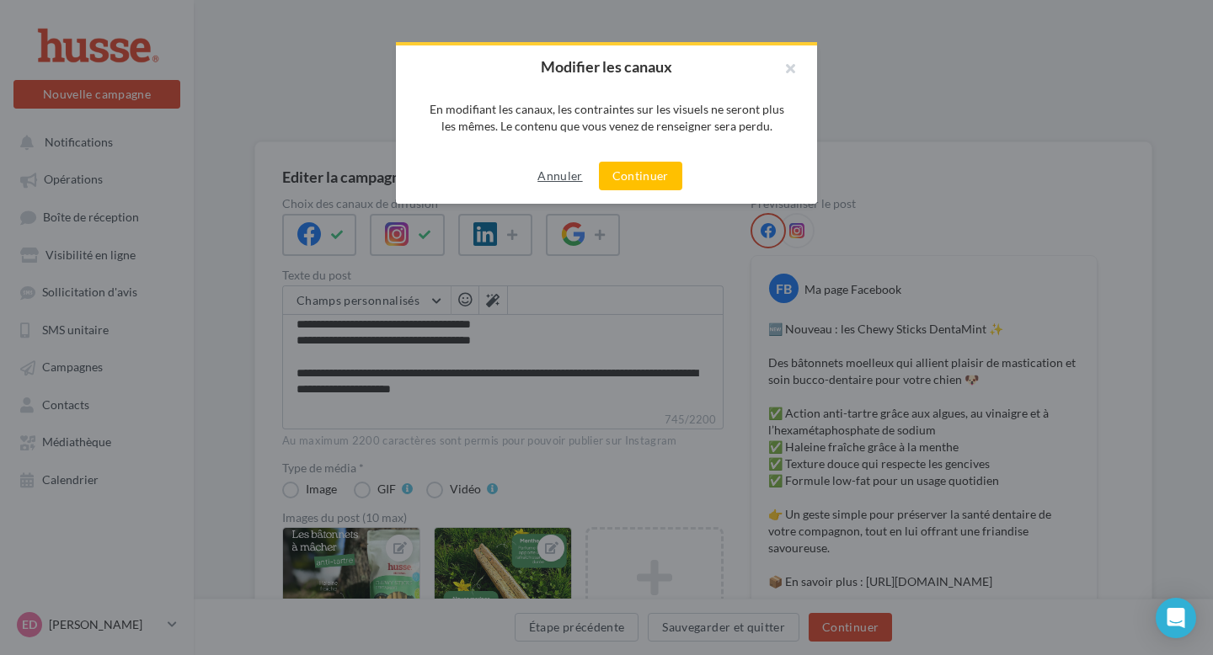
click at [551, 175] on button "Annuler" at bounding box center [560, 176] width 58 height 20
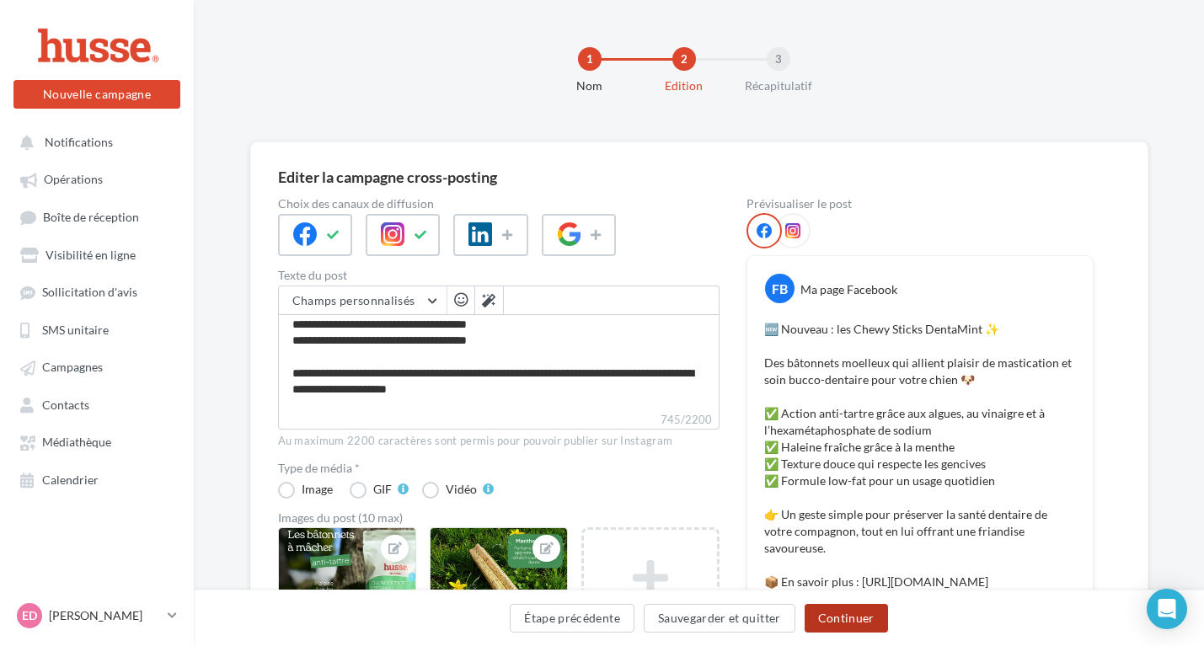
click at [824, 627] on button "Continuer" at bounding box center [845, 618] width 83 height 29
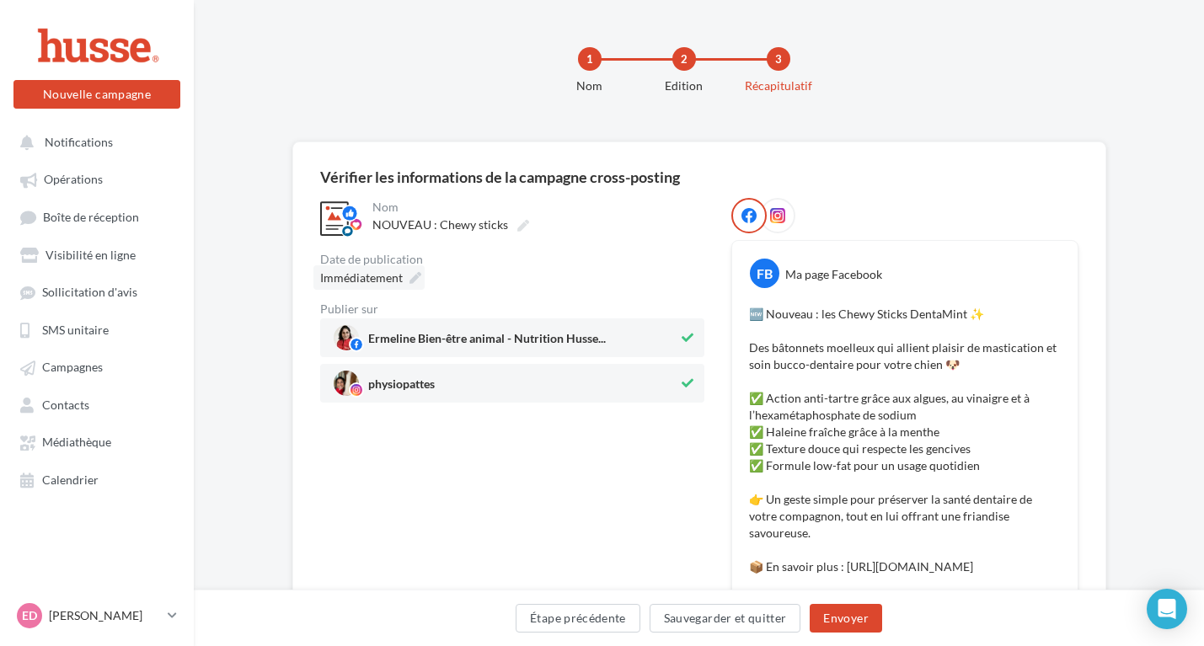
click at [375, 283] on span "Immédiatement" at bounding box center [361, 277] width 83 height 14
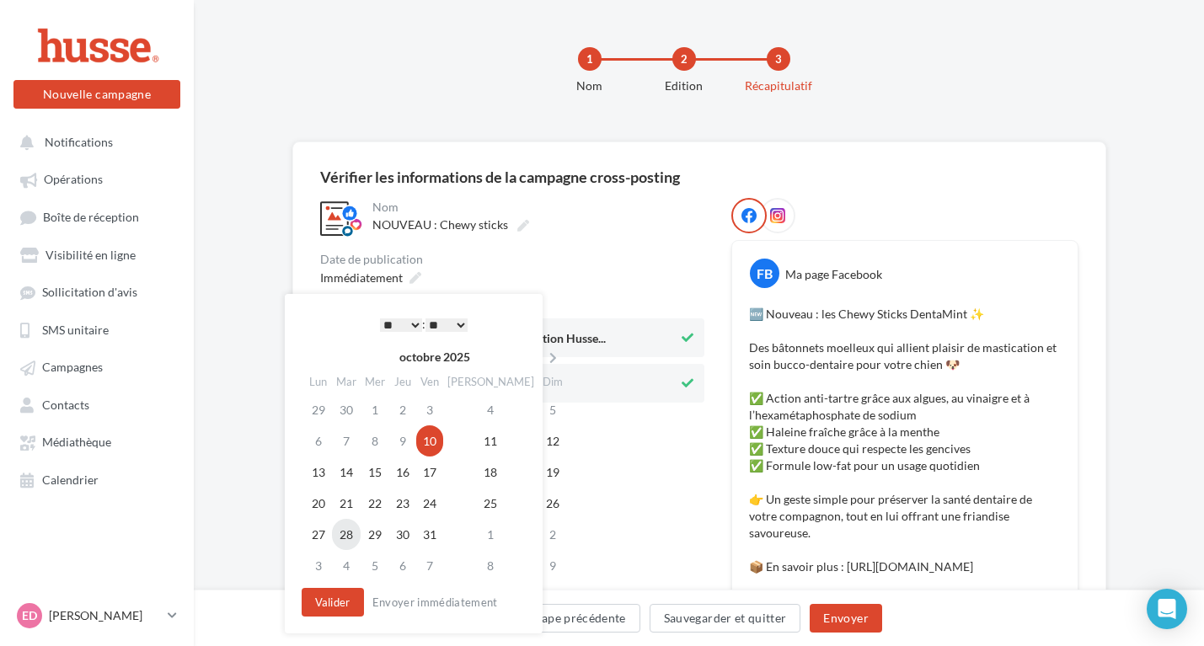
click at [351, 538] on td "28" at bounding box center [346, 534] width 29 height 31
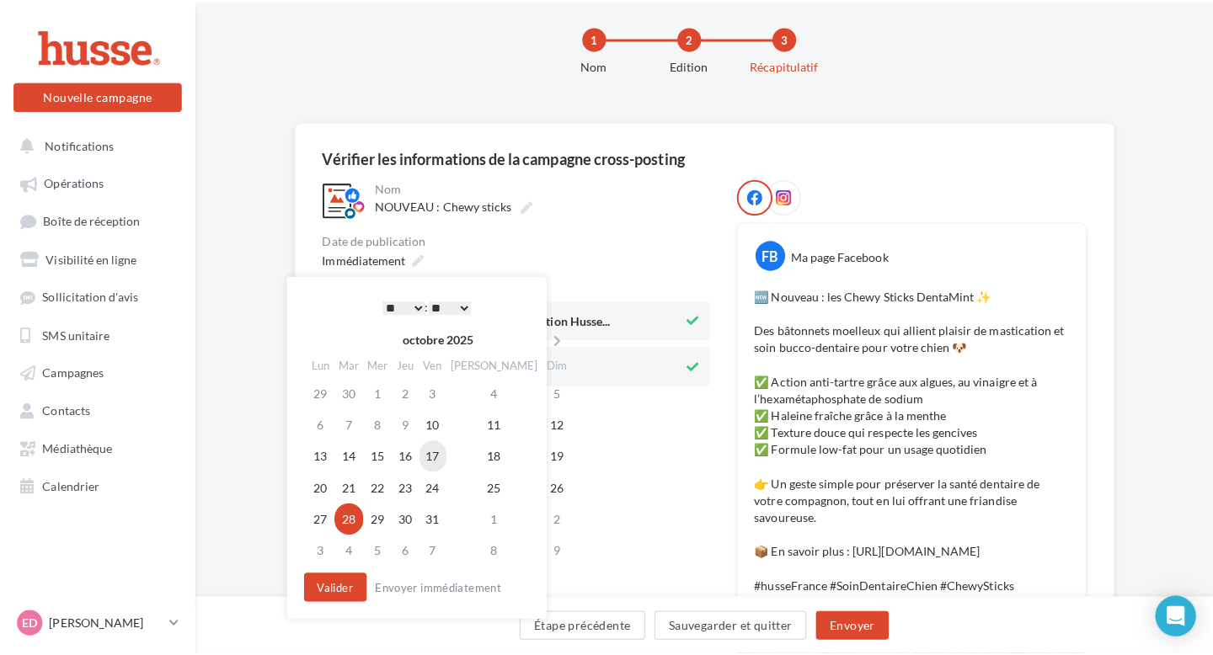
scroll to position [133, 0]
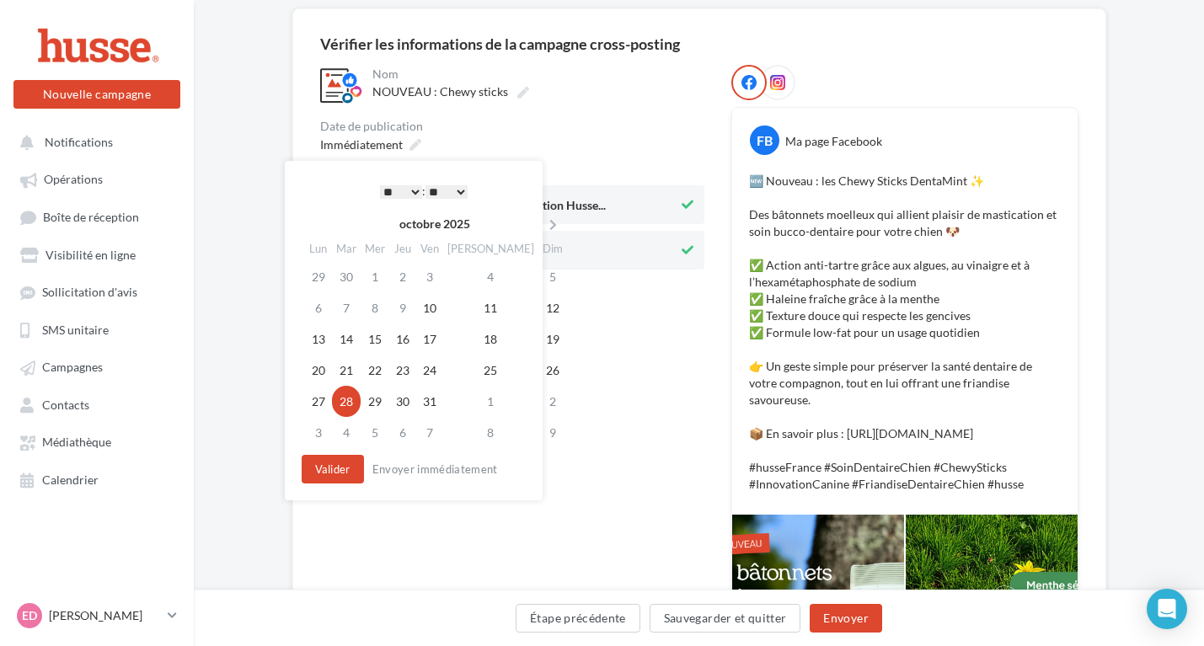
click at [407, 185] on select "* * * * * * * * * * ** ** ** ** ** ** ** ** ** ** ** ** ** **" at bounding box center [401, 191] width 42 height 13
click at [860, 617] on button "Envoyer" at bounding box center [845, 618] width 72 height 29
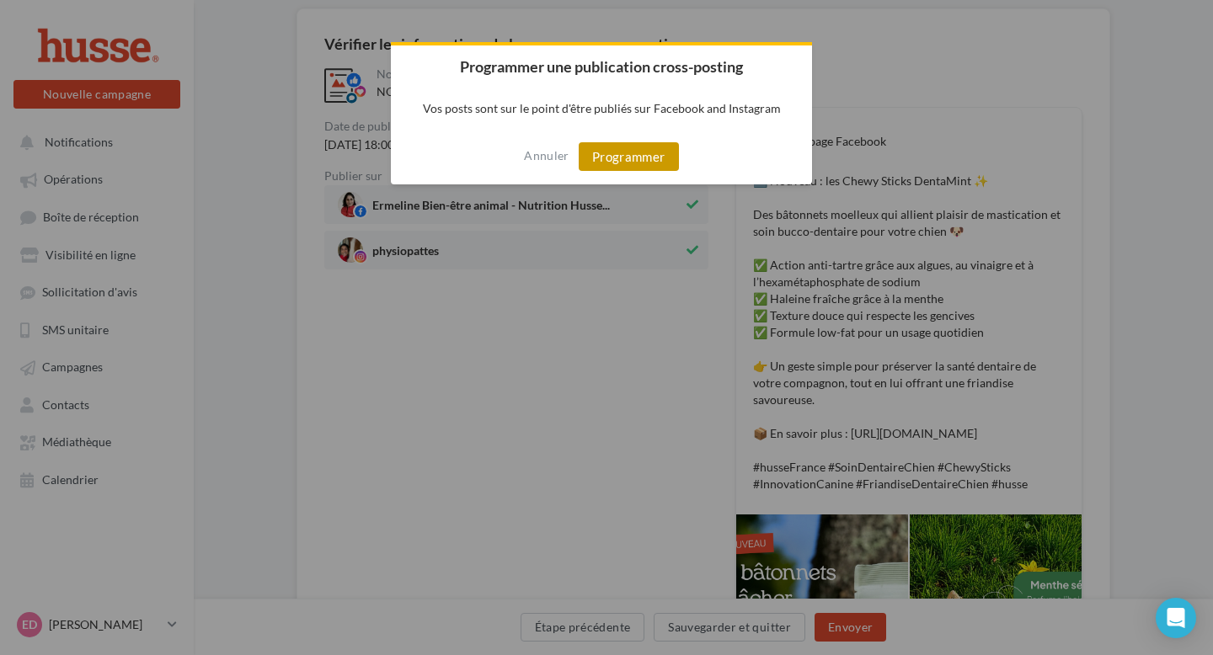
click at [655, 158] on button "Programmer" at bounding box center [629, 156] width 100 height 29
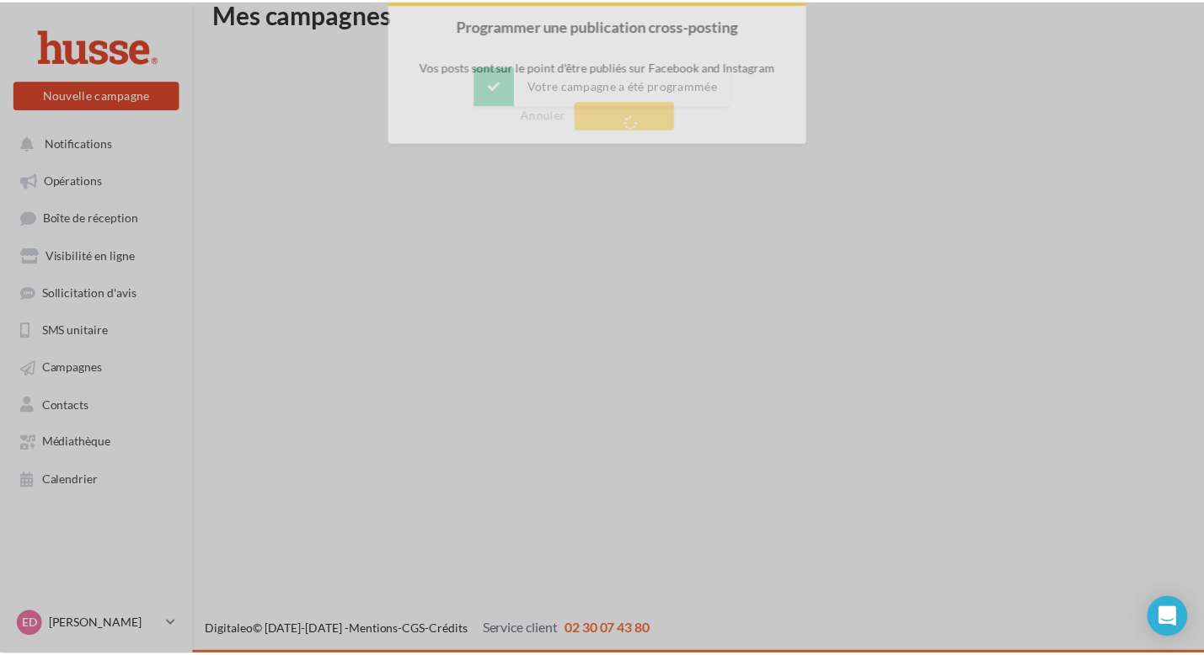
scroll to position [27, 0]
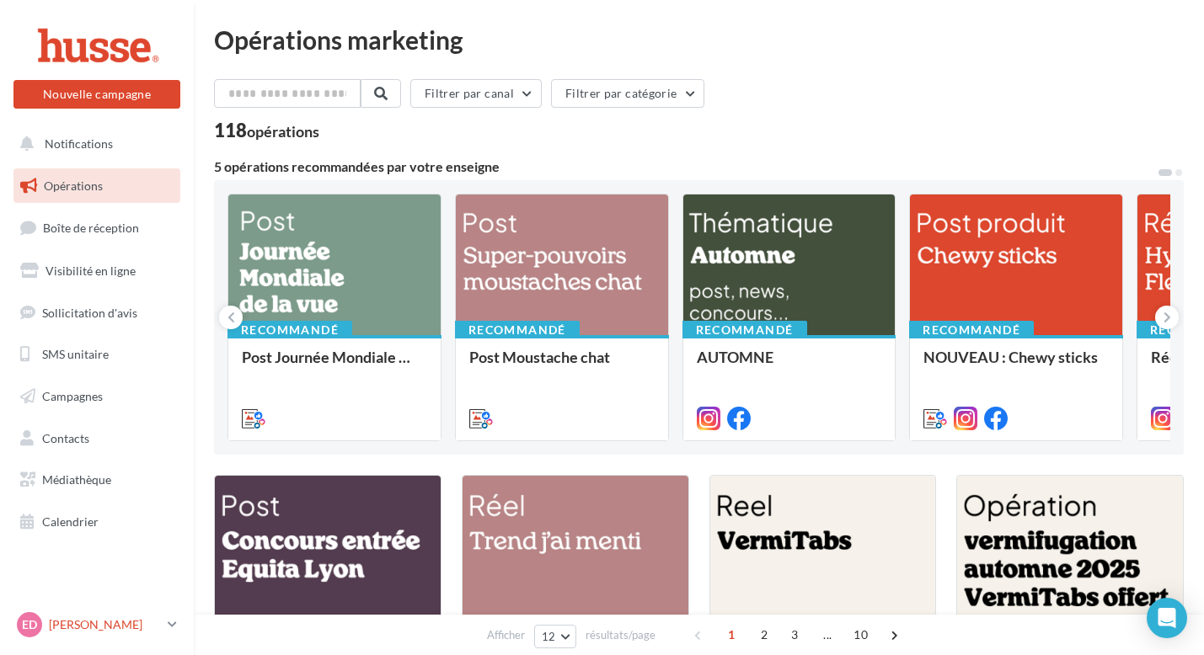
click at [106, 626] on p "[PERSON_NAME]" at bounding box center [105, 625] width 112 height 17
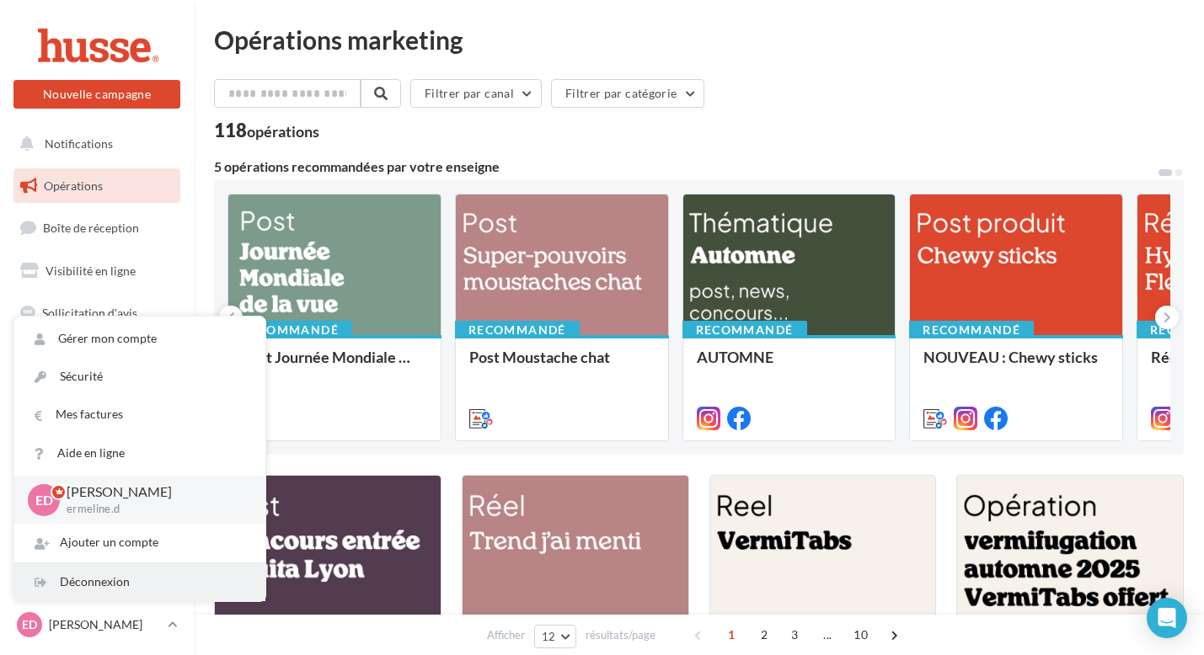
click at [112, 589] on div "Déconnexion" at bounding box center [139, 583] width 251 height 38
